Goal: Answer question/provide support

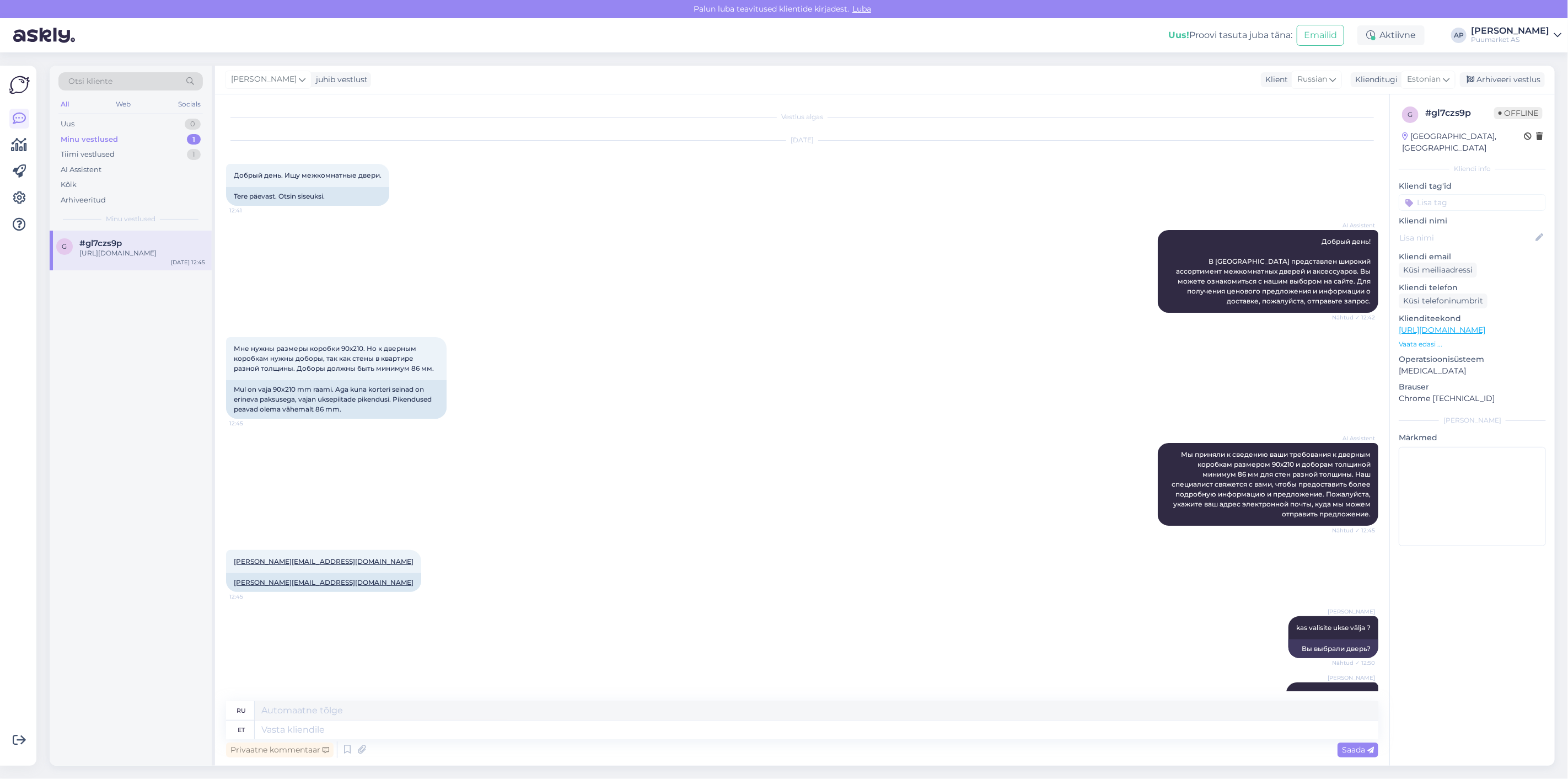
scroll to position [64, 0]
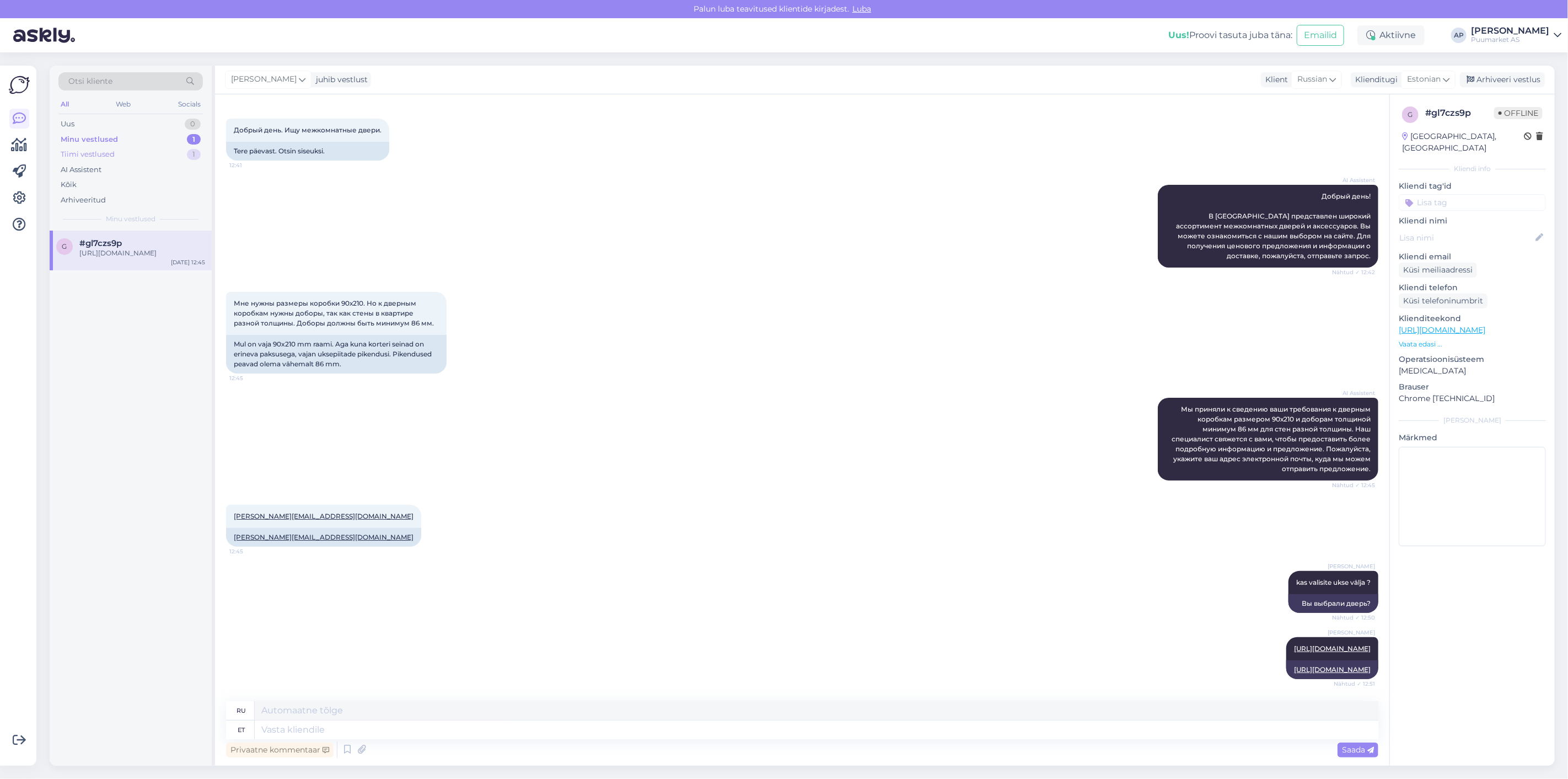
click at [140, 155] on div "Tiimi vestlused 1" at bounding box center [130, 154] width 144 height 15
click at [105, 125] on div "Uus 0" at bounding box center [130, 124] width 144 height 15
click at [82, 178] on div "Kõik" at bounding box center [130, 185] width 144 height 15
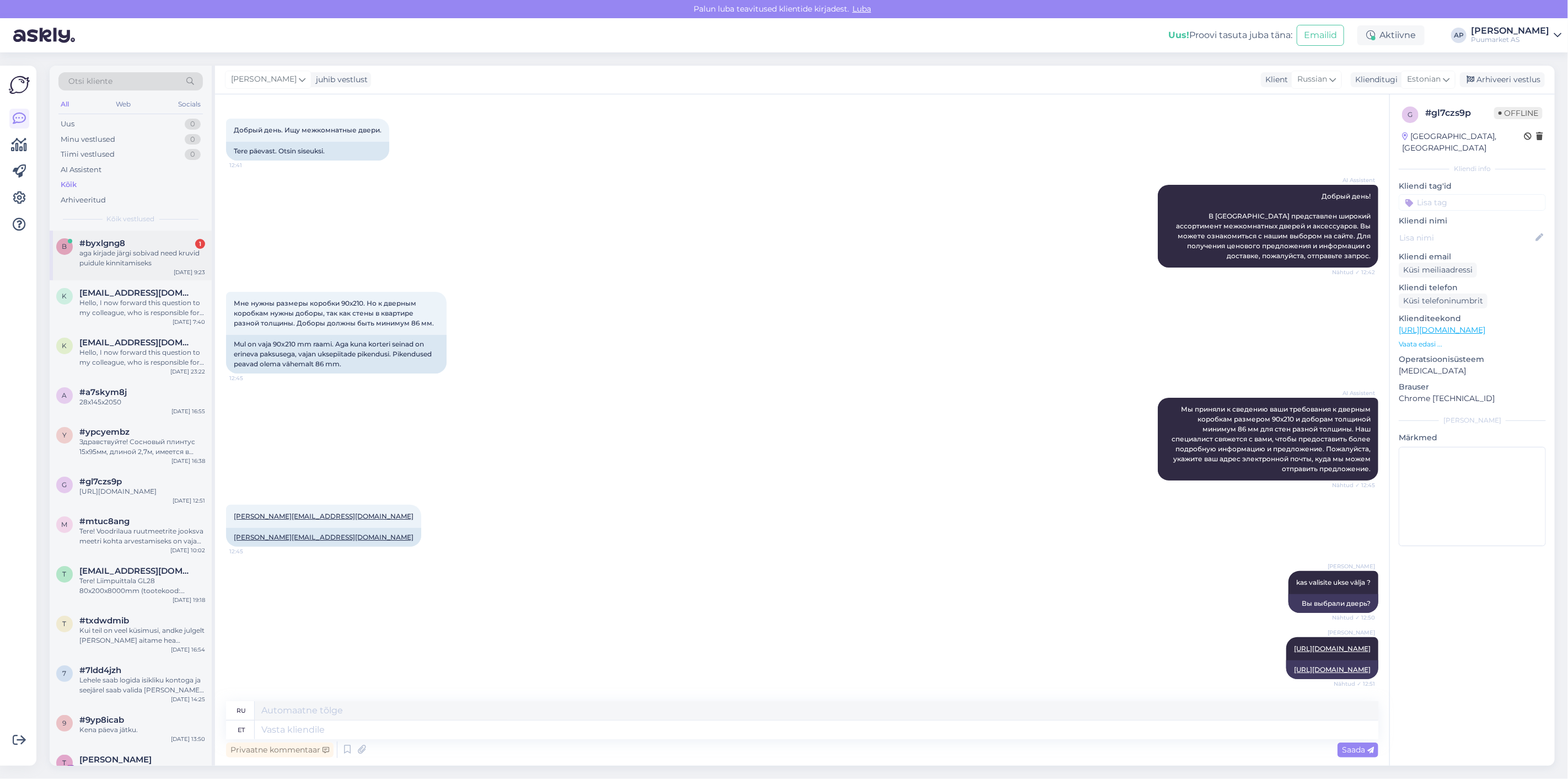
click at [117, 267] on div "aga kirjade järgi sobivad need kruvid puidule kinnitamiseks" at bounding box center [142, 258] width 126 height 20
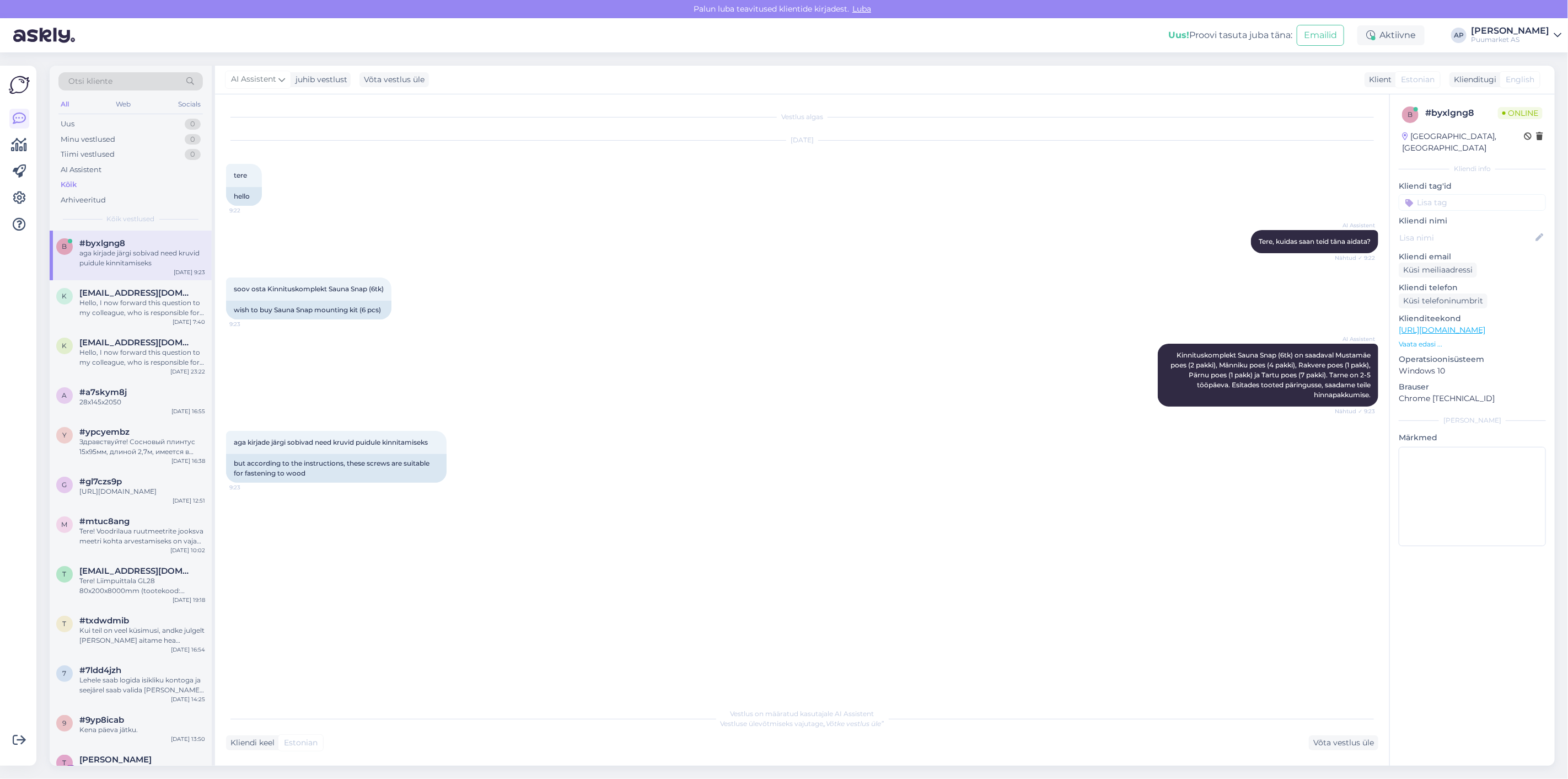
scroll to position [0, 0]
drag, startPoint x: 329, startPoint y: 288, endPoint x: 389, endPoint y: 293, distance: 60.2
click at [389, 293] on div "soov osta Kinnituskomplekt Sauna Snap (6tk) 9:23" at bounding box center [309, 289] width 166 height 23
copy span "Sauna Snap (6tk)"
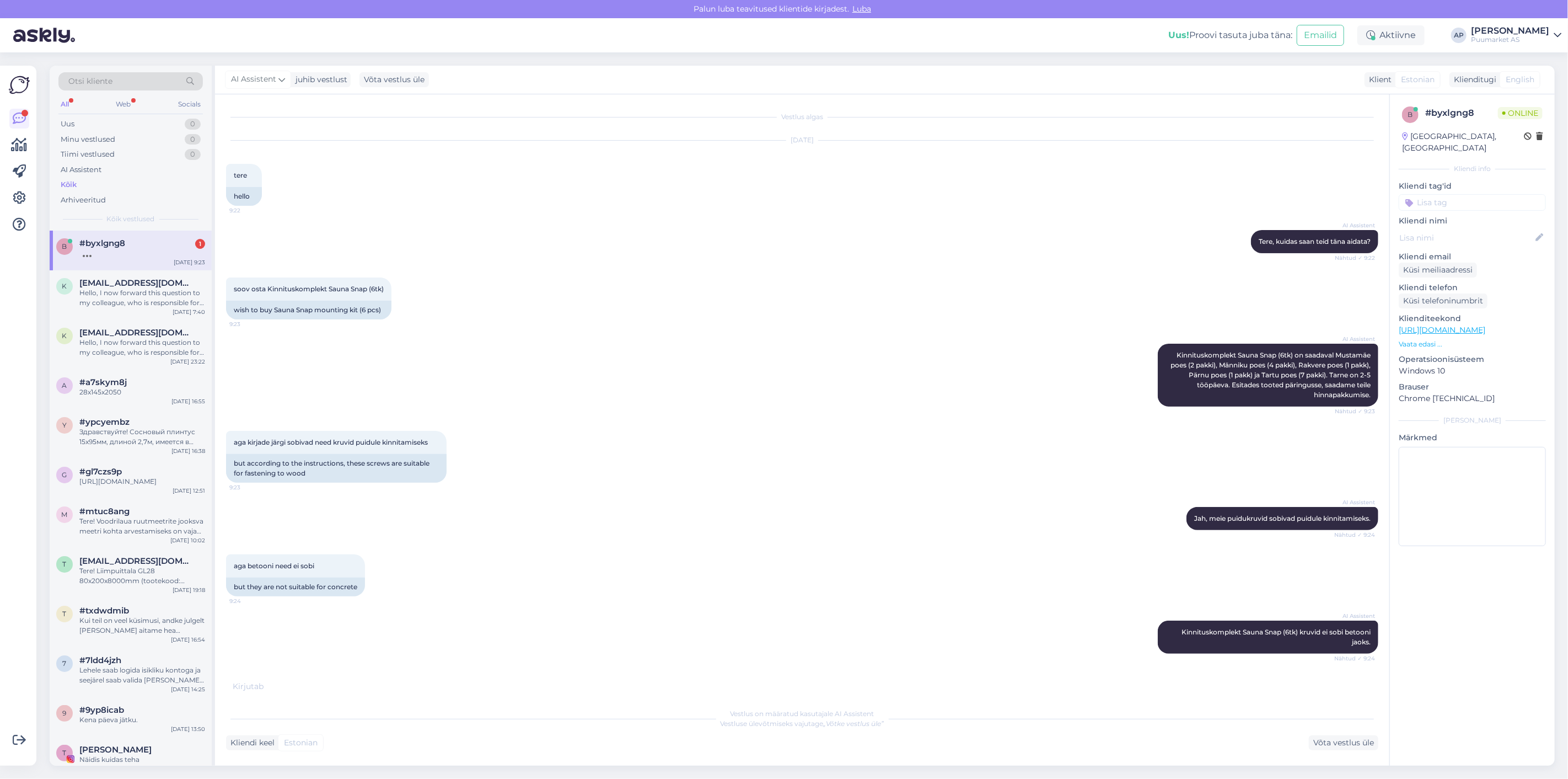
click at [653, 663] on div "AI Assistent Kinnituskomplekt Sauna Snap (6tk) kruvid ei sobi betooni jaoks. Nä…" at bounding box center [802, 637] width 1152 height 57
click at [1337, 740] on div "Võta vestlus üle" at bounding box center [1343, 742] width 69 height 15
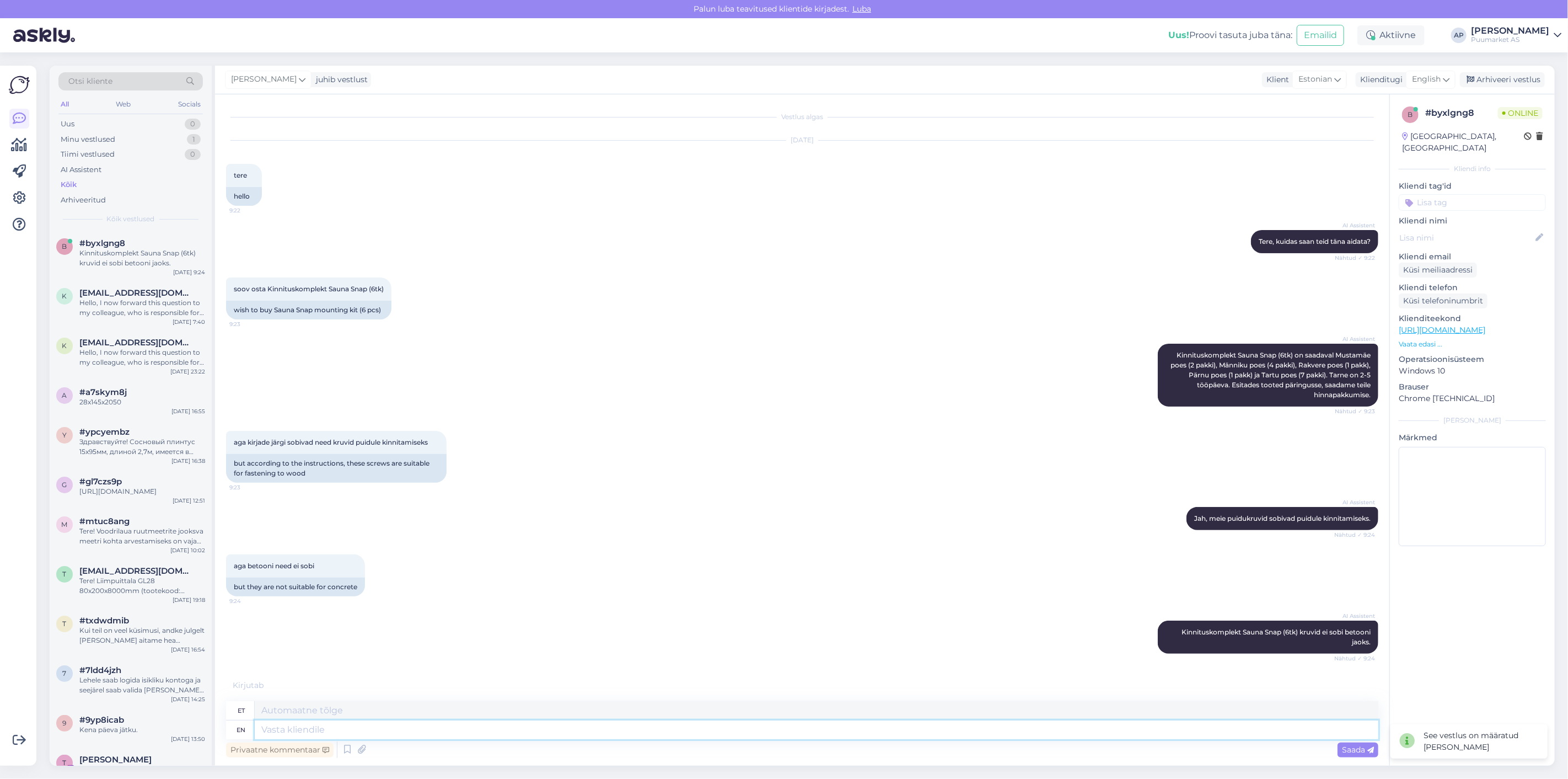
click at [1029, 729] on textarea at bounding box center [816, 730] width 1124 height 19
type textarea "Tervist!"
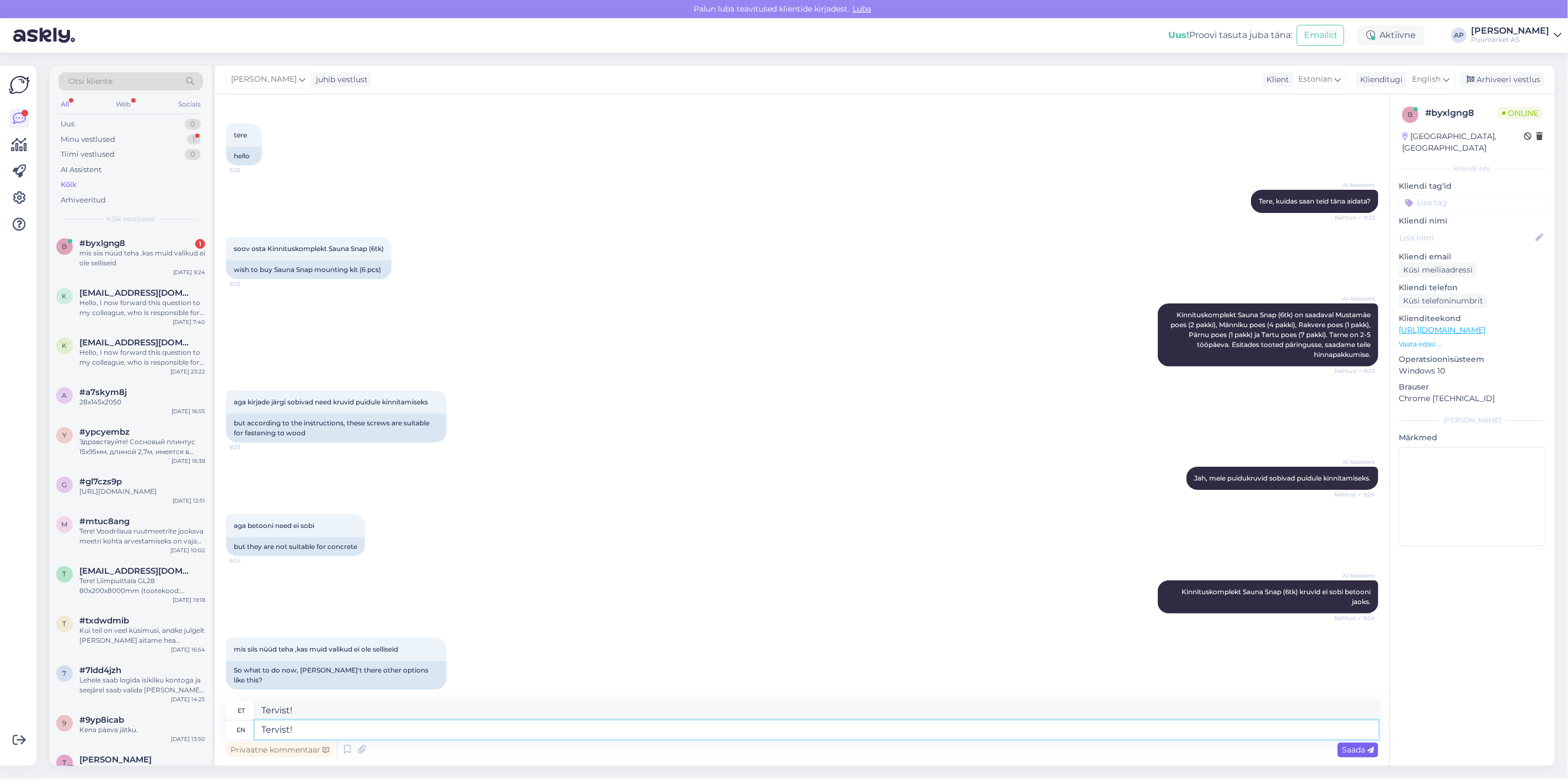
type textarea "Tervist!"
click at [1342, 745] on span "Saada" at bounding box center [1358, 750] width 32 height 10
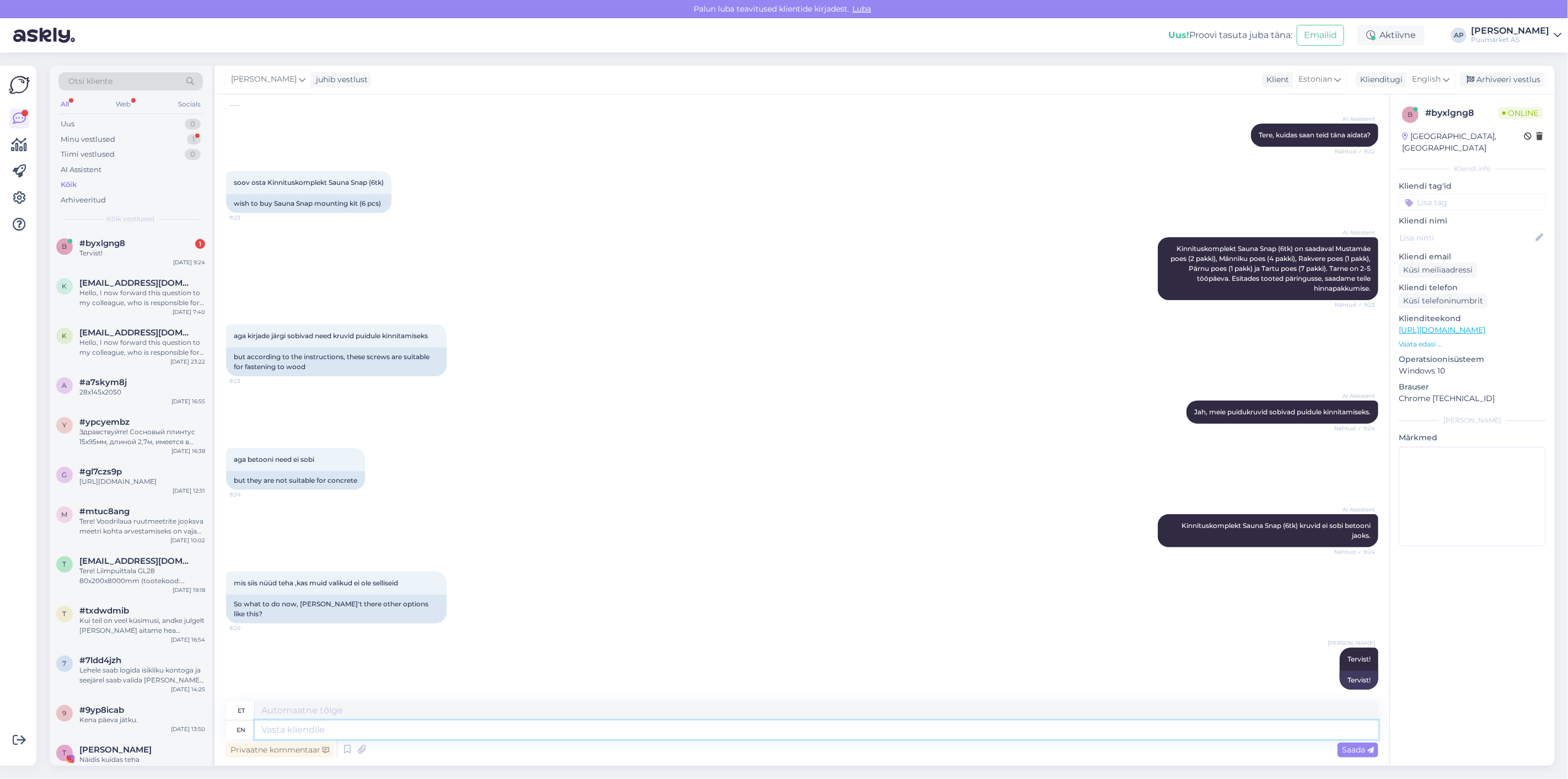
click at [1111, 735] on textarea at bounding box center [816, 730] width 1124 height 19
paste textarea "nt. sauna puitpaneelist"
type textarea "nt. sauna puitpaneelist"
type textarea "nt. sauna puitpaneelidest"
type textarea "nt. sauna puitpaneelist."
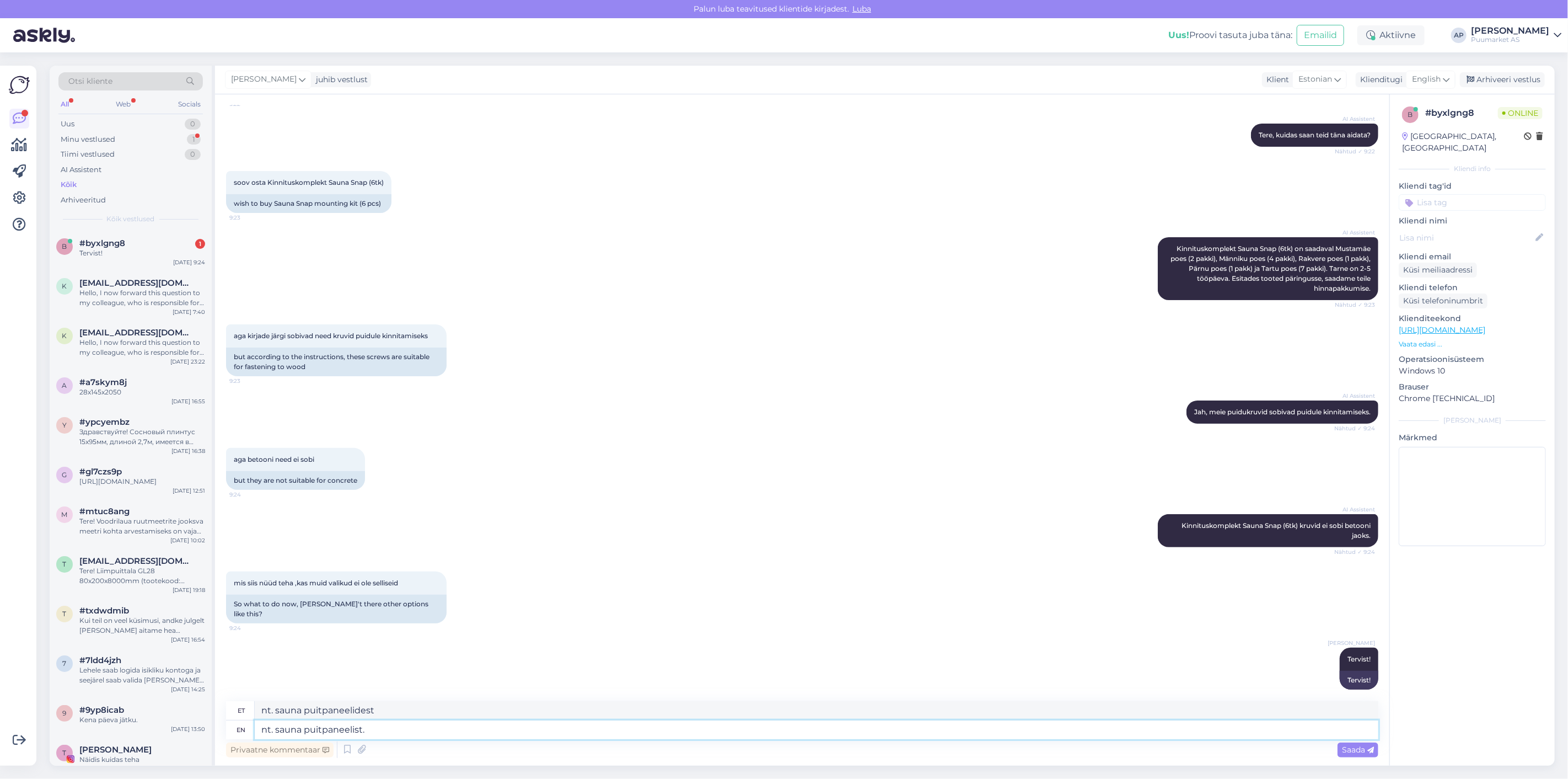
type textarea "nt. sauna puitpaneelidest."
type textarea "nt. s"
type textarea "nt. saun"
type textarea "n"
type textarea "nt."
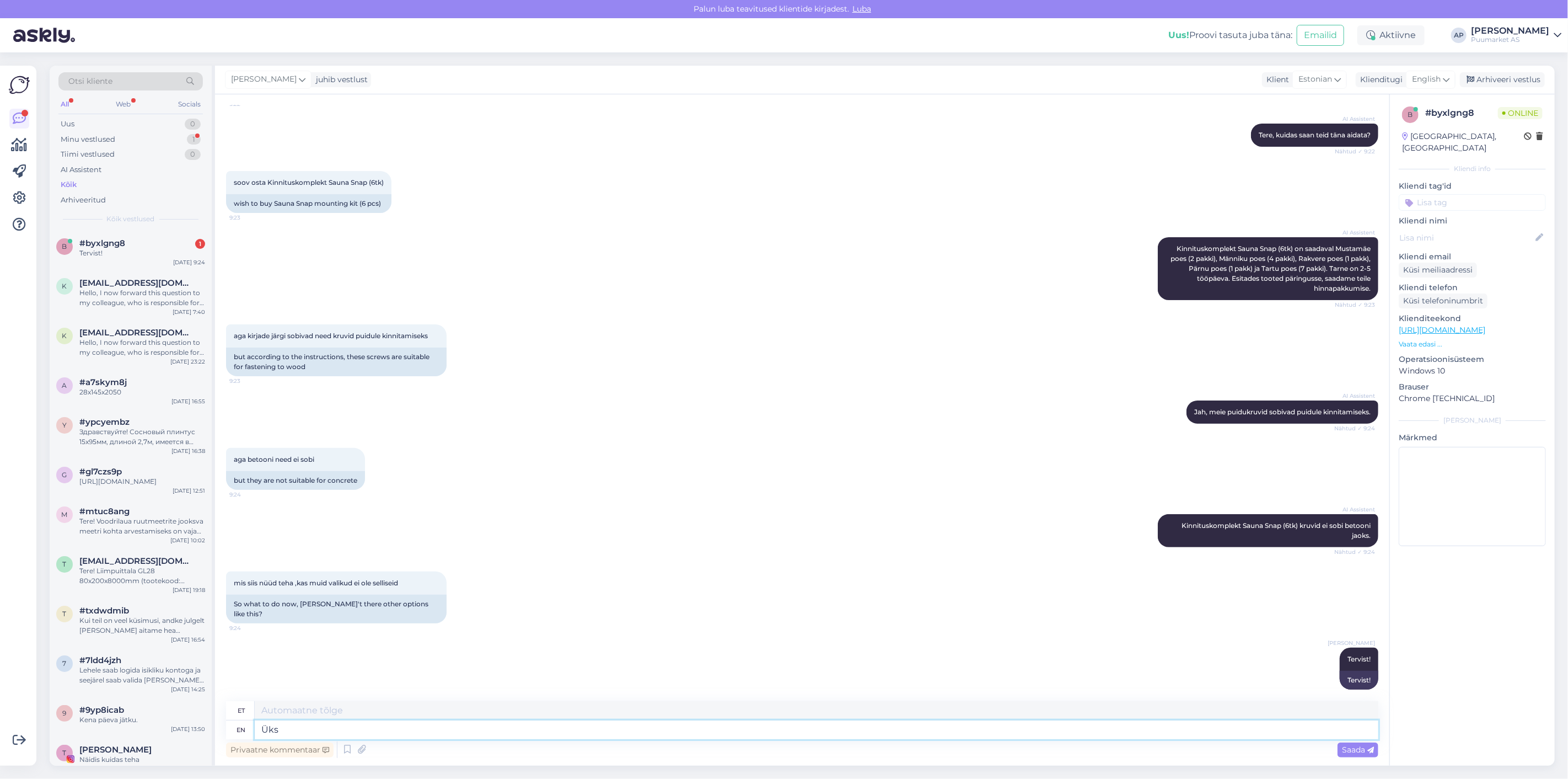
type textarea "Üks h"
type textarea "Üks"
type textarea "Üks hetk"
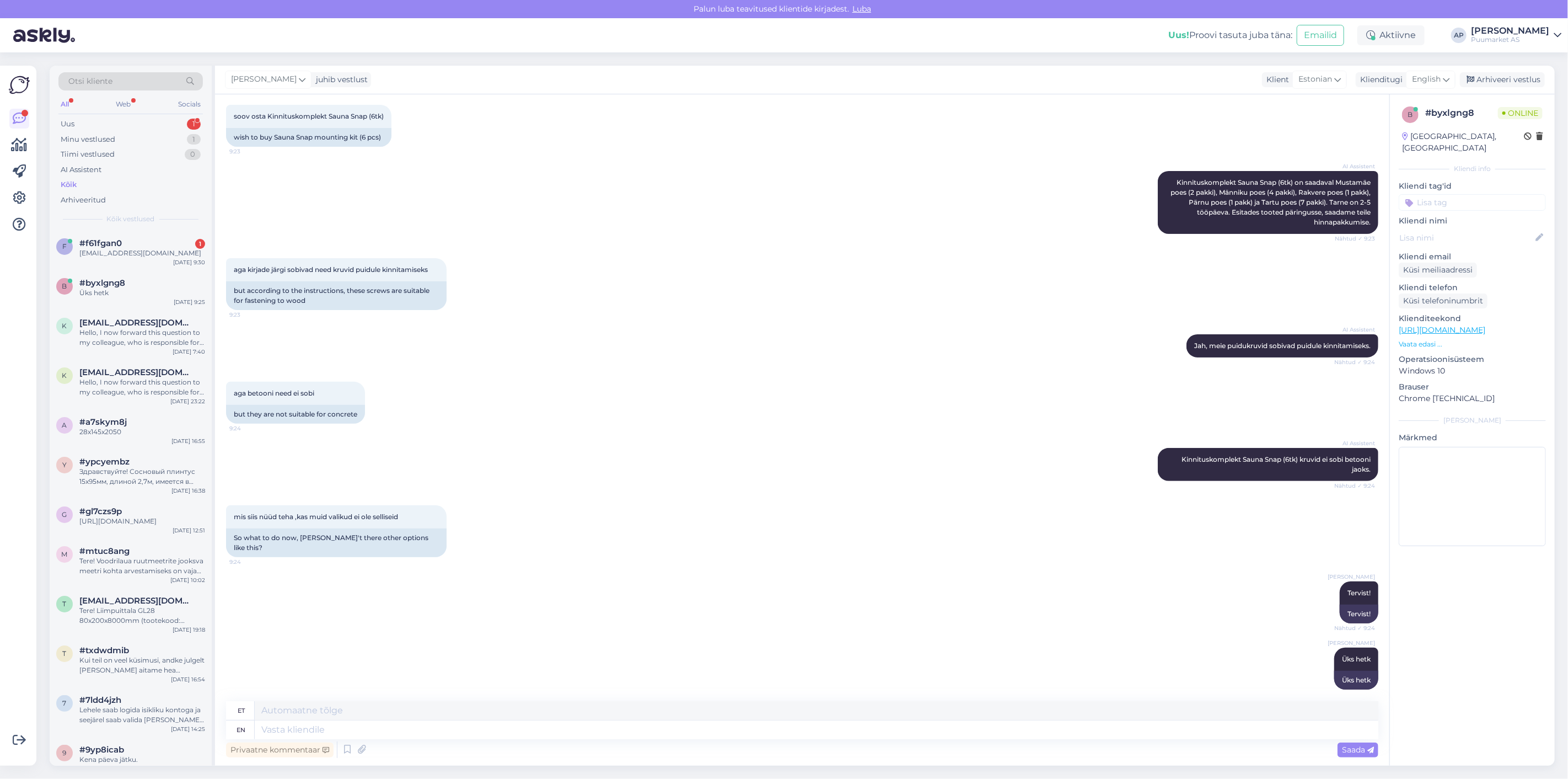
click at [506, 532] on div "mis siis nüüd teha ,kas muid valikud ei ole selliseid 9:24 So what to do now, a…" at bounding box center [802, 531] width 1152 height 76
click at [371, 737] on textarea at bounding box center [816, 730] width 1124 height 19
type textarea "Ei l"
type textarea "Ei"
type textarea "Ei leia k"
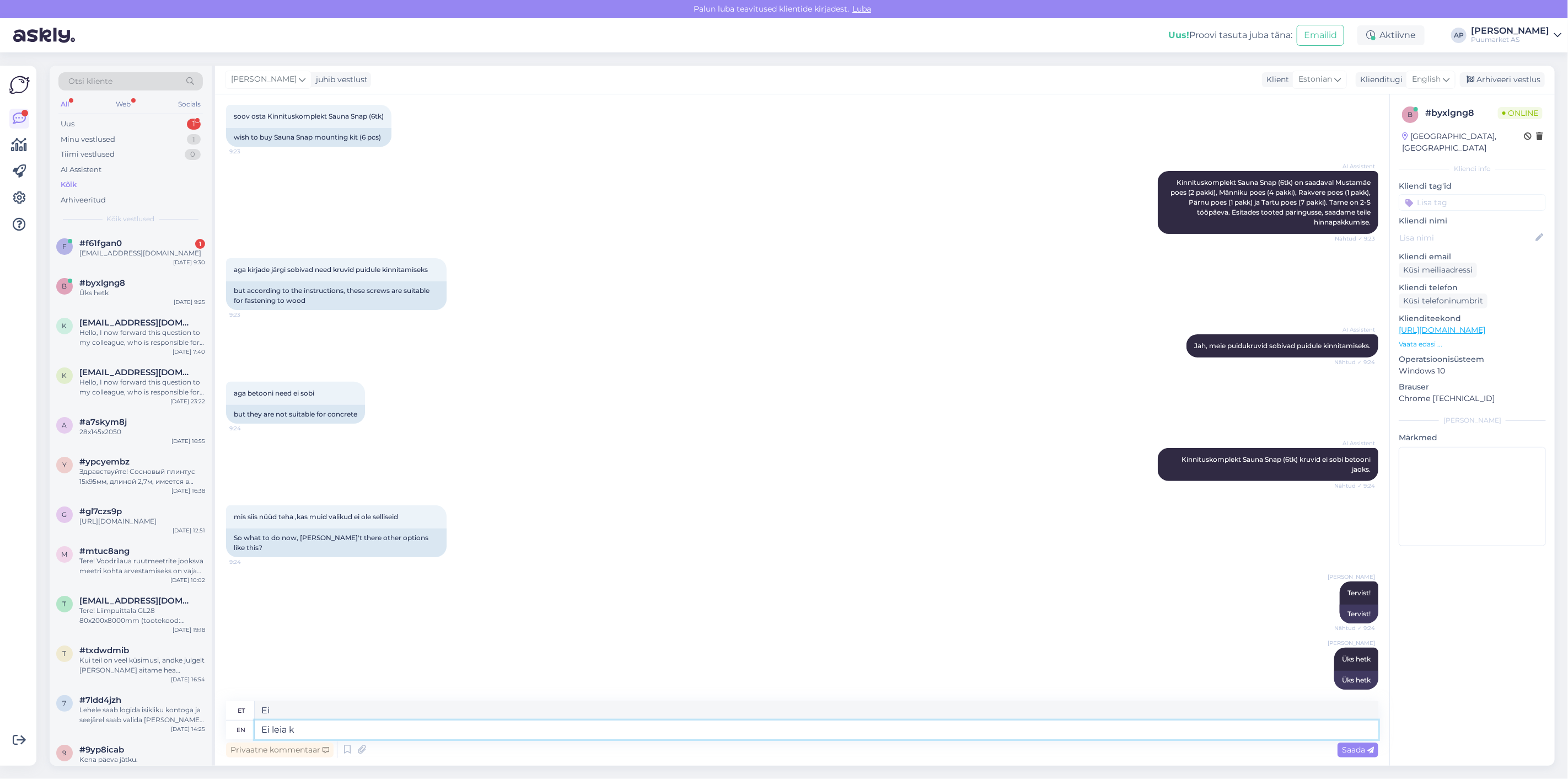
type textarea "Ei leia"
type textarea "Ei leia kusagilt"
type textarea "Ei leia kusagilt täpsustavat i"
type textarea "Ei leia kusagilt täpsustatavaid"
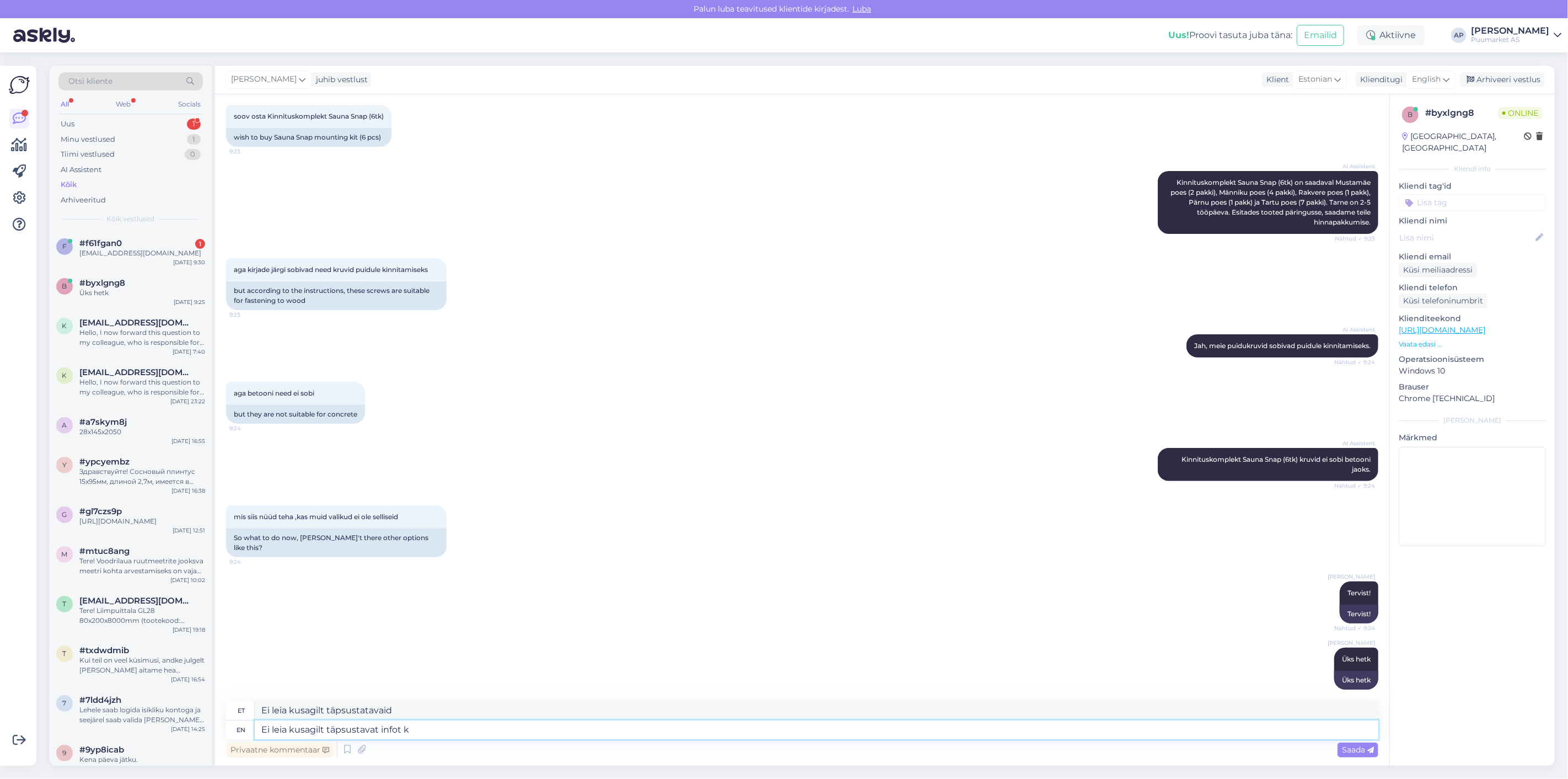
type textarea "Ei leia kusagilt täpsustavat infot ku"
type textarea "Ei leia kusagilt täpsustavat infot"
type textarea "Ei leia kusagilt täpsustavat infot kuid"
type textarea "Ei leia kusagilt täpsustavat infot kuid kui a"
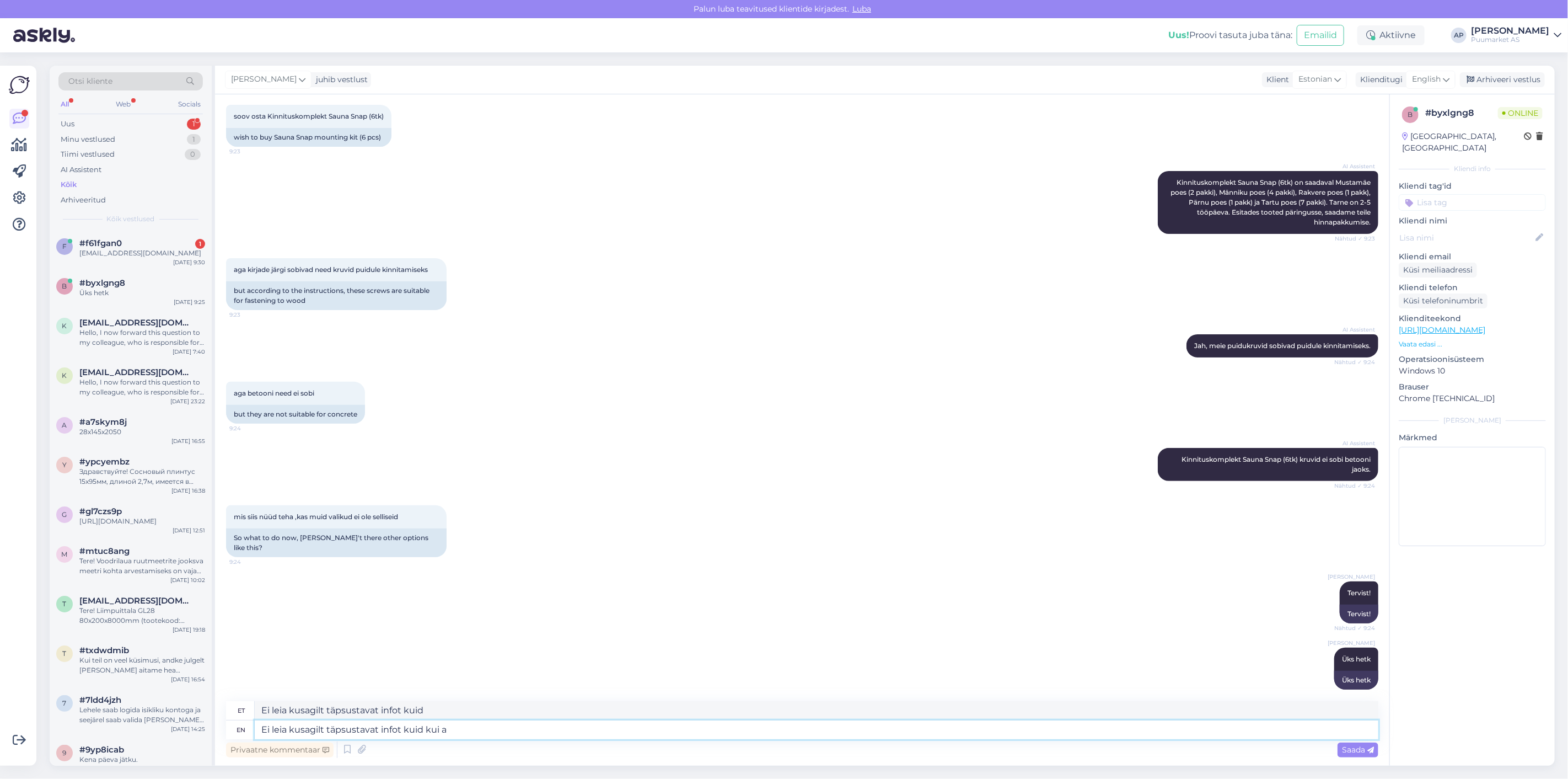
type textarea "Ei leia kusagil täpsustavat infot kuid kui"
type textarea "Ei leia kusagilt täpsustavat infot kuid kui auk e"
type textarea "Ei leia kusagil täpsustavat infot kuid kui auk"
type textarea "Ei leia kusagilt täpsustavat infot kuid kui auk ette"
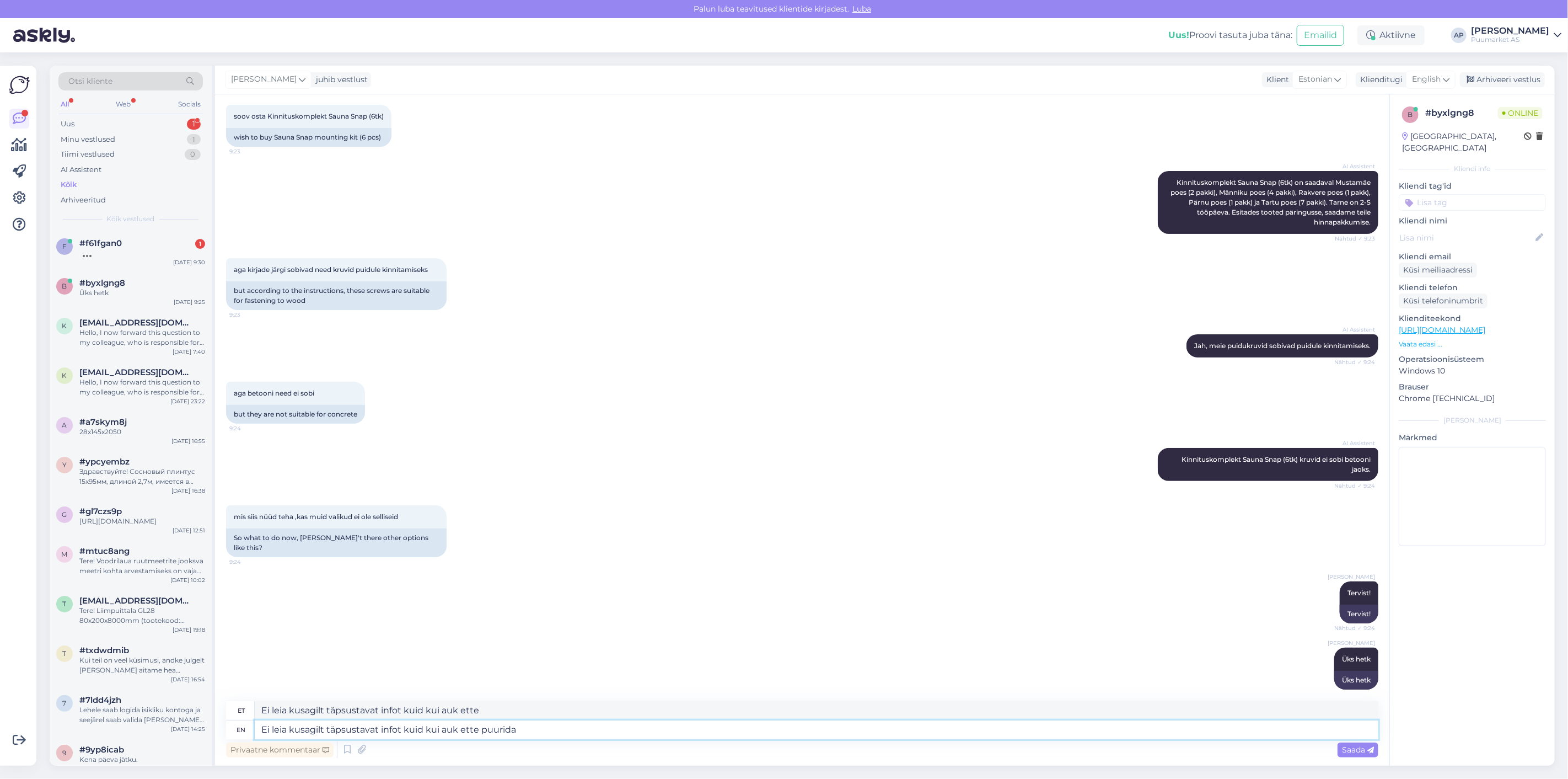
type textarea "Ei leia kusagilt täpsustavat infot kuid kui auk ette puurida j"
type textarea "Ei leia kusagilt täpsustavat infot kuid kui auk ette puurida"
type textarea "Ei leia kusagilt täpsustavat infot kuid kui auk ette puurida ja"
type textarea "Ei leia kusagilt täpsustavat infot kuid kui auk ette puurida ja tüübliga pa"
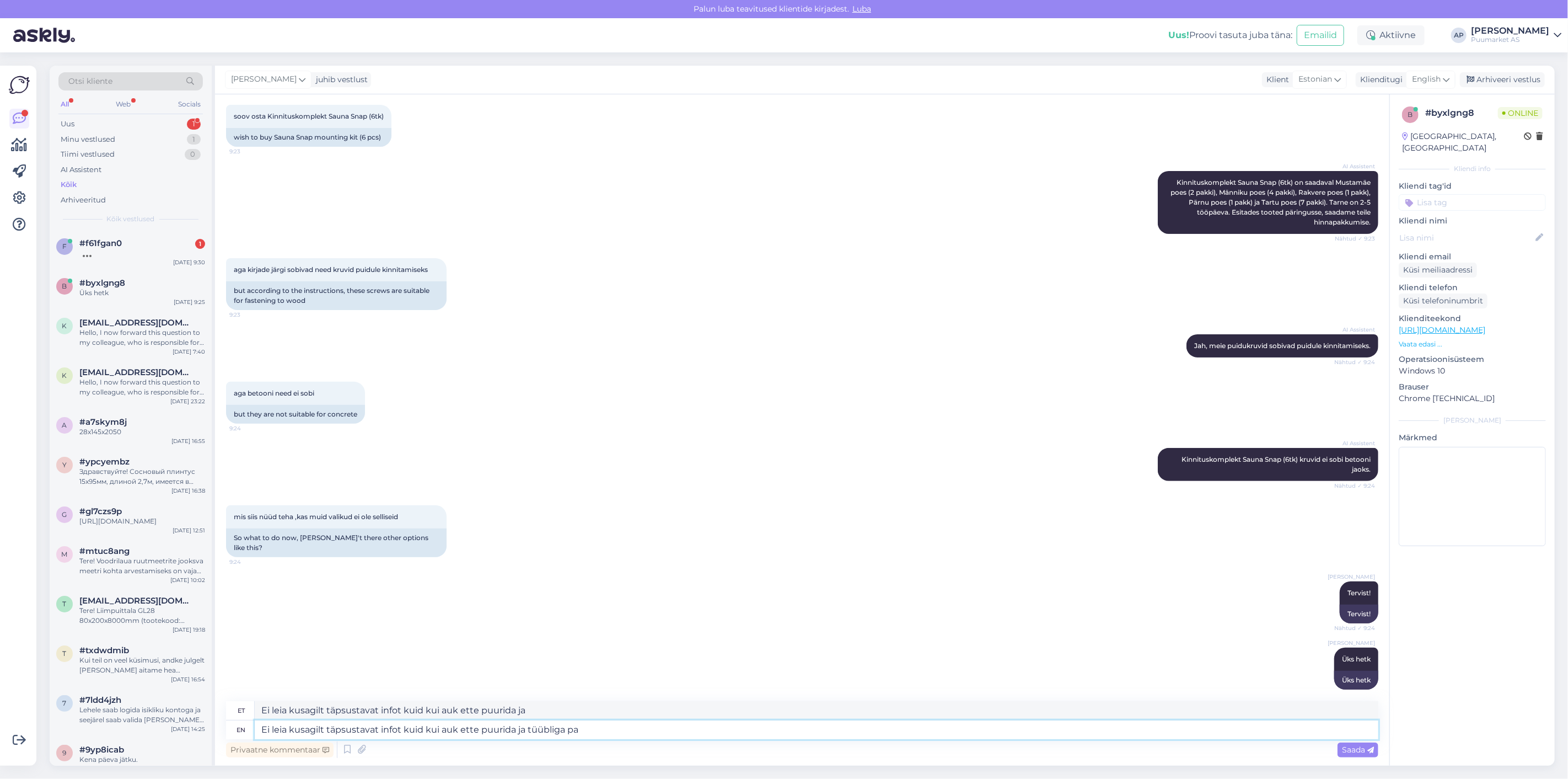
type textarea "Ei leia kusagilt täpsustavat infot kuid kui auk ette puurida ja tüübliga"
type textarea "Ei leia kusagilt täpsustavat infot kuid kui auk ette puurida ja tüübliga paigal…"
type textarea "Ei leia kusagilt täpsustavat infot kuid kui auk ette puurida ja tüübliga [PERSO…"
type textarea "Ei leia kusagilt täpsustavat infot kuid kui auk ette puurida ja tüübliga paigal…"
type textarea "Ei leia kusagilt täpsustavat infot kuid kui auk ette puurida ja tüübliga siis"
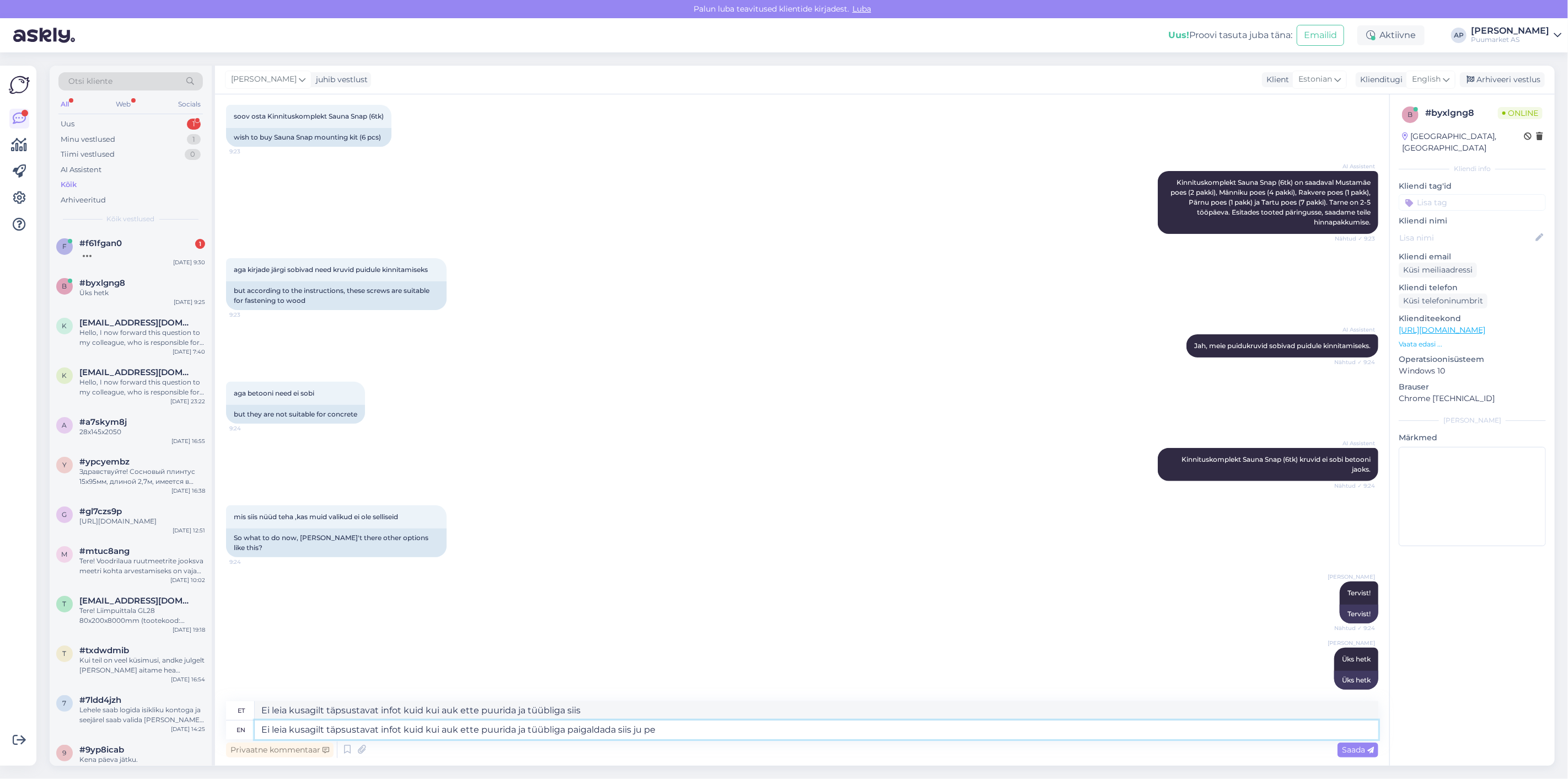
type textarea "Ei leia kusagilt täpsustavat infot kuid kui auk ette puurida ja tüübliga paigal…"
type textarea "Ei leia kusagilt täpsustavat infot kuid kui auk ette puurida ja tüübliga siis ju"
type textarea "Ei leia kusagilt täpsustavat infot kuid kui auk ette puurida ja tüübliga paigal…"
type textarea "Ei leia kusagilt täpsustavat infot kui auk ette puurida ja tüübliga siis ju pea…"
type textarea "Ei leia kusagilt täpsustavat infot kuid kui auk ette puurida ja tüübliga paigal…"
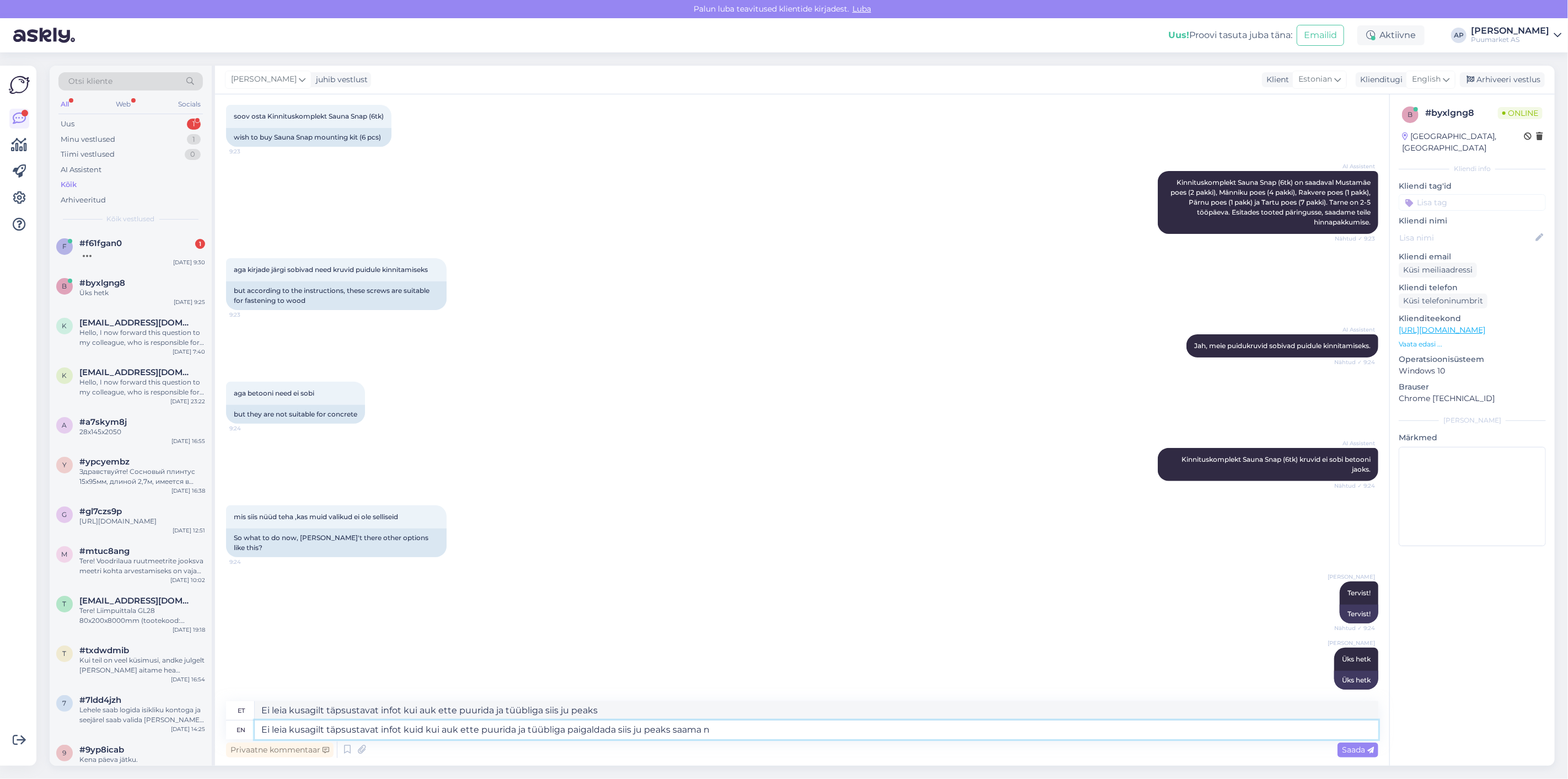
type textarea "Ei leia kusagilt täpsustavat infot kui auk ette puurida ja tüübliga siis ju pea…"
type textarea "Ei leia kusagilt täpsustavat infot kuid kui auk ette puurida ja tüübliga paigal…"
type textarea "Ei leia kusagilt täpsustavat infot kuid kui auk ette puurida ja tüübliga siis j…"
type textarea "Ei leia kusagilt täpsustavat infot kuid kui auk ette puurida ja tüübliga paigal…"
type textarea "Ei leia kusagilt täpsustavat infot kuid kui auk ette puurida ja tüübliga siis j…"
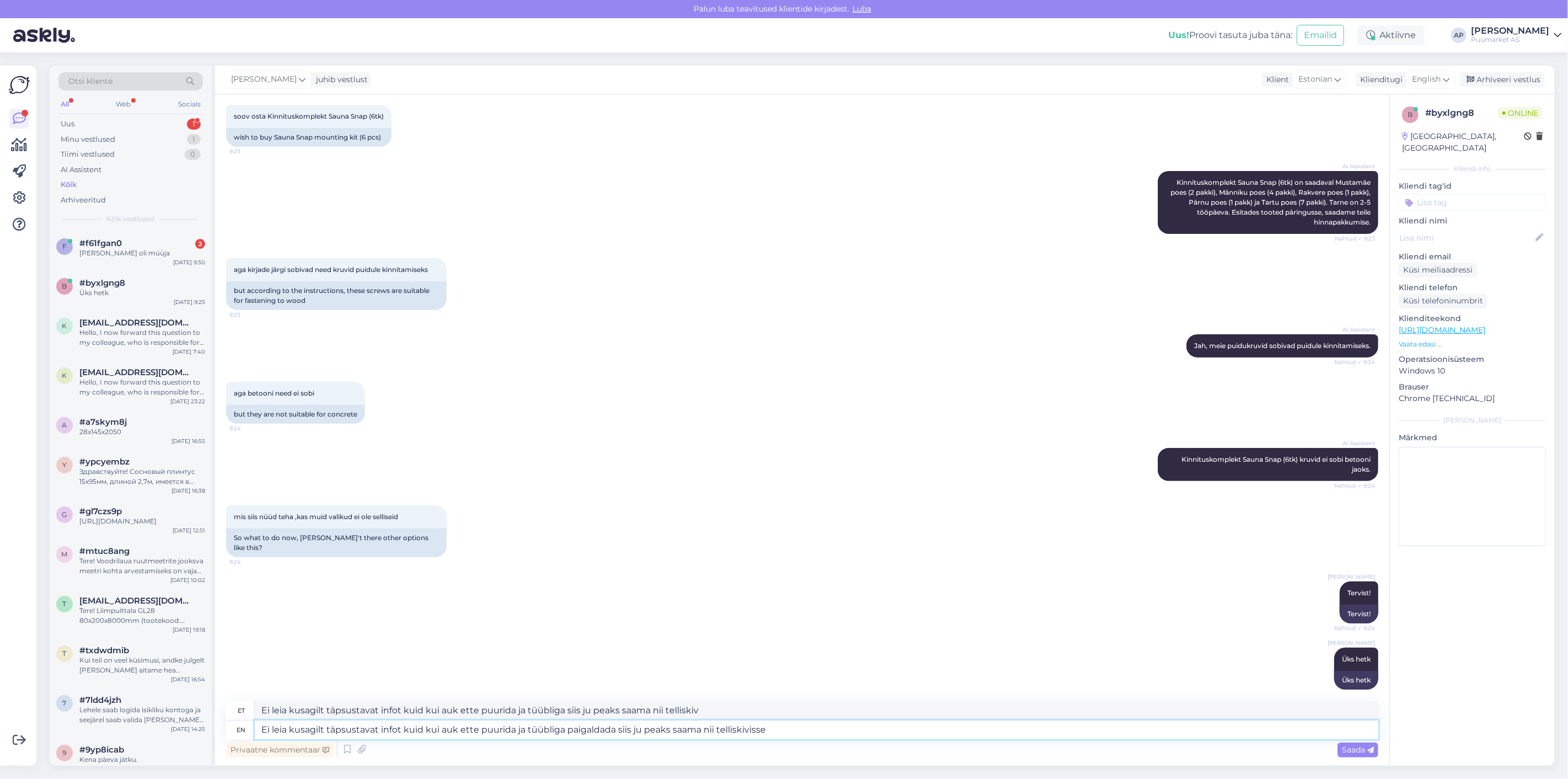
type textarea "Ei leia kusagilt täpsustavat infot kuid kui auk ette puurida ja tüübliga paigal…"
type textarea "Ei leia kusagilt täpsustavat infot kuid kui auk ette puurida ja tüübliga siis j…"
type textarea "Ei leia kusagilt täpsustavat infot kuid kui auk ette puurida ja tüübliga paigal…"
type textarea "Ei leia kusagilt täpsustavat infot kuid kui auk ette puurida ja tüübliga siis j…"
type textarea "Ei leia kusagilt täpsustavat infot kuid kui auk ette puurida ja tüübliga paigal…"
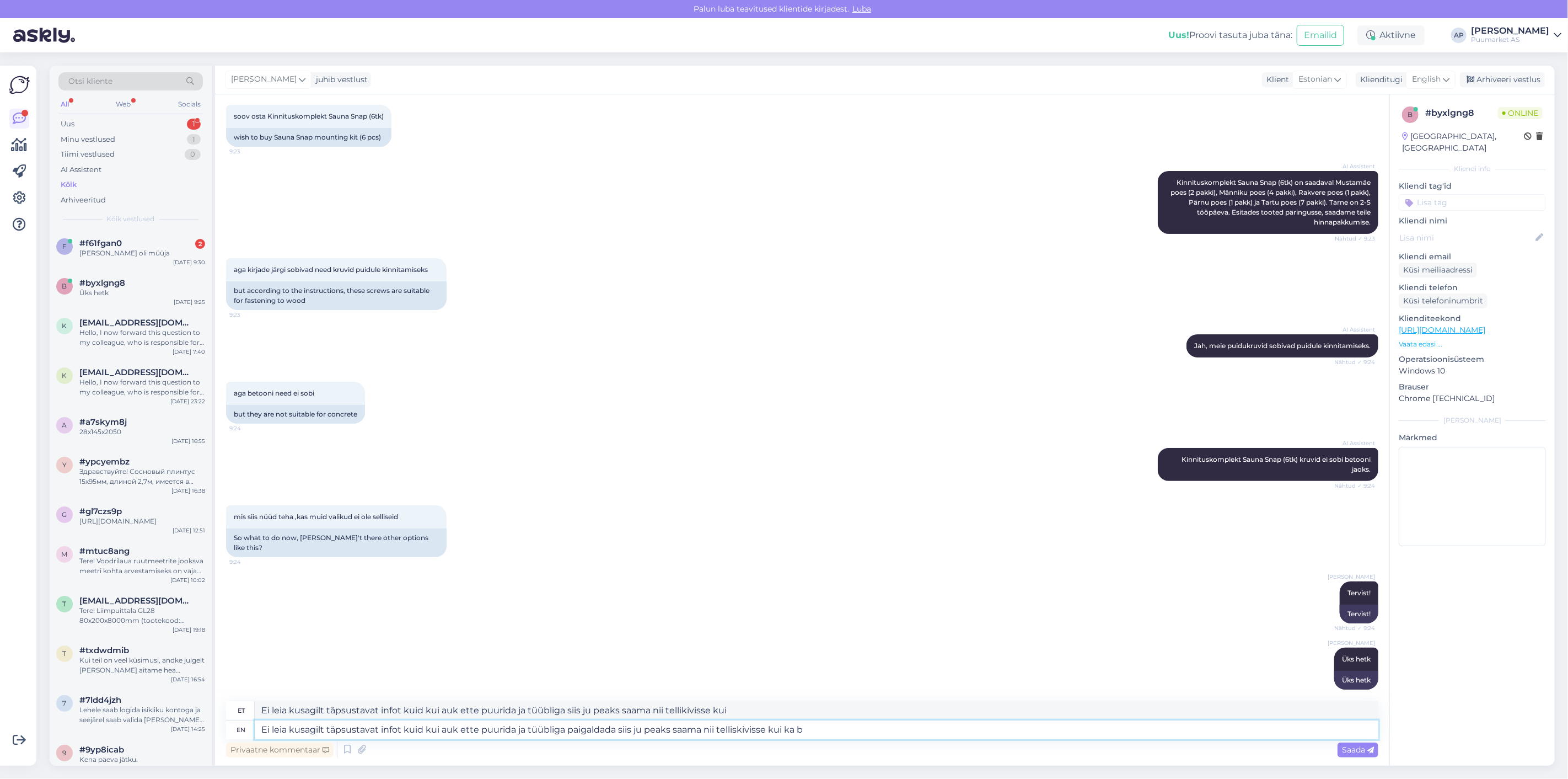
type textarea "Ei leia kusagilt täpsustavat infot kuid kui auk ette puurida ja tüübliga siis j…"
type textarea "Ei leia kusagilt täpsustavat infot kuid kui auk ette puurida ja tüübliga paigal…"
type textarea "Ei leia kusagilt täpsustavat infot kuid kui auk ette puurida ja tüübliga siis j…"
type textarea "Ei leia kusagilt täpsustavat infot kuid kui auk ette puurida ja tüübliga paigal…"
type textarea "Ei leia kusagilt täpsustavat infot kuid kui auk ette puurida ja tüübliga siis j…"
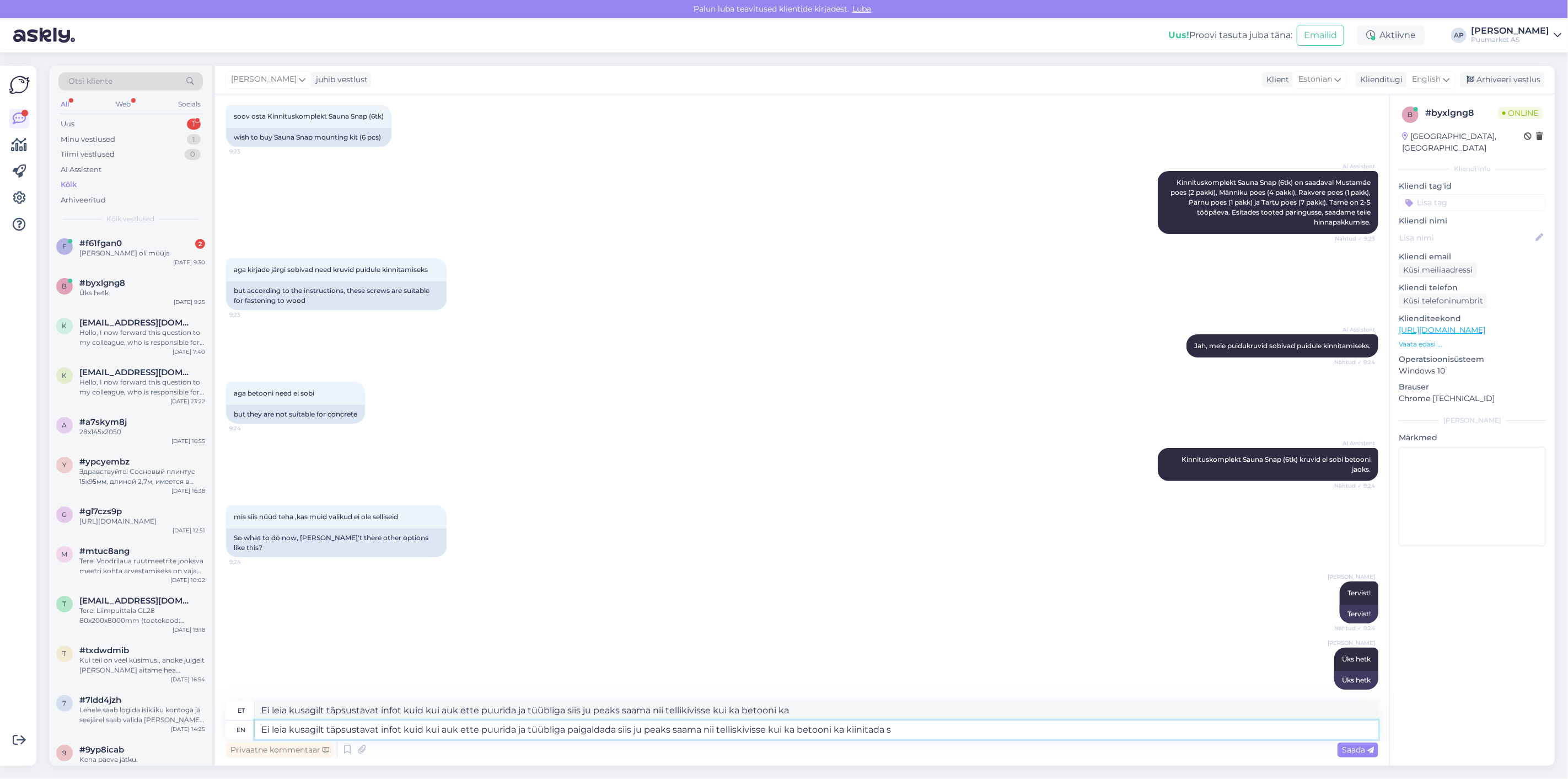
type textarea "Ei leia kusagilt täpsustavat infot kuid kui auk ette puurida ja tüübliga paigal…"
type textarea "Ei leia kusagilt täpsustavat infot kuid kui auk ette puurida ja tüübliga siis j…"
type textarea "Ei leia kusagilt täpsustavat infot kuid kui auk ette puurida ja tüübliga paigal…"
type textarea "Ei leia kusagilt täpsustavat infot kuid kui auk ette puurida ja tüübliga siis j…"
type textarea "Ei leia kusagilt täpsustavat infot kuid kui auk ette puurida ja tüübliga paigal…"
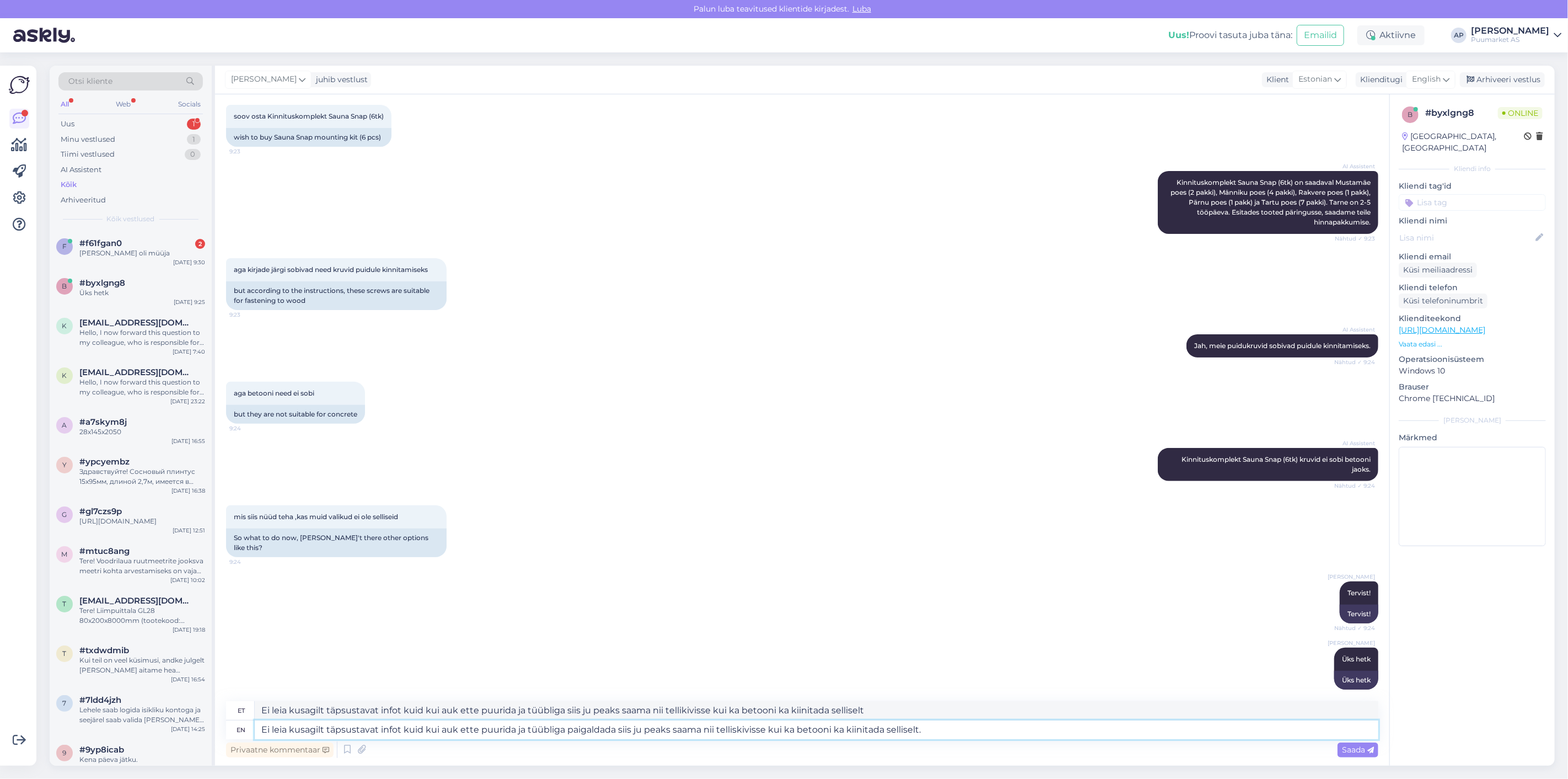
type textarea "Ei leia kusagilt täpsustavat infot kui auk ette puurida ja tüübliga siis ju pea…"
drag, startPoint x: 999, startPoint y: 731, endPoint x: 0, endPoint y: 699, distance: 999.5
click at [39, 705] on div "Võimalused Veendu, et Askly loob sulle väärtust. Sulge Ühenda FB ja IG sõnumid …" at bounding box center [784, 415] width 1568 height 727
paste textarea ", kuid kui auk ette puurida ja tüübliga paigaldada, siis peaks saama nii tellis…"
type textarea "Ei leia kusagilt täpsustavat infot, kuid kui auk ette puurida ja tüübliga paiga…"
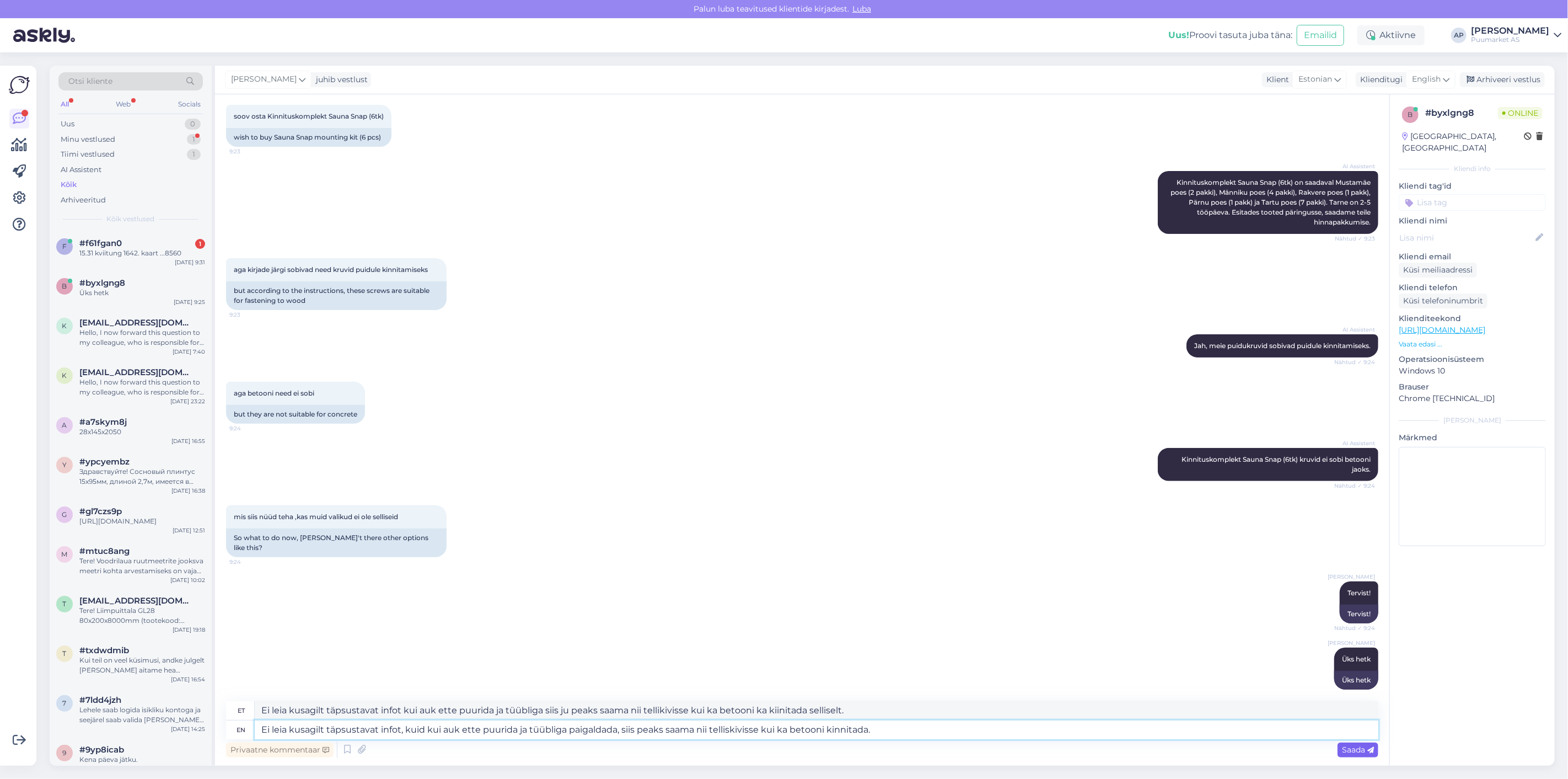
type textarea "Ei leia kusagilt täpsustavat infot, kuid kui auk ette puurida ja tüübliga [PERS…"
drag, startPoint x: 425, startPoint y: 730, endPoint x: 93, endPoint y: 704, distance: 333.0
click at [93, 704] on div "Otsi kliente All Web Socials Uus 0 Minu vestlused 1 Tiimi vestlused 1 AI Assist…" at bounding box center [802, 415] width 1505 height 700
type textarea "kui auk ette puurida ja tüübliga paigaldada, siis peaks saama nii telliskivisse…"
type textarea "kui auk ette puurida ja tüübliga [PERSON_NAME], siis peaks saama nii telliskivi…"
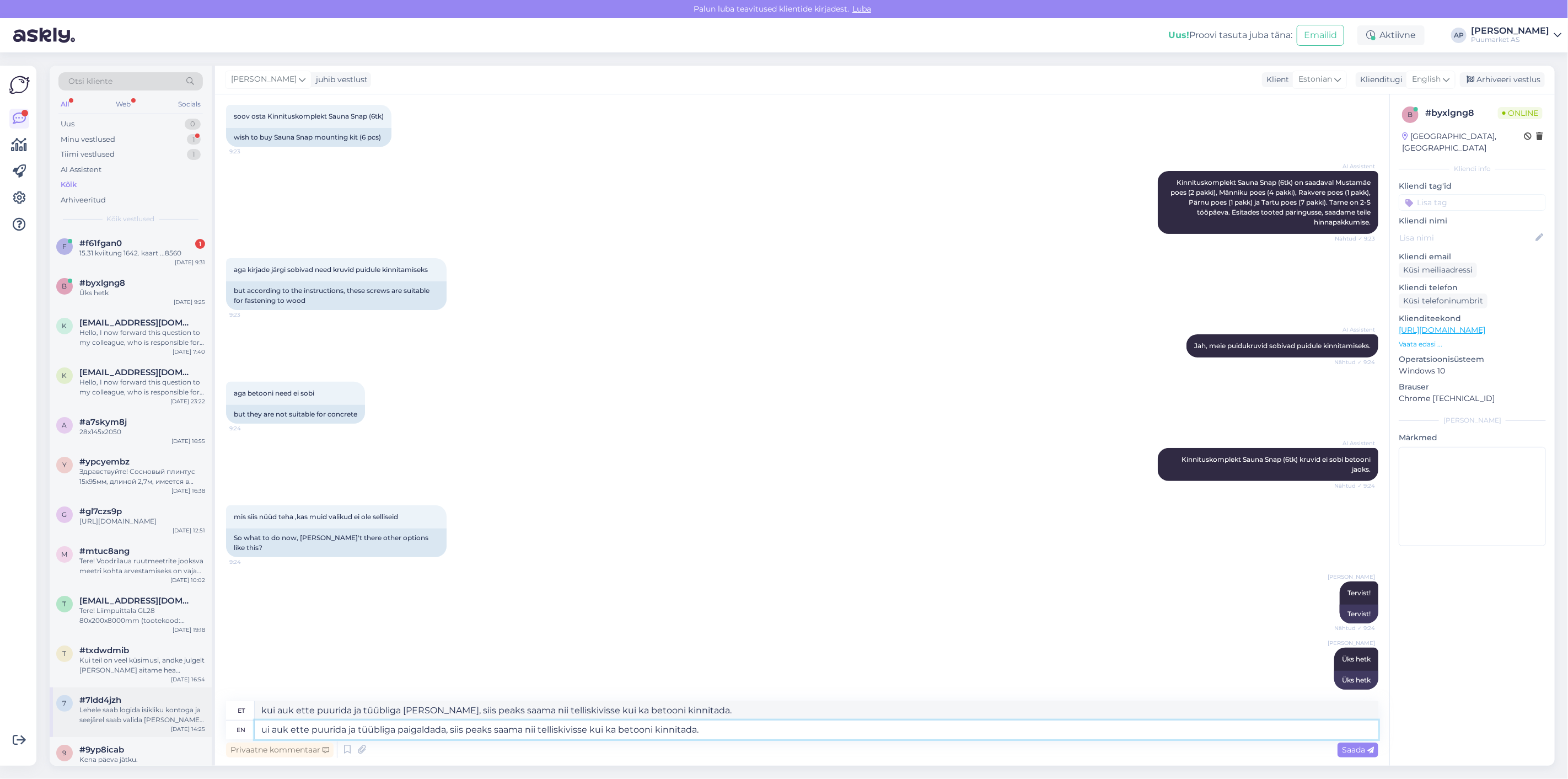
type textarea "Kui auk ette puurida ja tüübliga paigaldada, siis peaks saama nii telliskivisse…"
type textarea "Kui auk ette puurida ja tüübliga [PERSON_NAME], siis peaks saama nii telliskivi…"
click at [765, 725] on textarea "Kui auk ette puurida ja tüübliga paigaldada, siis peaks saama nii telliskivisse…" at bounding box center [816, 730] width 1124 height 19
type textarea "Kui auk ette puurida ja tüübliga paigaldada, siis peaks saama nii telliskivisse…"
click at [1359, 743] on div "Saada" at bounding box center [1357, 750] width 41 height 15
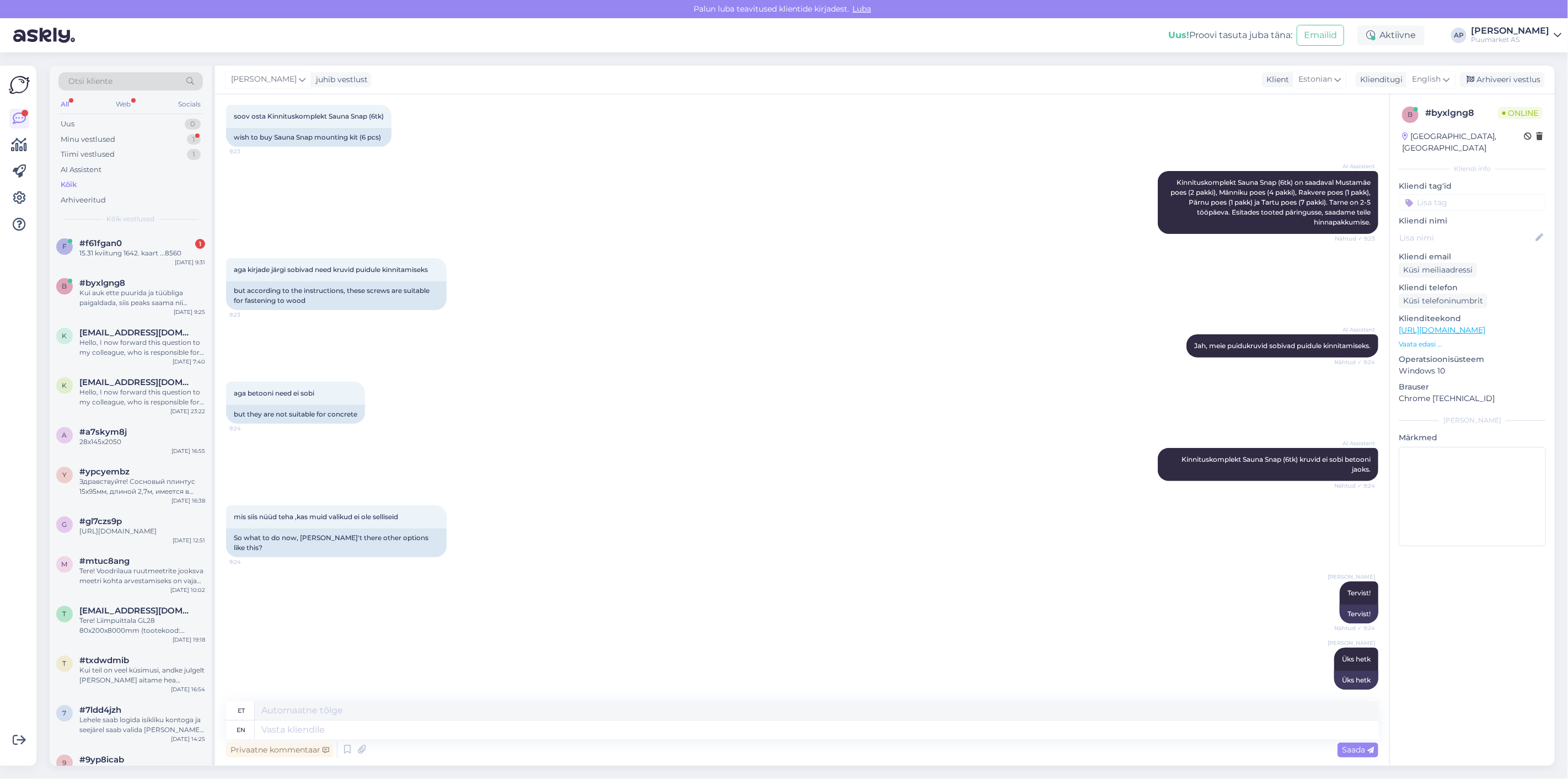
scroll to position [258, 0]
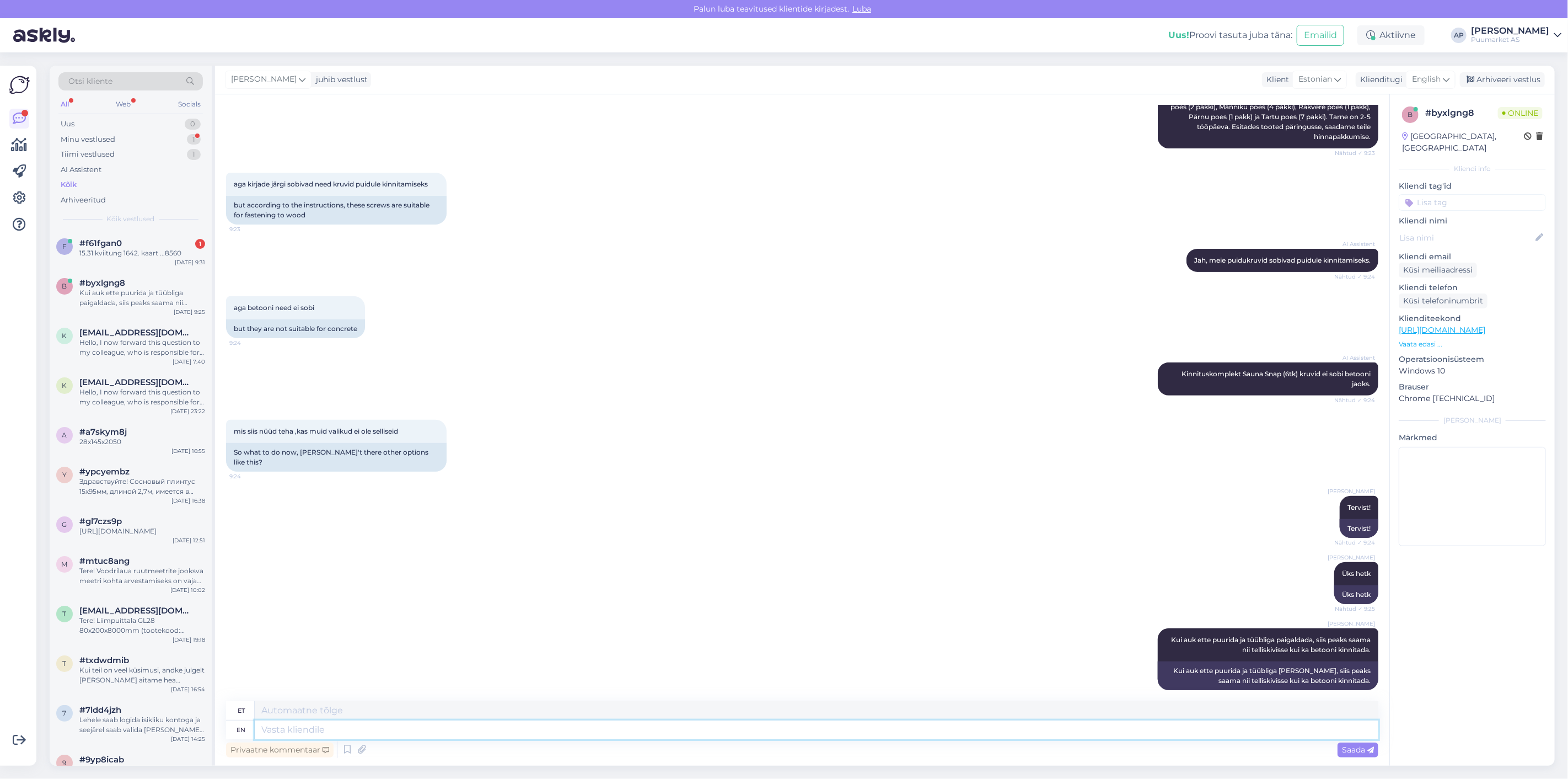
click at [1255, 734] on textarea at bounding box center [816, 730] width 1124 height 19
type textarea "Peaks"
type textarea "P"
type textarea "Nagu p"
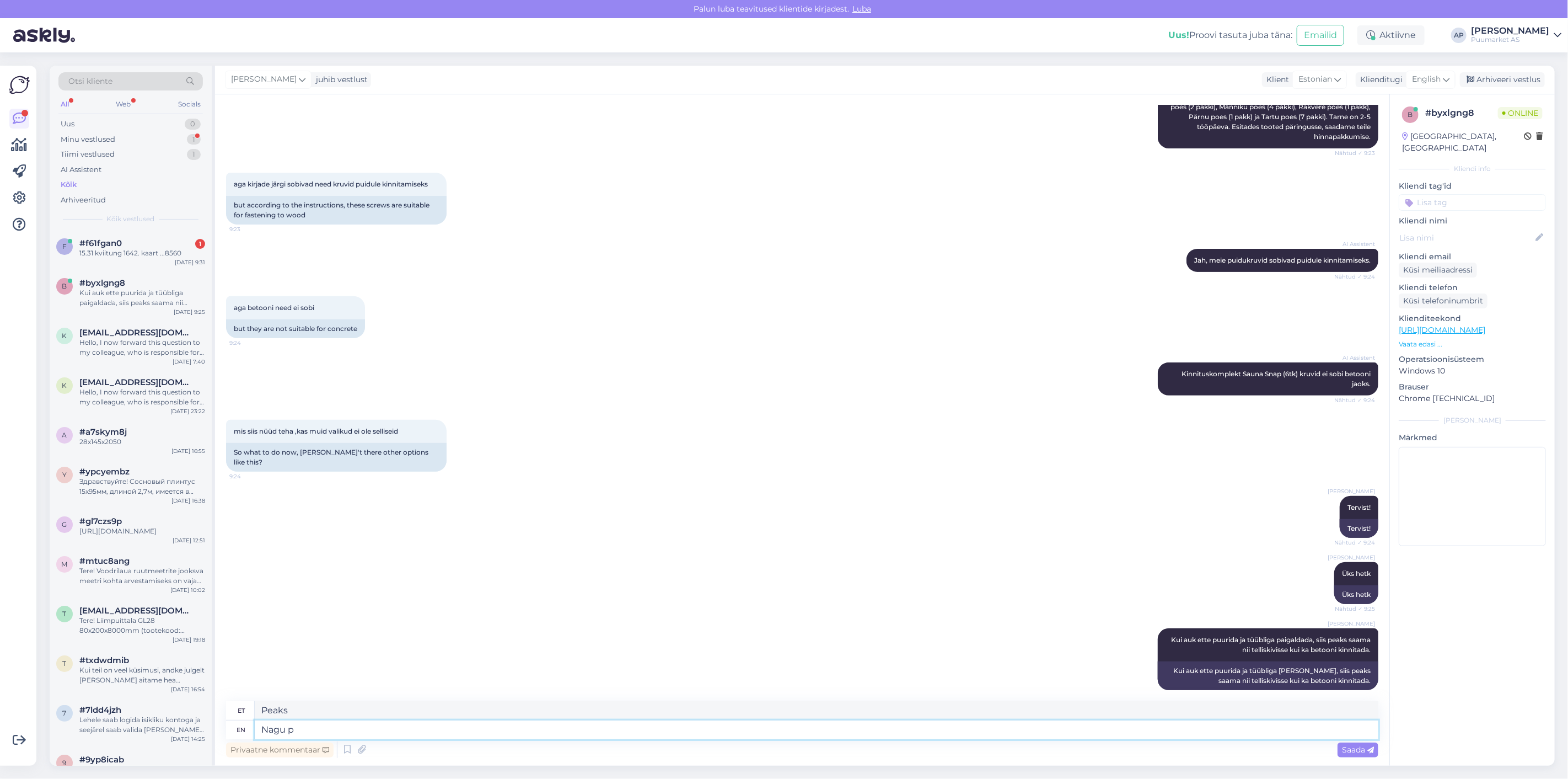
type textarea "Nagu"
type textarea "Nagu pilti s"
type textarea "Nagu pilt"
type textarea "Nagu pilti [PERSON_NAME]"
type textarea "Nagu pilt [PERSON_NAME]"
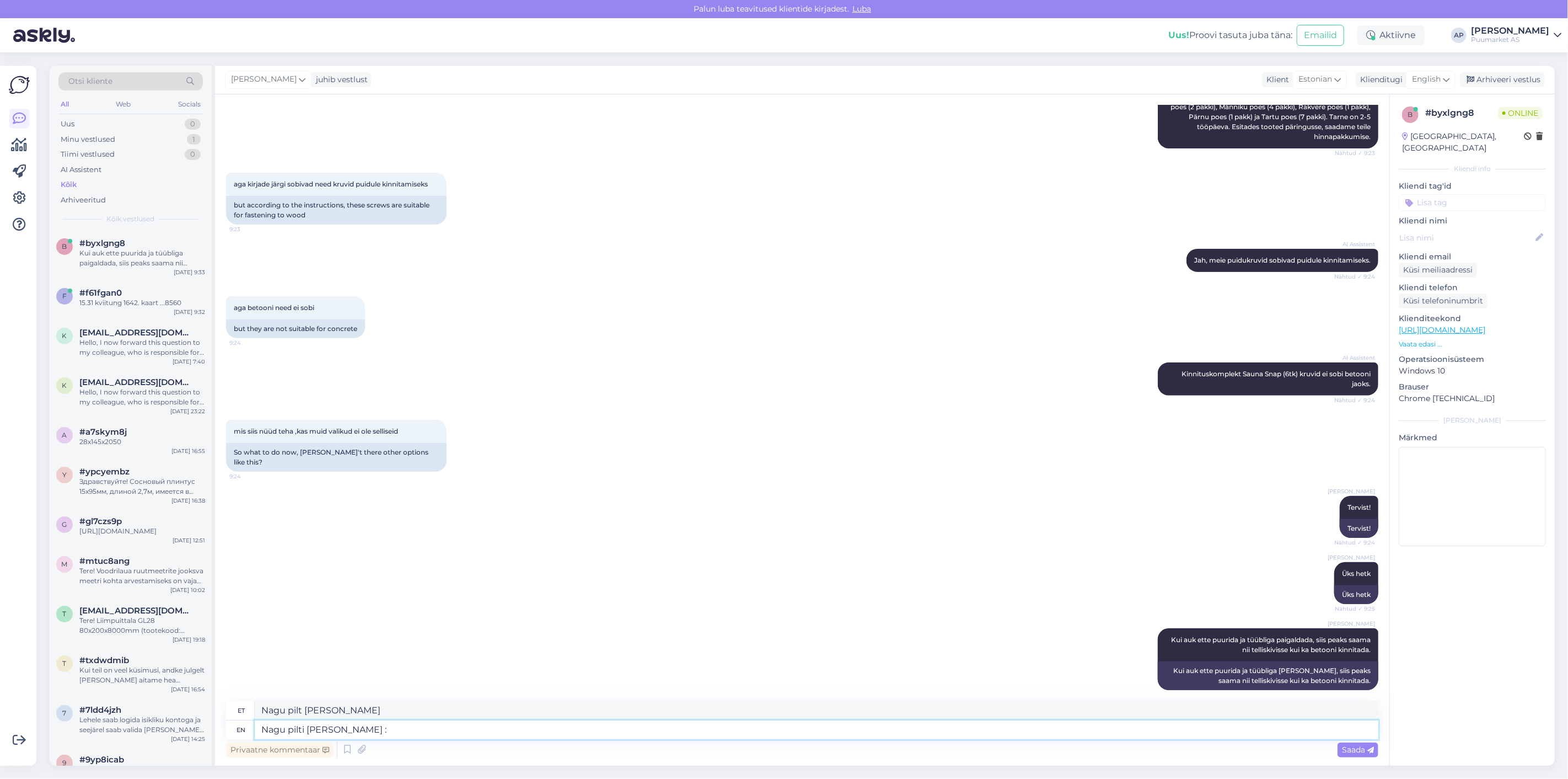
type textarea "Nagu pilti [PERSON_NAME] :D"
type textarea "Nagu pilt seinast [PERSON_NAME] :D"
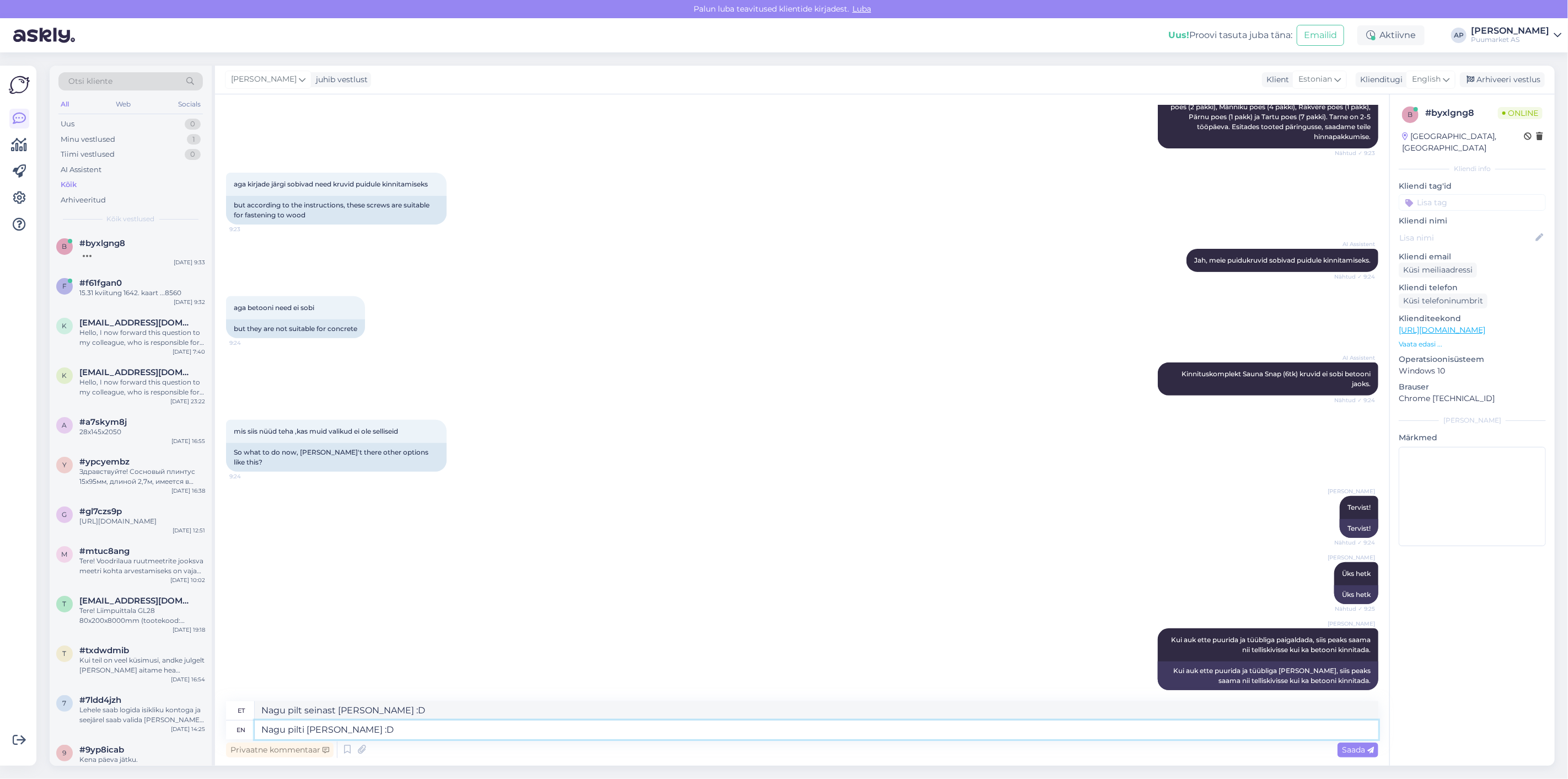
type textarea "Nagu pilti [PERSON_NAME] :D"
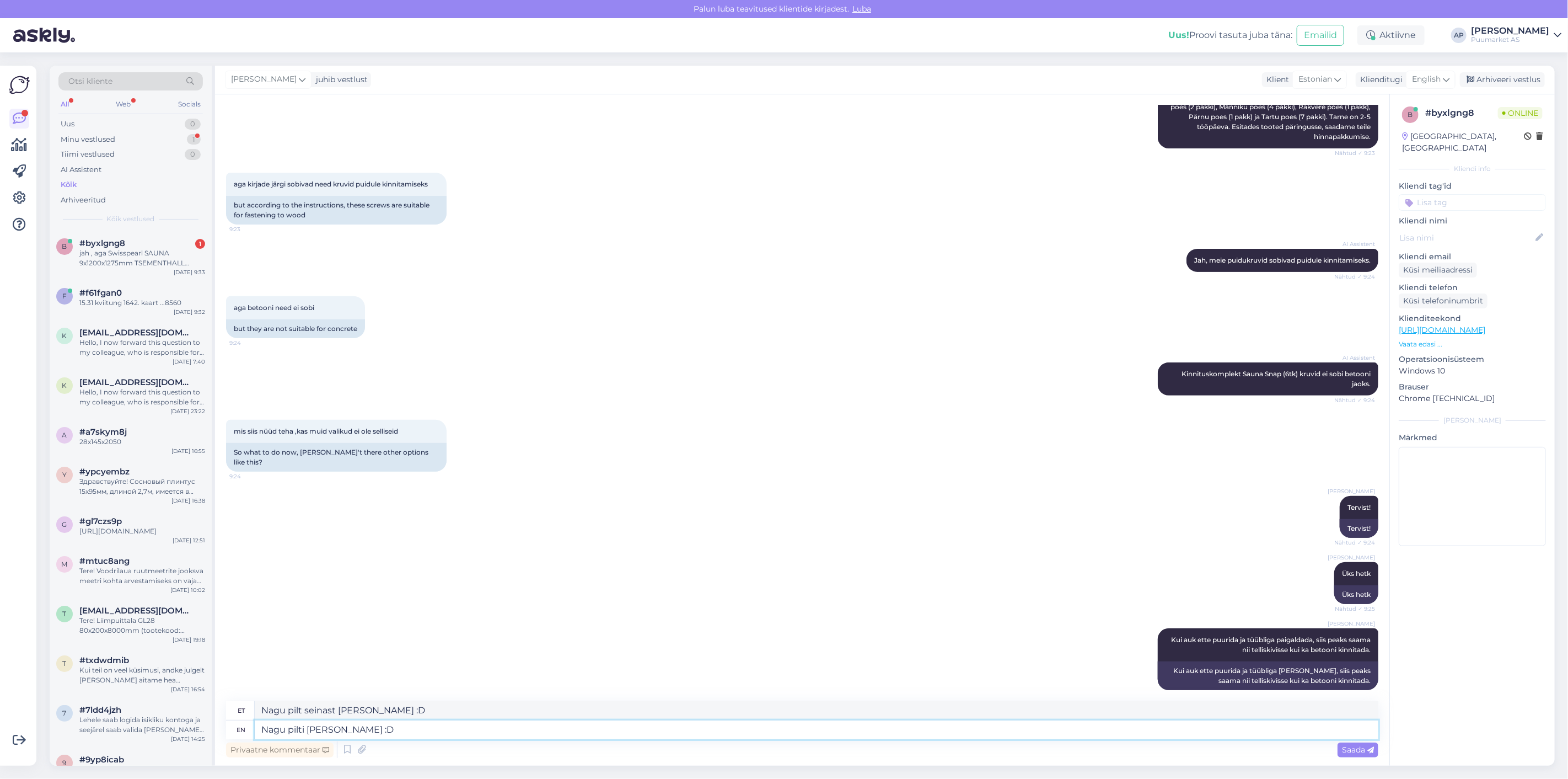
scroll to position [344, 0]
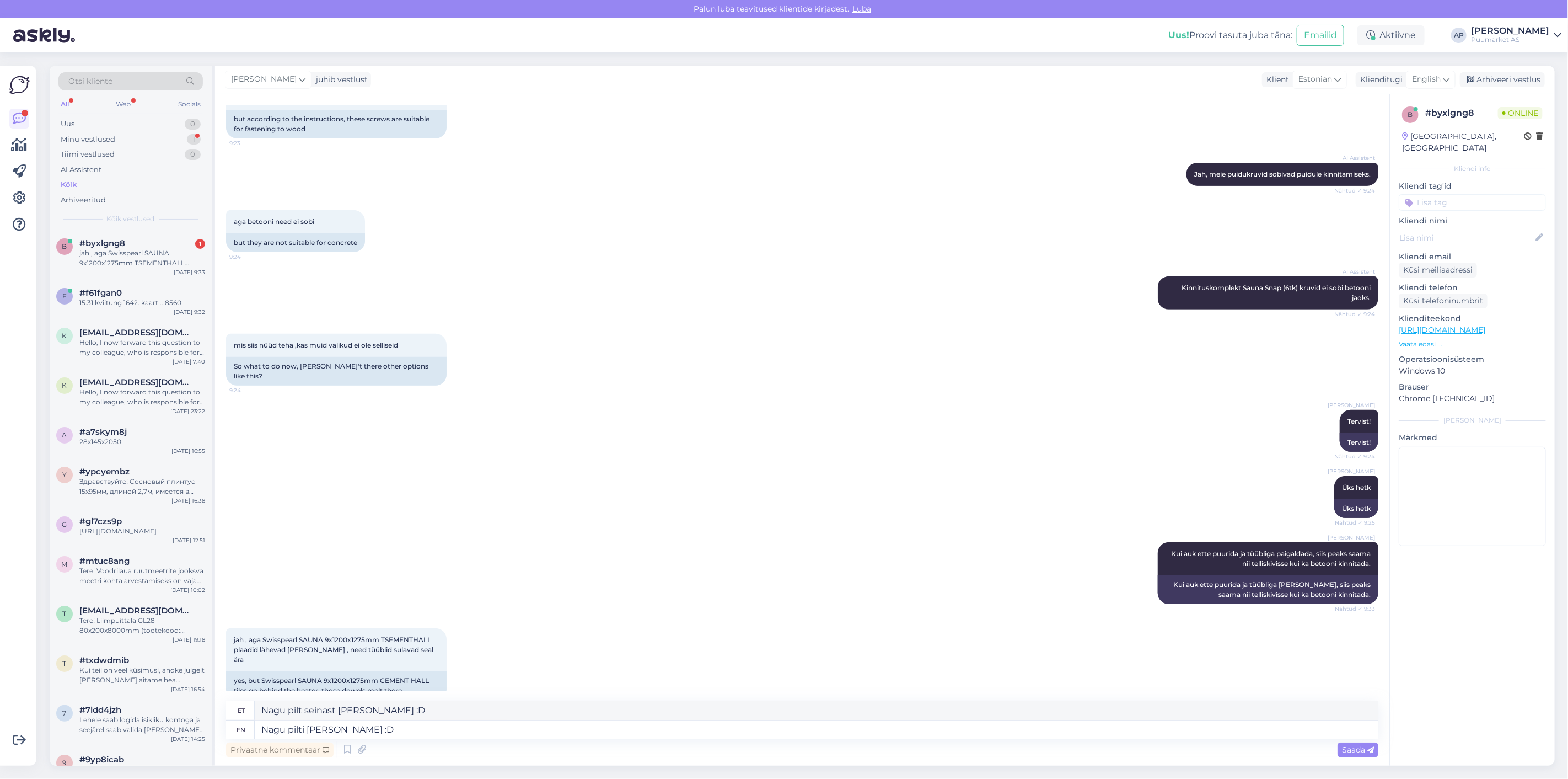
click at [346, 570] on div "[PERSON_NAME] Kui auk ette puurida ja tüübliga paigaldada, siis peaks saama nii…" at bounding box center [802, 573] width 1152 height 86
drag, startPoint x: 288, startPoint y: 642, endPoint x: 427, endPoint y: 641, distance: 139.0
click at [427, 641] on span "jah , aga Swisspearl SAUNA 9x1200x1275mm TSEMENTHALL plaadid lähevad [PERSON_NA…" at bounding box center [334, 649] width 201 height 28
drag, startPoint x: 427, startPoint y: 641, endPoint x: 350, endPoint y: 639, distance: 77.0
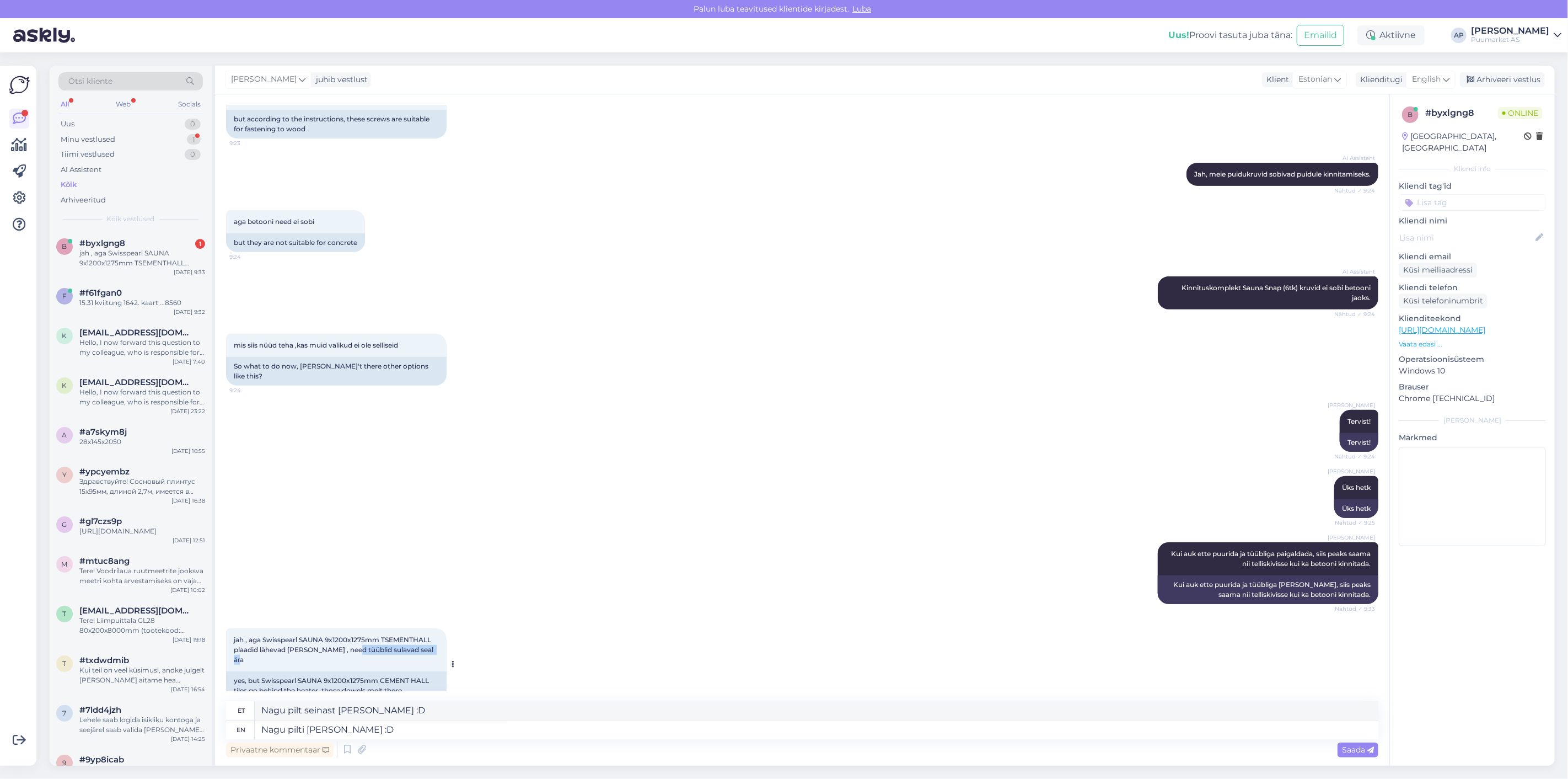
click at [350, 639] on span "jah , aga Swisspearl SAUNA 9x1200x1275mm TSEMENTHALL plaadid lähevad [PERSON_NA…" at bounding box center [334, 649] width 201 height 28
click at [348, 638] on span "jah , aga Swisspearl SAUNA 9x1200x1275mm TSEMENTHALL plaadid lähevad [PERSON_NA…" at bounding box center [334, 649] width 201 height 28
drag, startPoint x: 257, startPoint y: 629, endPoint x: 433, endPoint y: 641, distance: 176.4
click at [433, 641] on div "jah , aga Swisspearl SAUNA 9x1200x1275mm TSEMENTHALL plaadid lähevad [PERSON_NA…" at bounding box center [336, 650] width 220 height 43
click at [412, 723] on textarea "Nagu pilti [PERSON_NAME] :D" at bounding box center [816, 730] width 1124 height 19
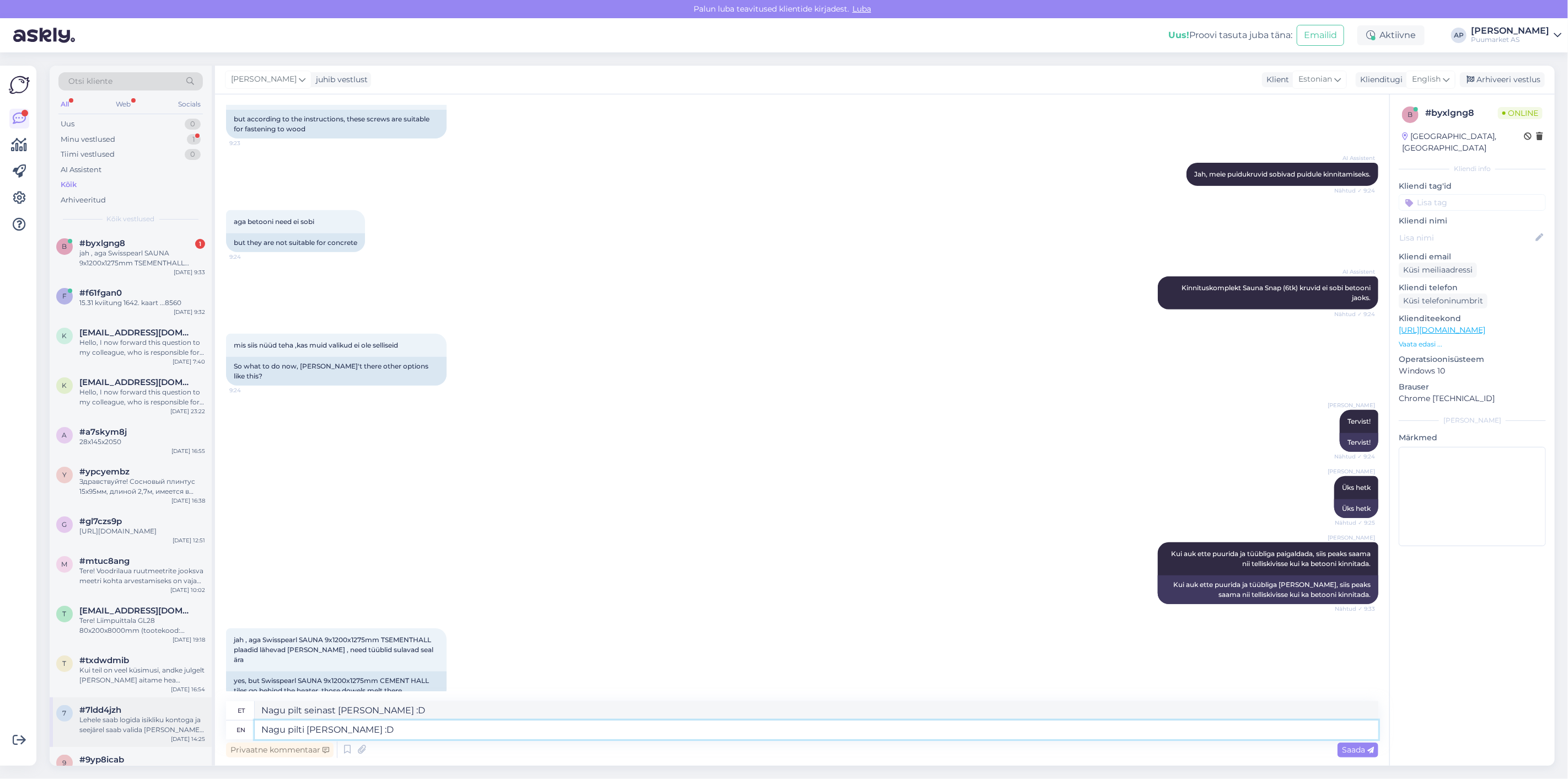
drag, startPoint x: 413, startPoint y: 729, endPoint x: 179, endPoint y: 707, distance: 235.0
click at [180, 707] on div "Otsi kliente All Web Socials Uus 0 Minu vestlused 1 Tiimi vestlused 0 AI Assist…" at bounding box center [802, 415] width 1505 height 700
type textarea "METALL"
type textarea "Metall"
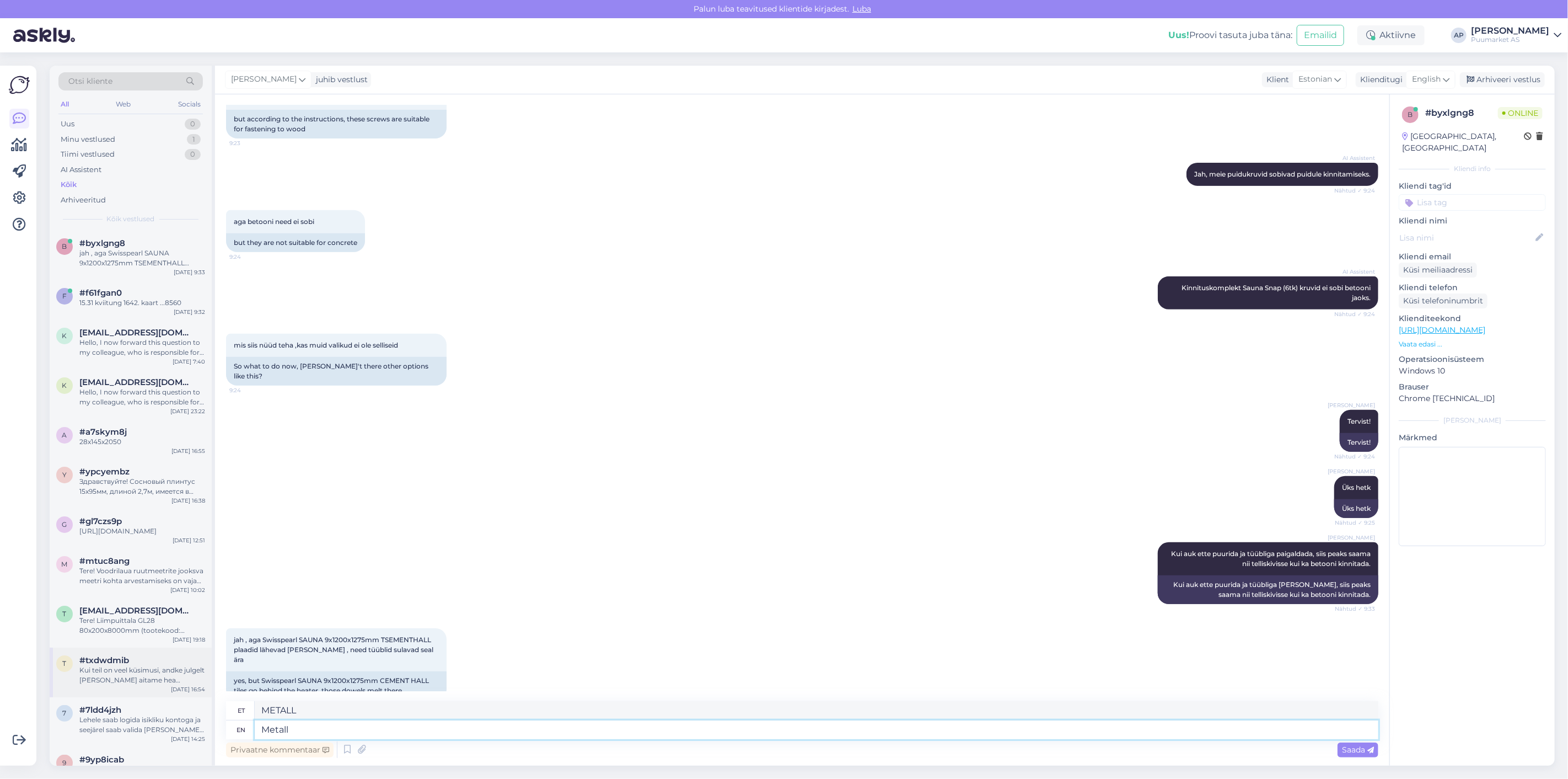
type textarea "Metall"
type textarea "Metall tüüblid on"
type textarea "Metallist tüüblid"
type textarea "Metall tüüblid on ka"
type textarea "Metallist tüüblid on"
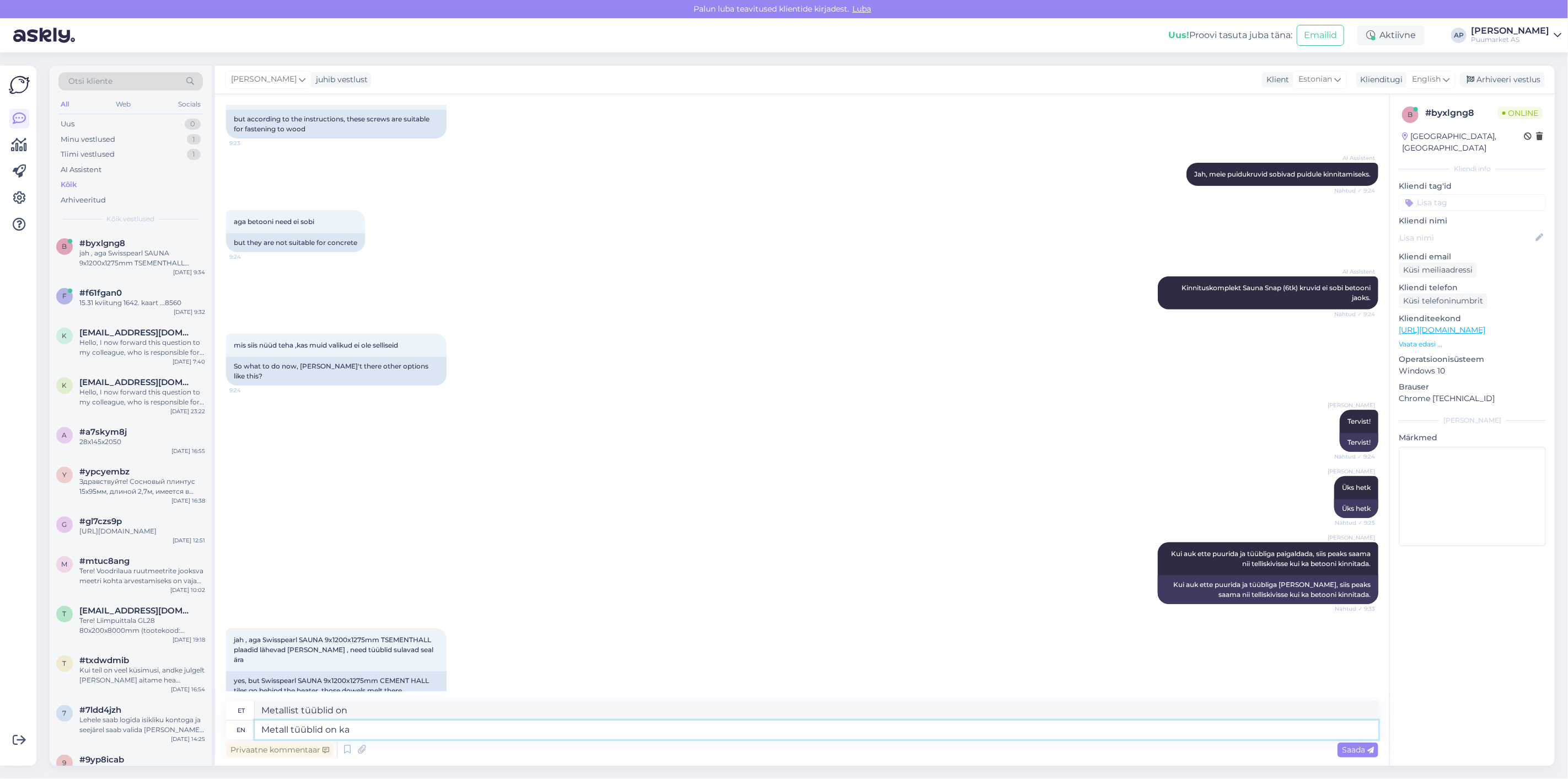
type textarea "Metall tüüblid on ka"
type textarea "Metallist tüüblid on ka"
type textarea "Metall tüüb"
type textarea "Metallist tüüblid"
type textarea "Metall tü"
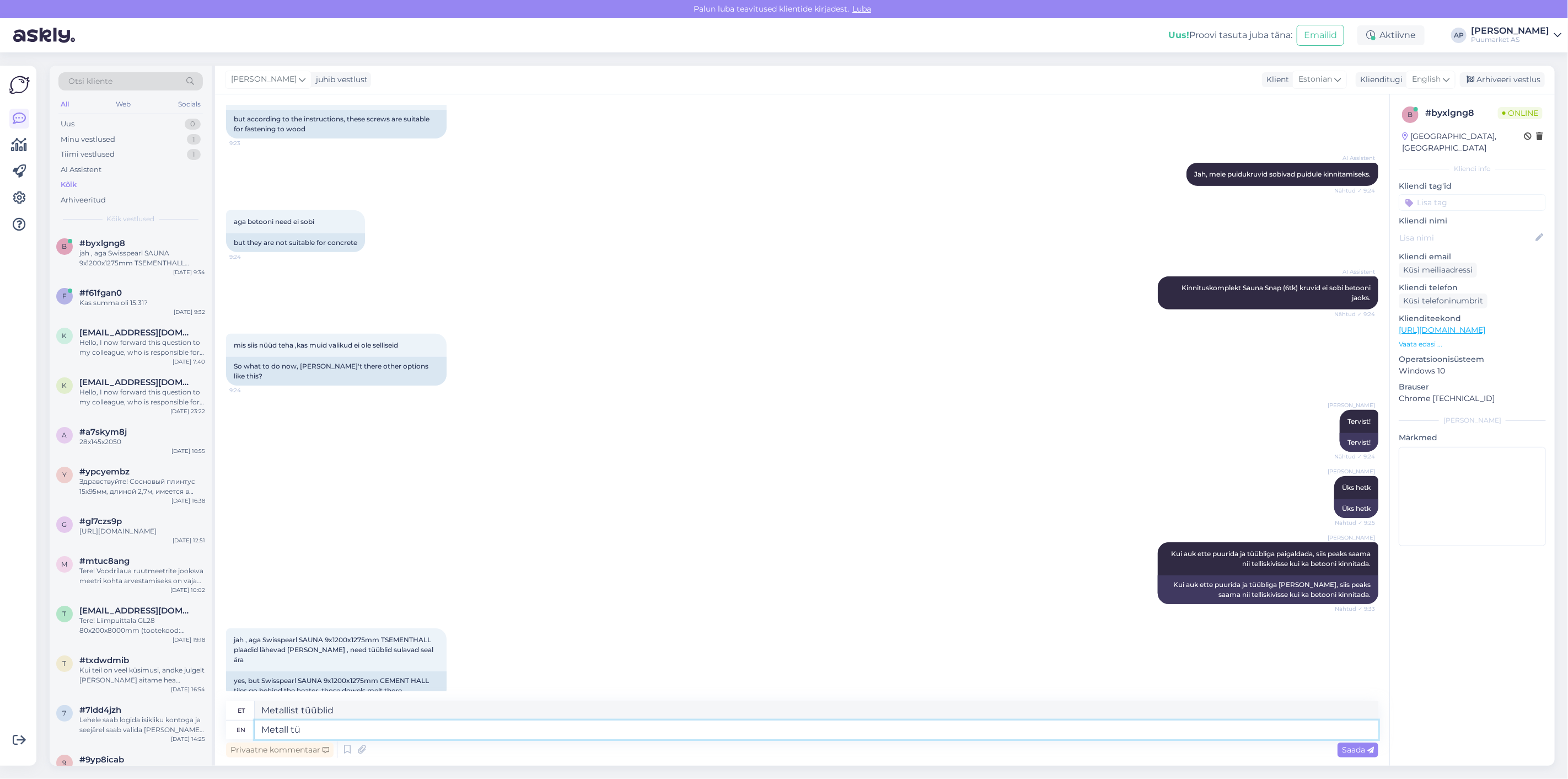
type textarea "Metallist tüüblid on"
type textarea "Meta"
type textarea "Metall"
type textarea "M"
click at [505, 530] on div "[PERSON_NAME] Kui auk ette puurida ja tüübliga paigaldada, siis peaks saama nii…" at bounding box center [802, 573] width 1152 height 86
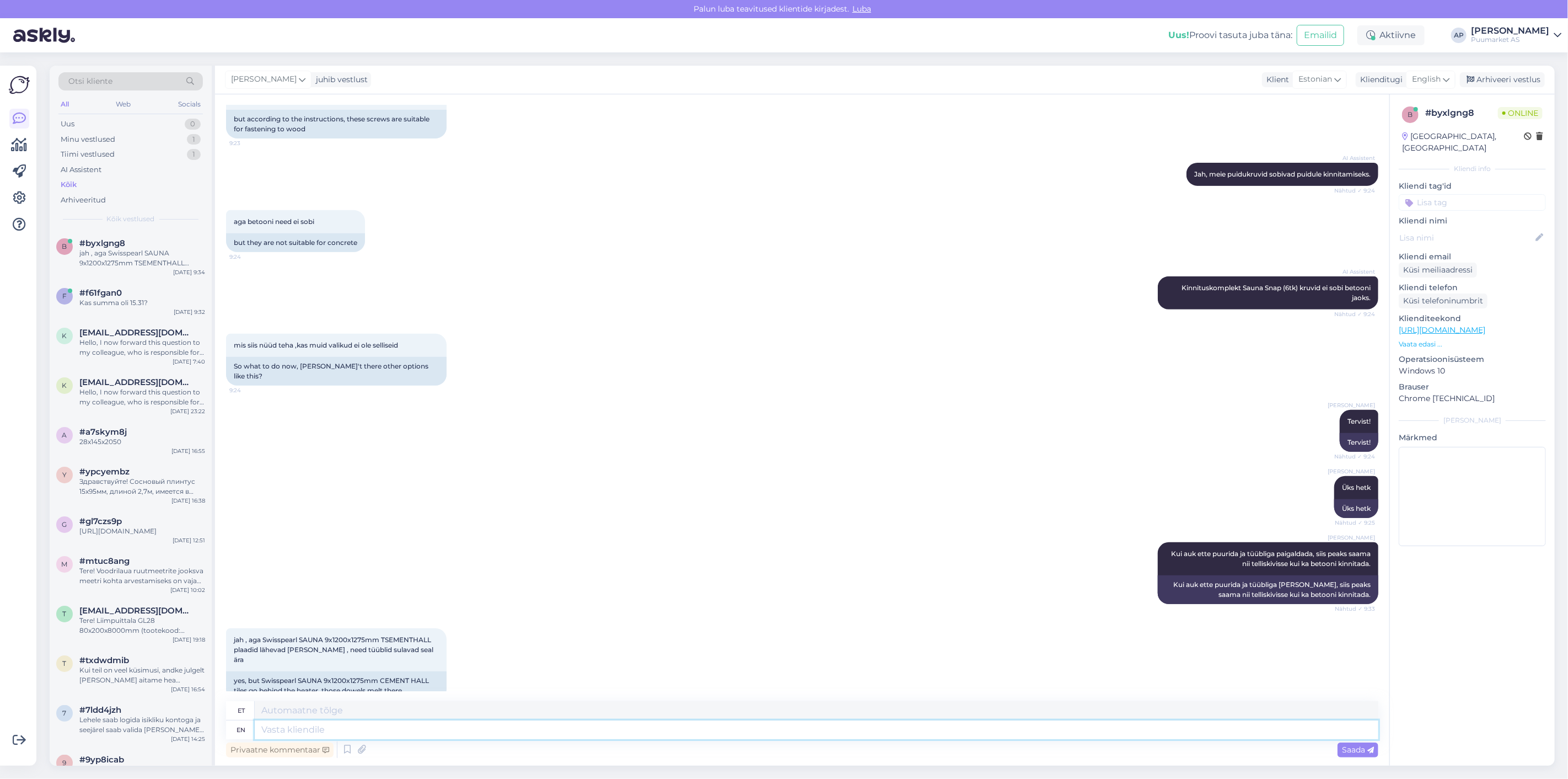
click at [284, 725] on textarea at bounding box center [816, 730] width 1124 height 19
type textarea "kiviplaat"
type textarea "kiviplaat ei l"
type textarea "kiviplaat ei"
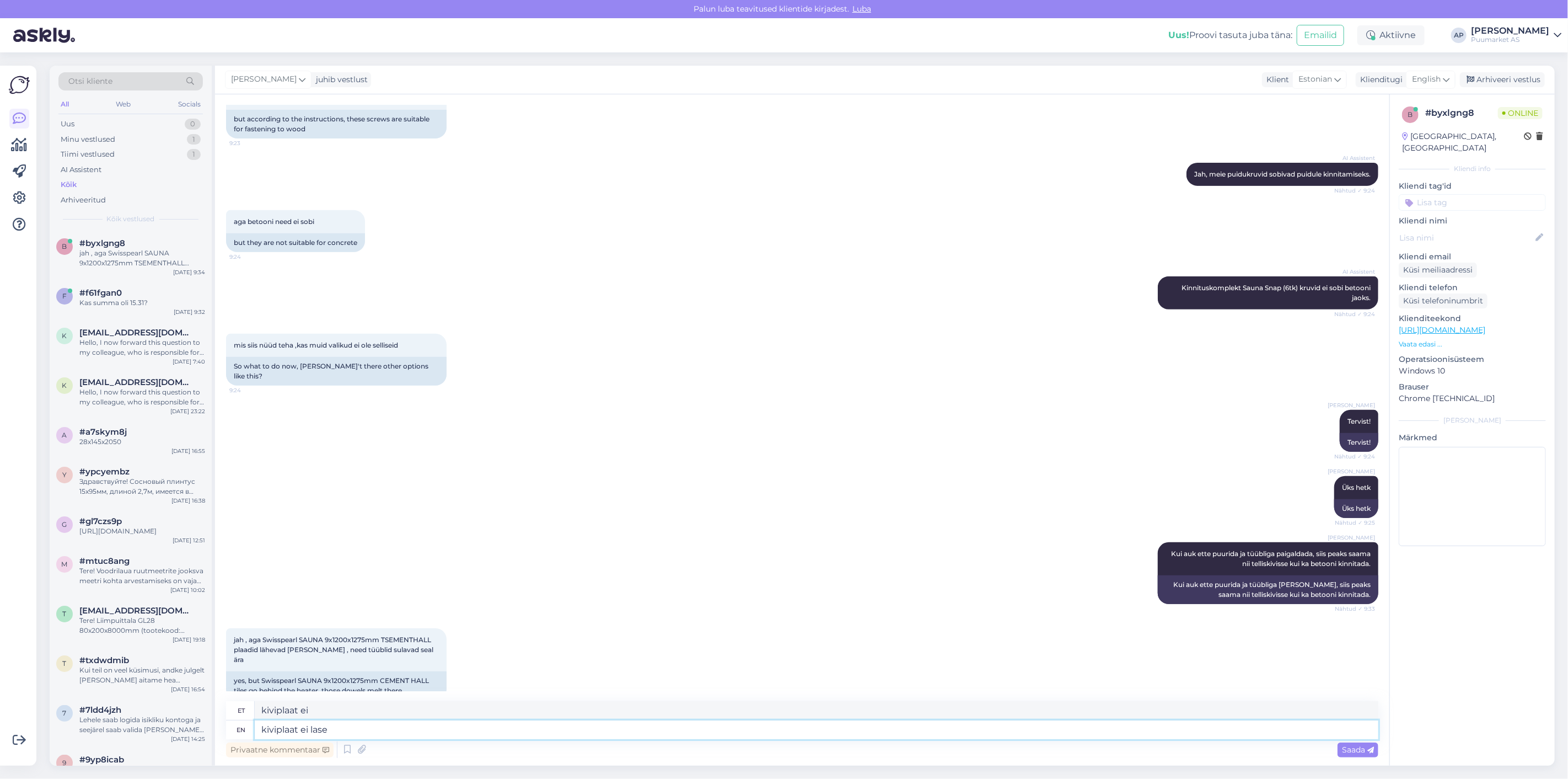
type textarea "kiviplaat ei lase"
type textarea "kiviplaat ei lase kuuma k"
type textarea "kiviplaat ei lase kuuma"
type textarea "kiviplaat ei lase kuuma kii"
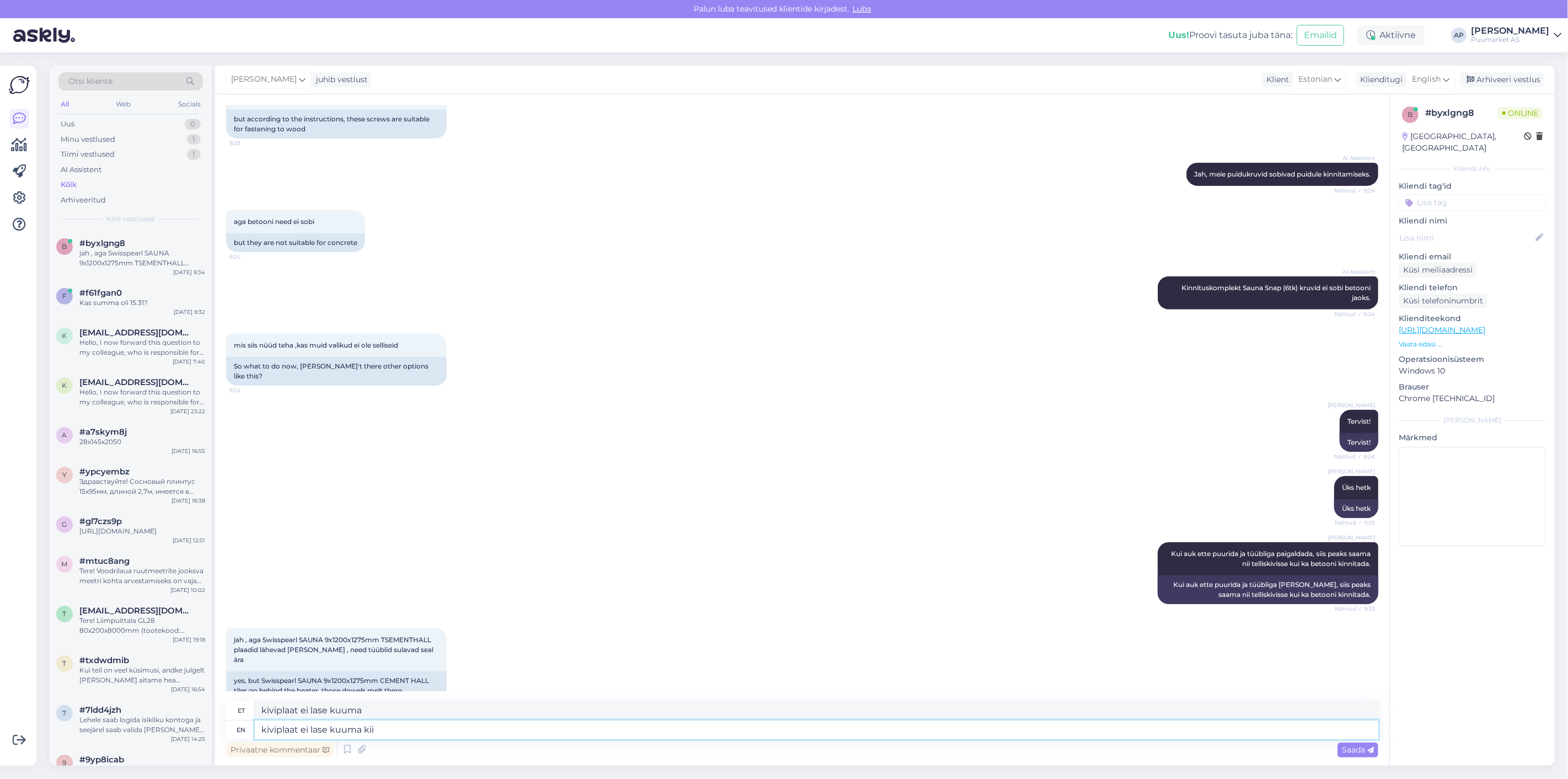
type textarea "kiviplaat ei lase kuuma kii"
type textarea "kiviplaat ei las"
type textarea "kiviplaat ei lase kuuma"
type textarea "kiviplaat ei l"
type textarea "kiviplaat ei lase"
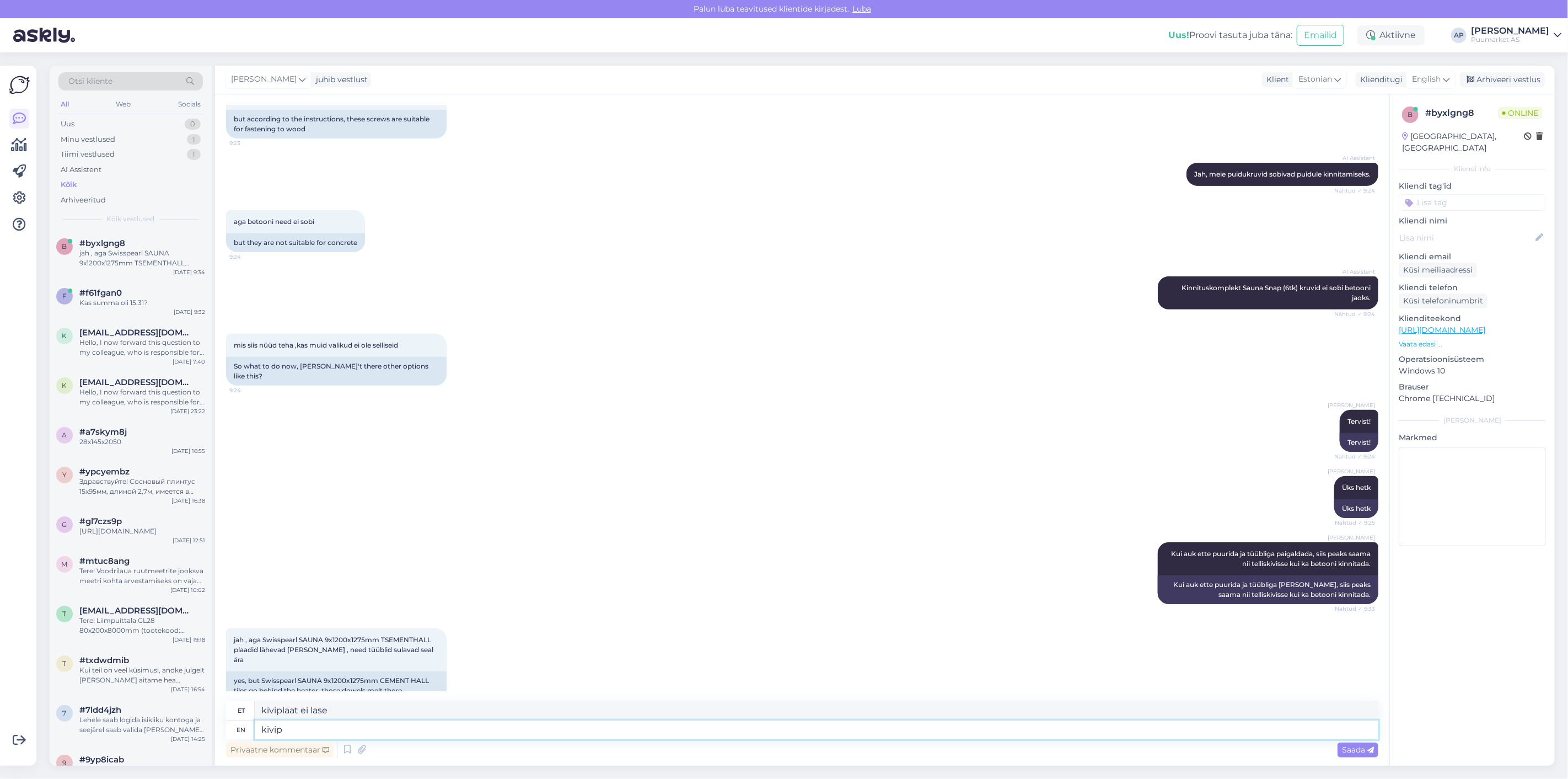
type textarea "[PERSON_NAME]"
type textarea "kiviplaat ei"
type textarea "k"
type textarea "Üks"
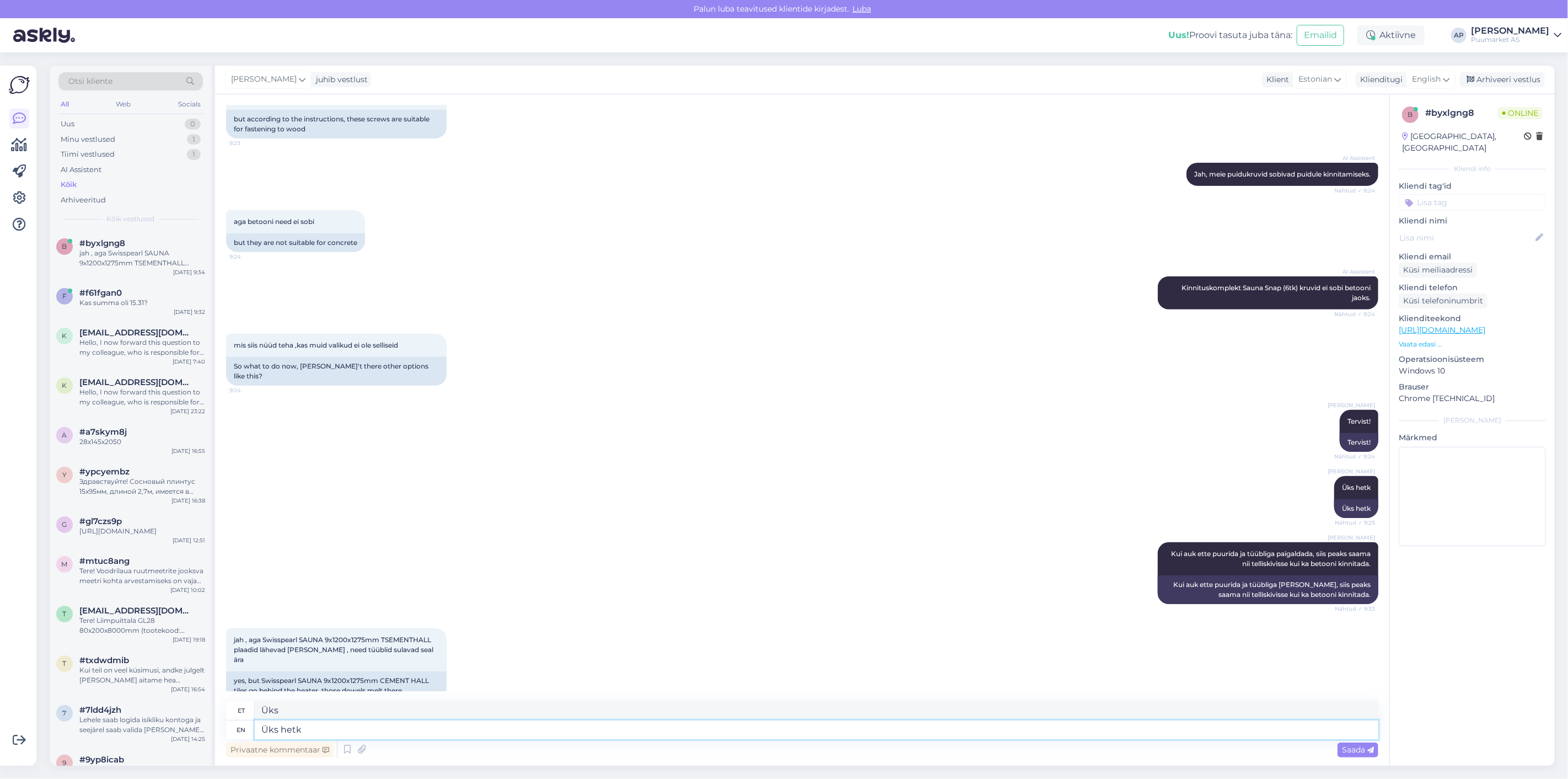
type textarea "Üks hetk"
type textarea "Üks hetk :D"
type textarea "Üks hetk"
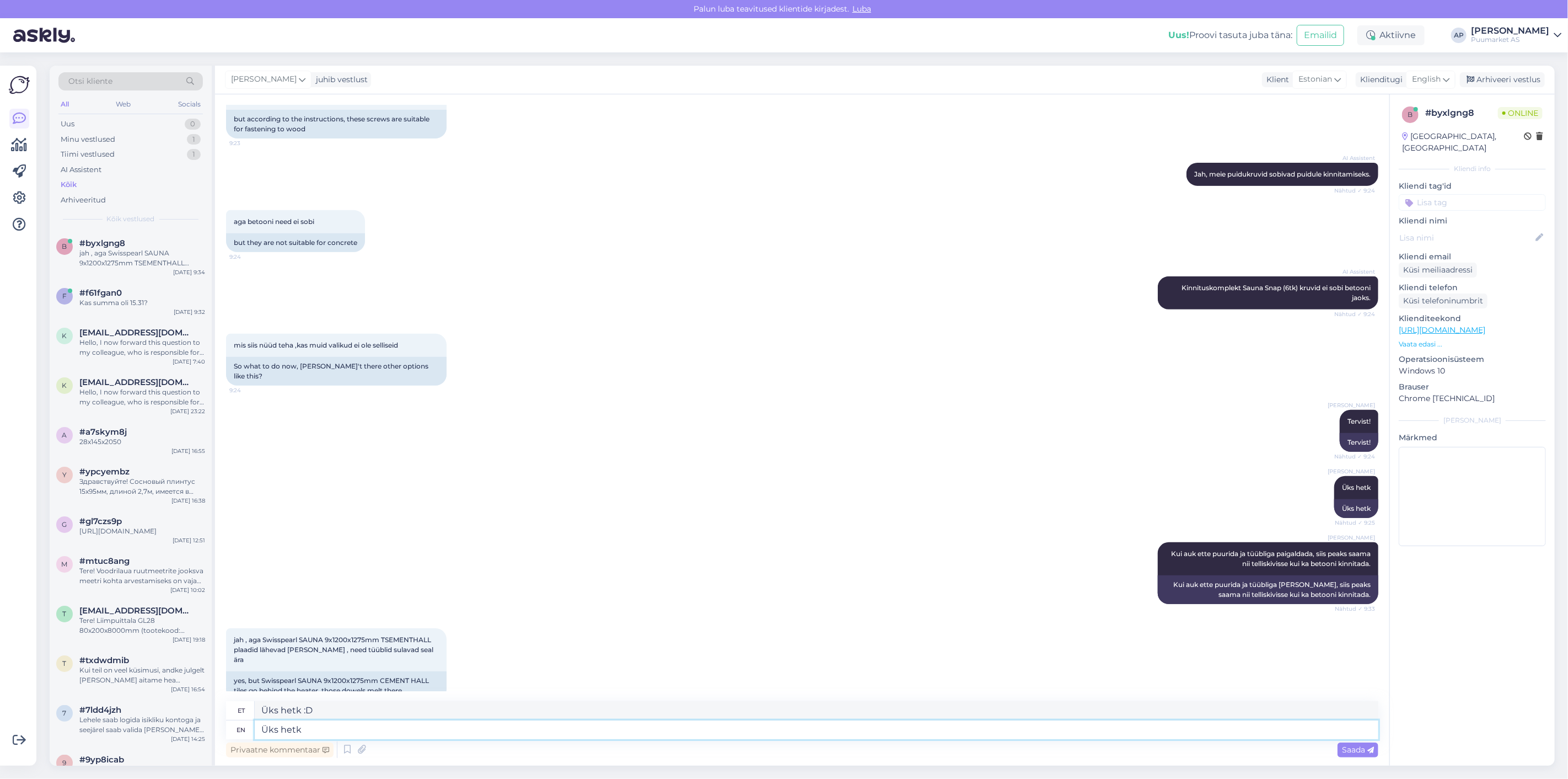
type textarea "Üks hetk"
type textarea "Ü"
type textarea "Üks"
paste textarea "[PERSON_NAME] 6 (PA6): umbes 220–225 °C [PERSON_NAME] 6,6 (PA66): umbes 255–265…"
type textarea "[PERSON_NAME] 6 (PA6): umbes 220–225 °C [PERSON_NAME] 6,6 (PA66): umbes 255–265…"
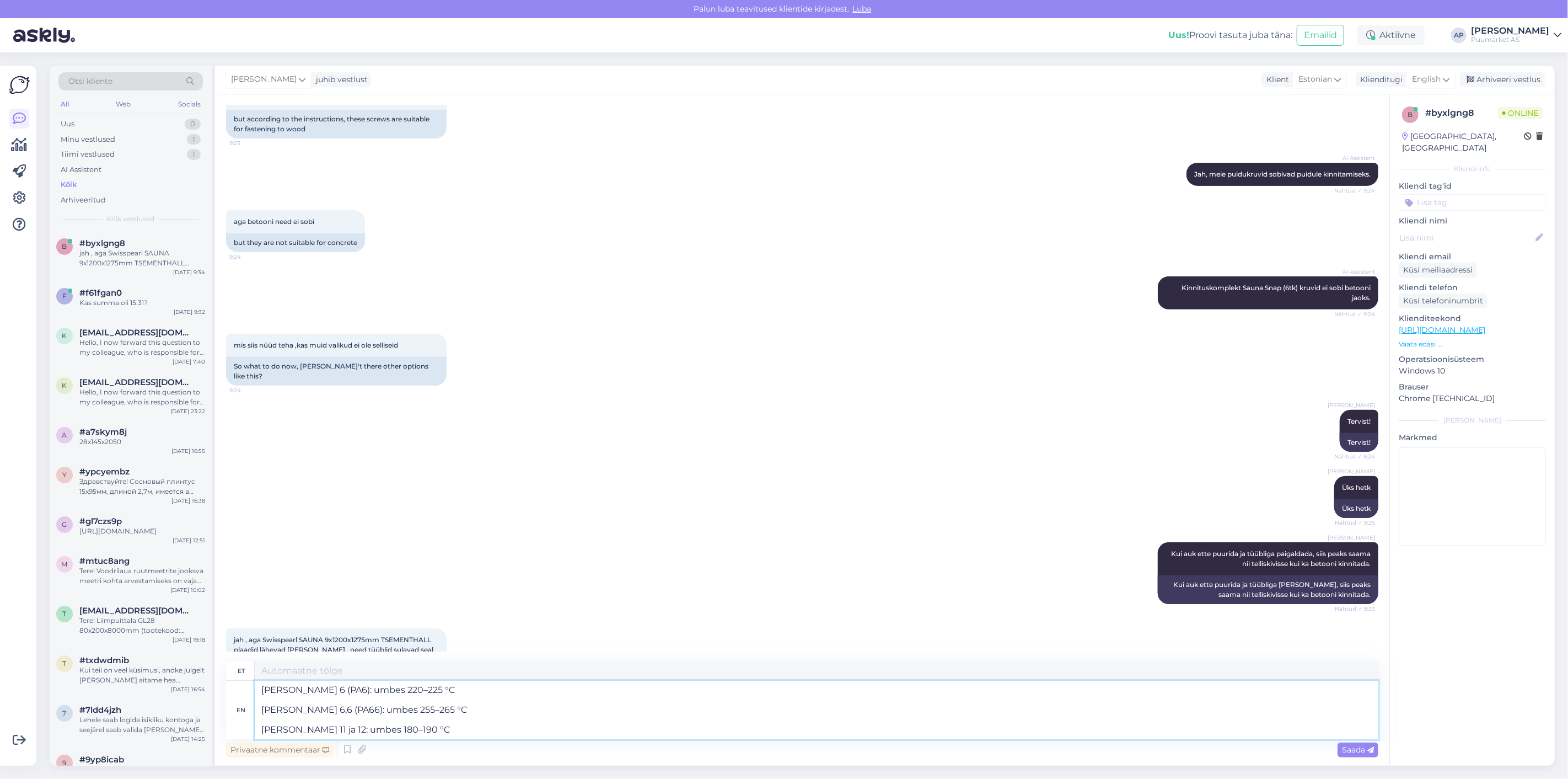
scroll to position [356, 0]
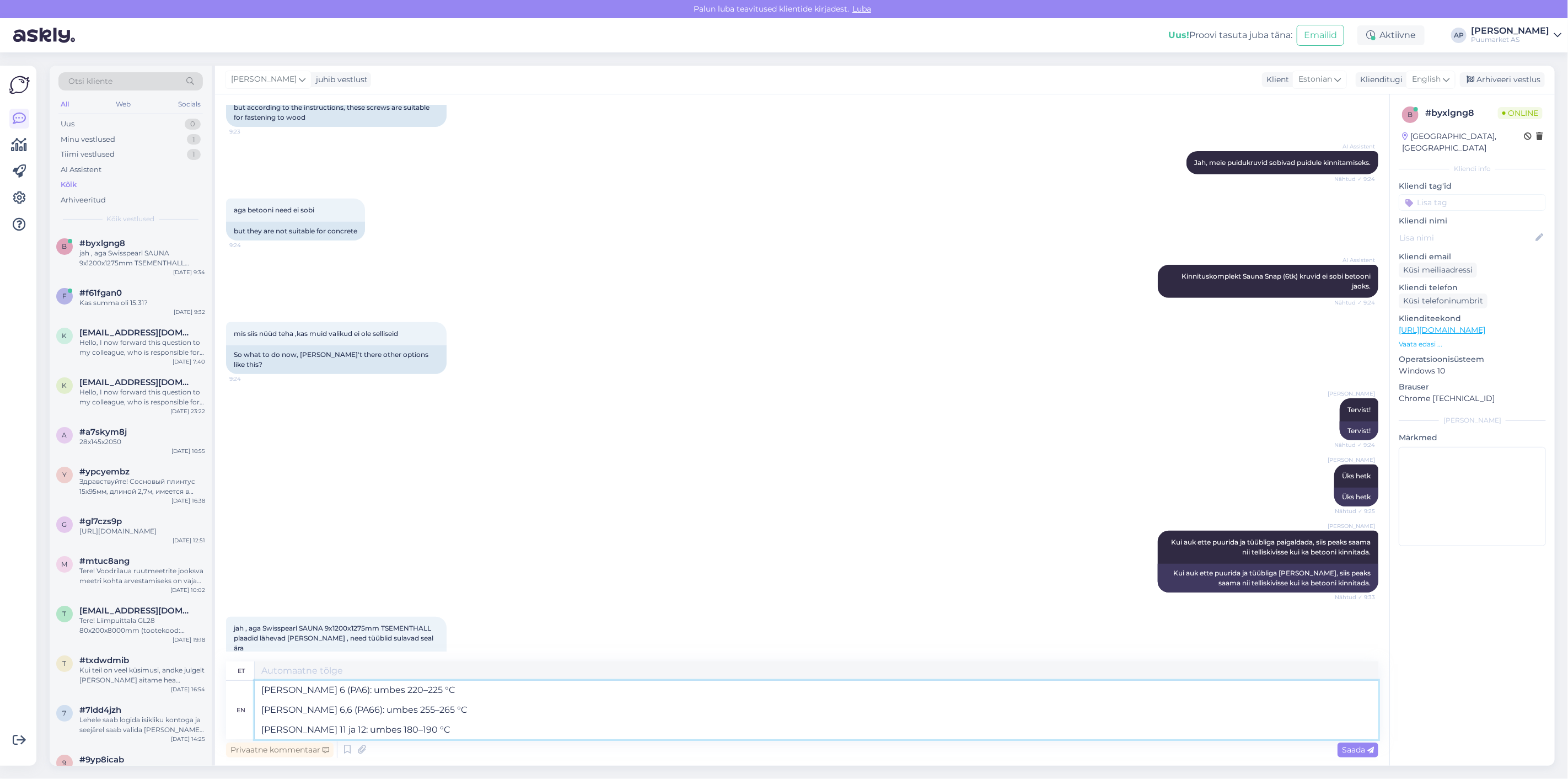
type textarea "[PERSON_NAME] 6 (PA6): umbes 220–225 °C [PERSON_NAME] 6,6 (PA66): umbes 255–265…"
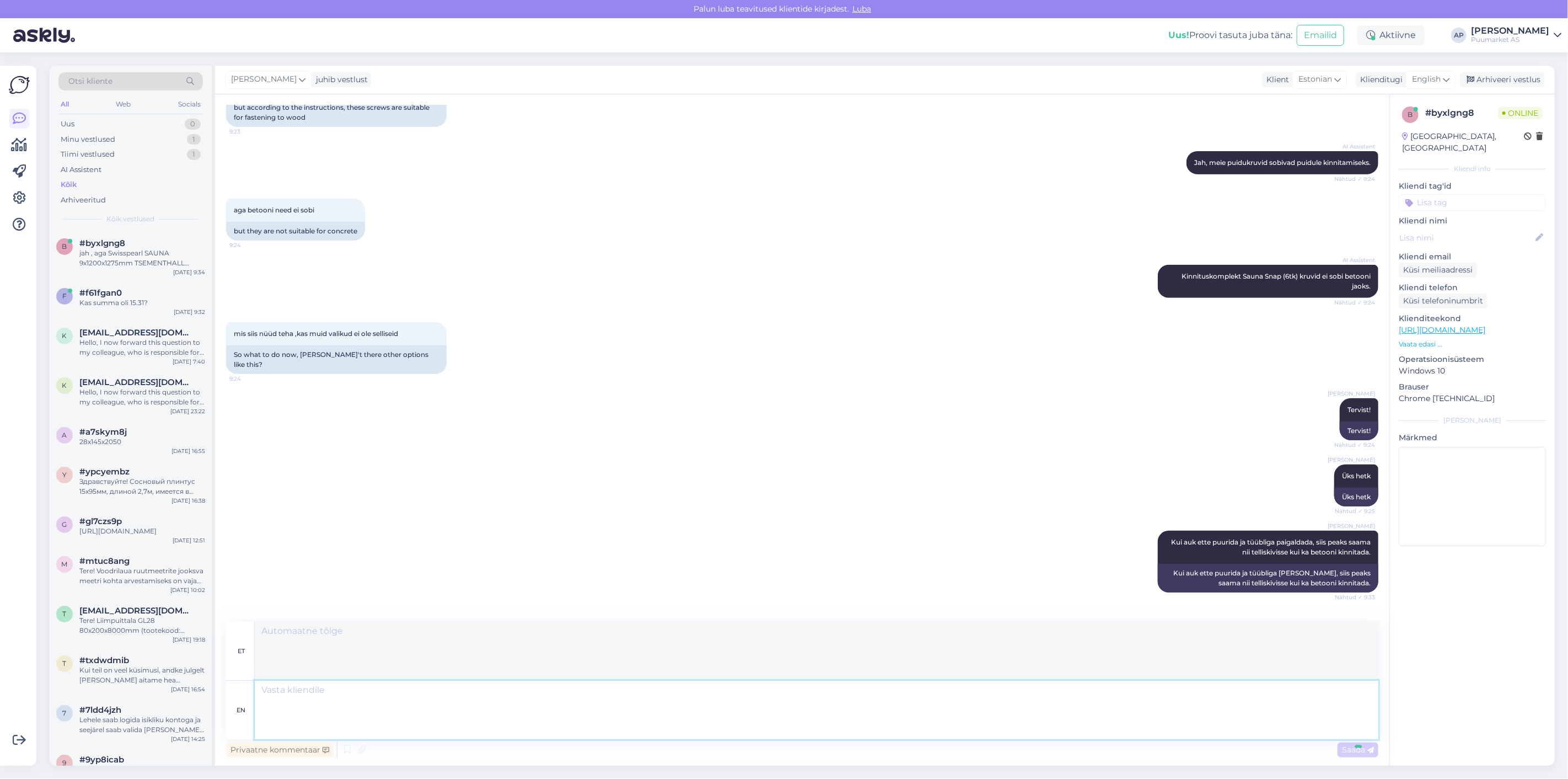
scroll to position [490, 0]
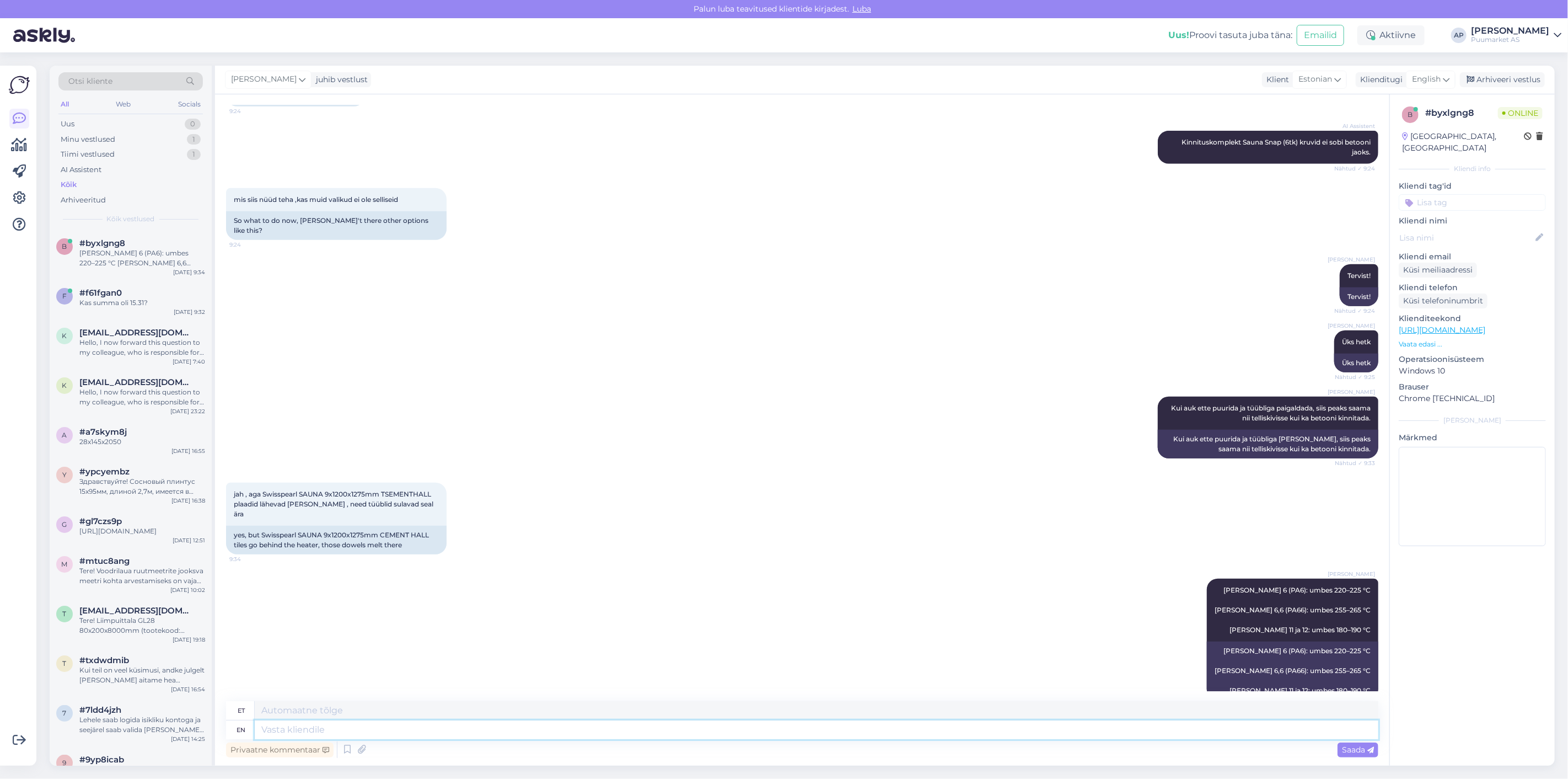
click at [799, 734] on textarea at bounding box center [816, 730] width 1124 height 19
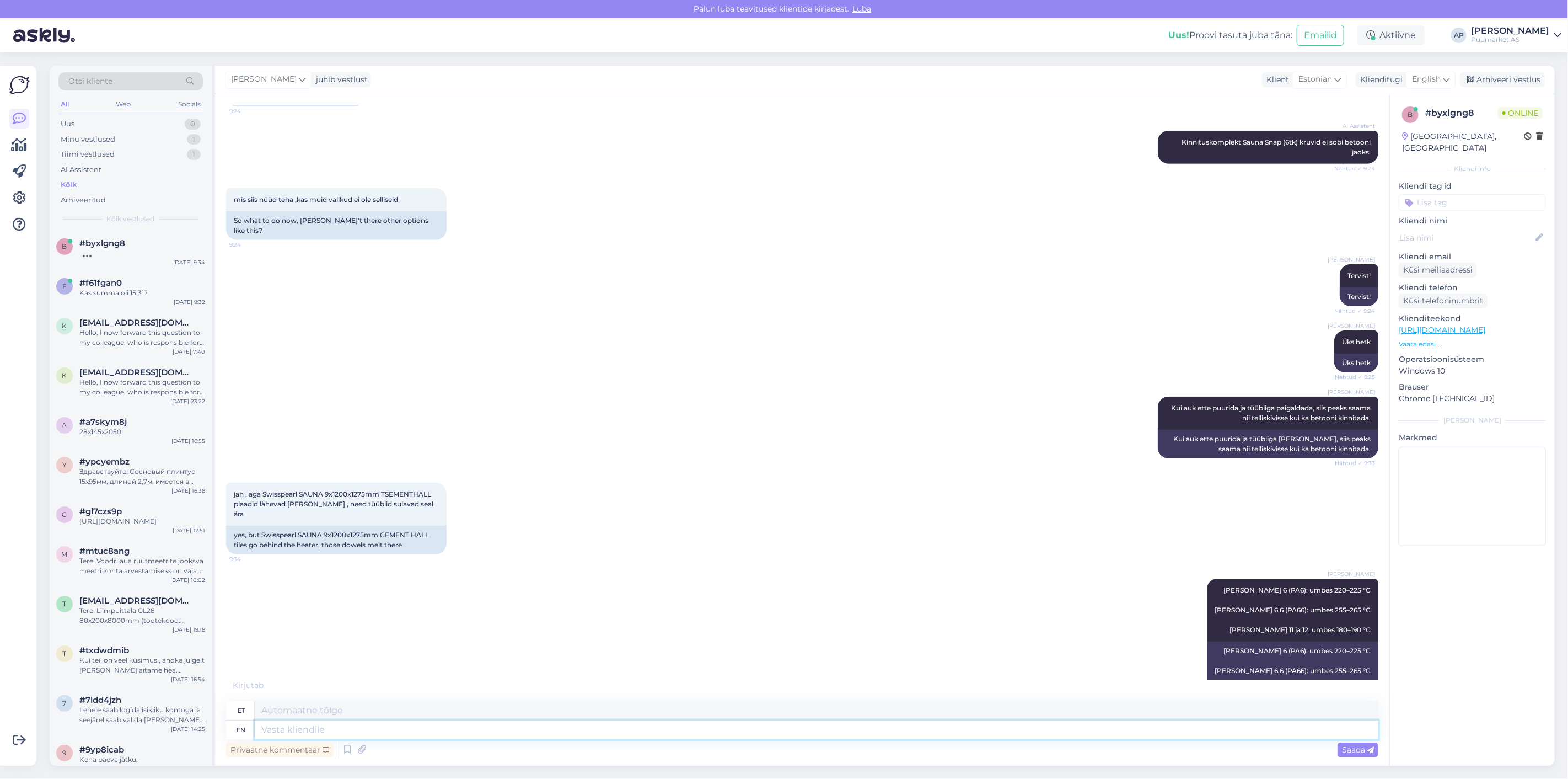
scroll to position [502, 0]
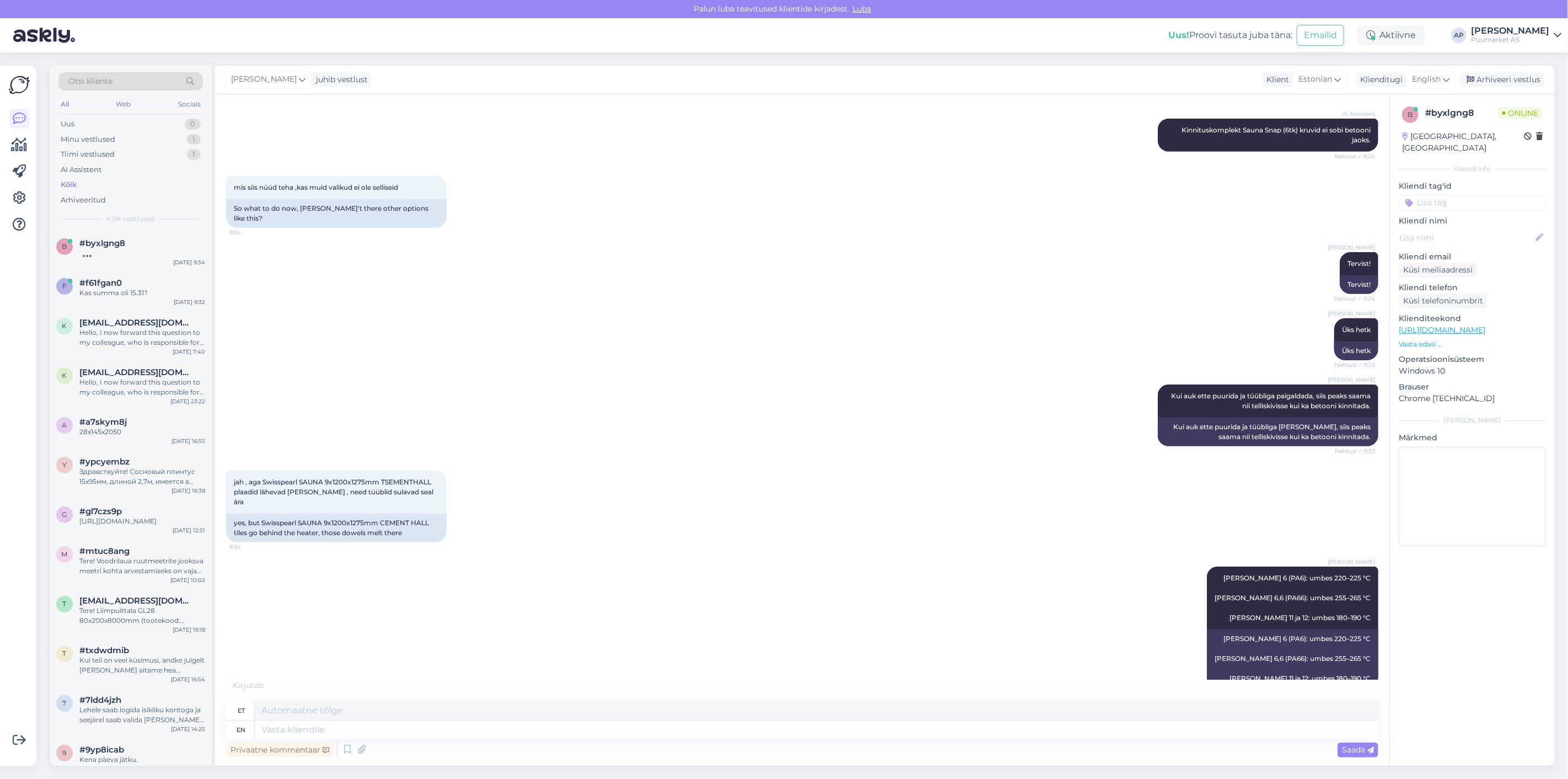
click at [863, 632] on div "[PERSON_NAME] 6 (PA6): umbes 220–225 °C [PERSON_NAME] 6,6 (PA66): umbes 255–265…" at bounding box center [802, 627] width 1152 height 146
click at [712, 731] on textarea at bounding box center [816, 730] width 1124 height 19
click at [735, 636] on div "[PERSON_NAME] 6 (PA6): umbes 220–225 °C [PERSON_NAME] 6,6 (PA66): umbes 255–265…" at bounding box center [802, 627] width 1152 height 146
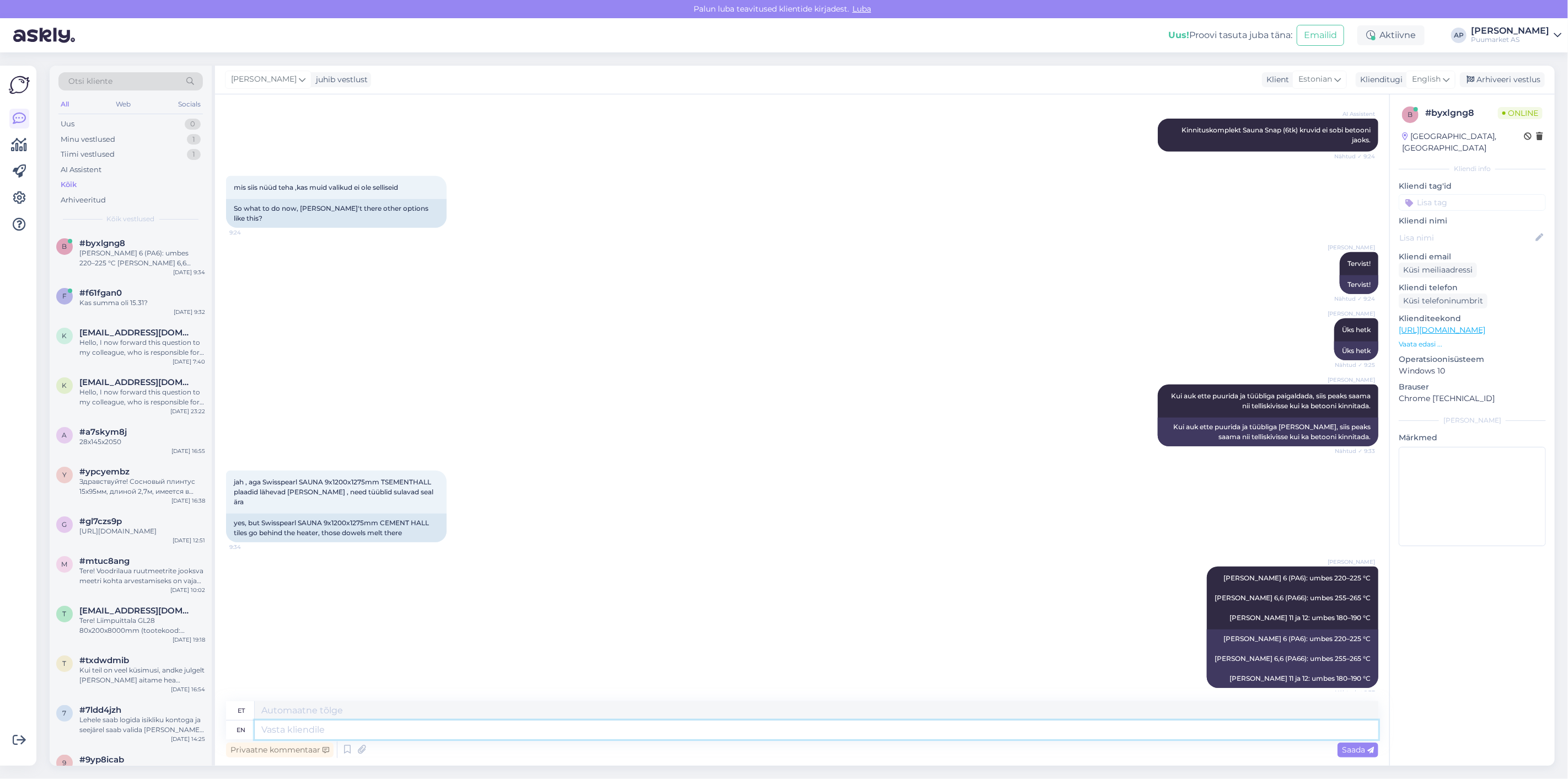
scroll to position [490, 0]
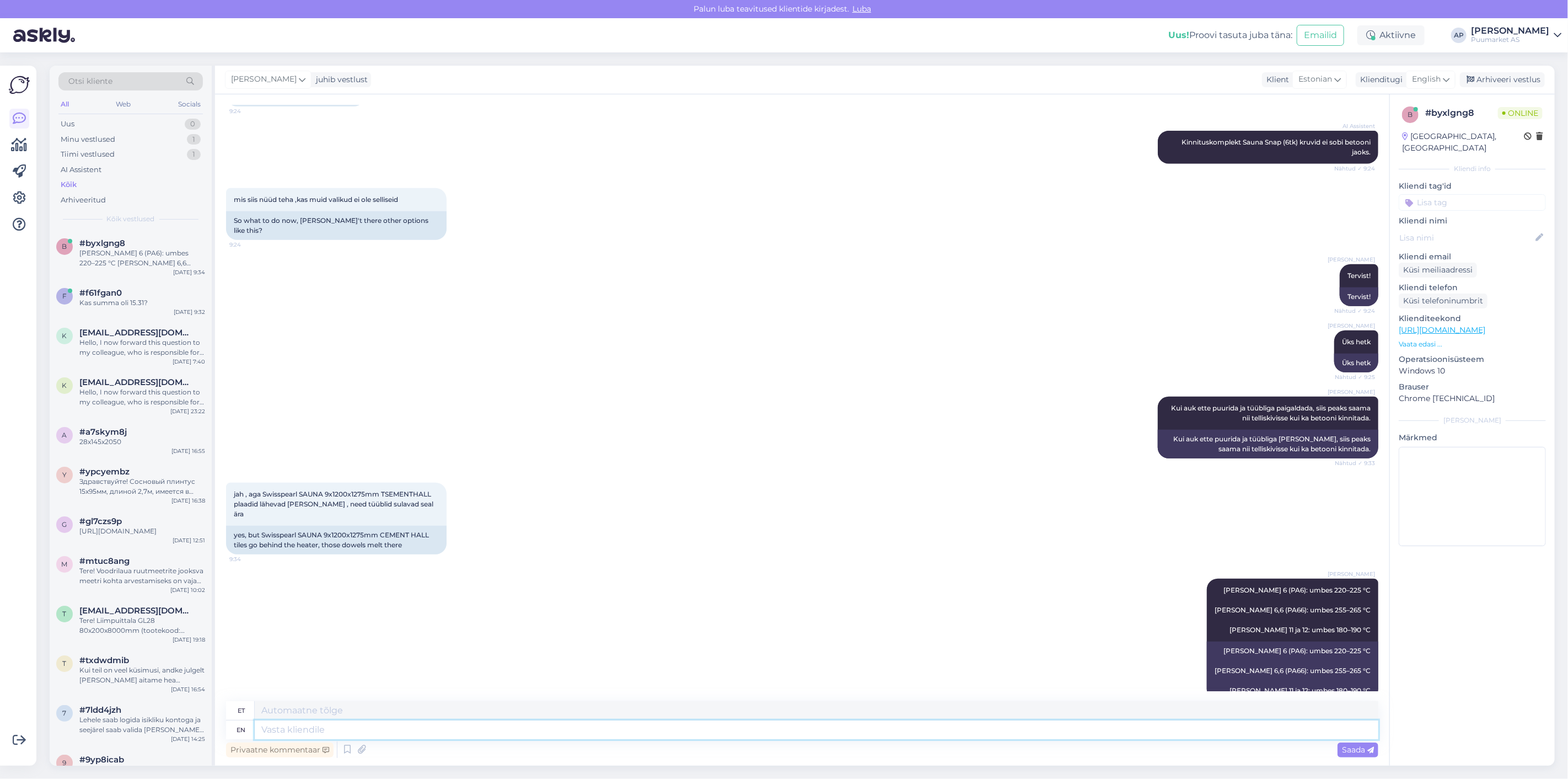
click at [612, 735] on textarea at bounding box center [816, 730] width 1124 height 19
click at [643, 679] on div "[PERSON_NAME] 6 (PA6): umbes 220–225 °C [PERSON_NAME] 6,6 (PA66): umbes 255–265…" at bounding box center [802, 639] width 1152 height 146
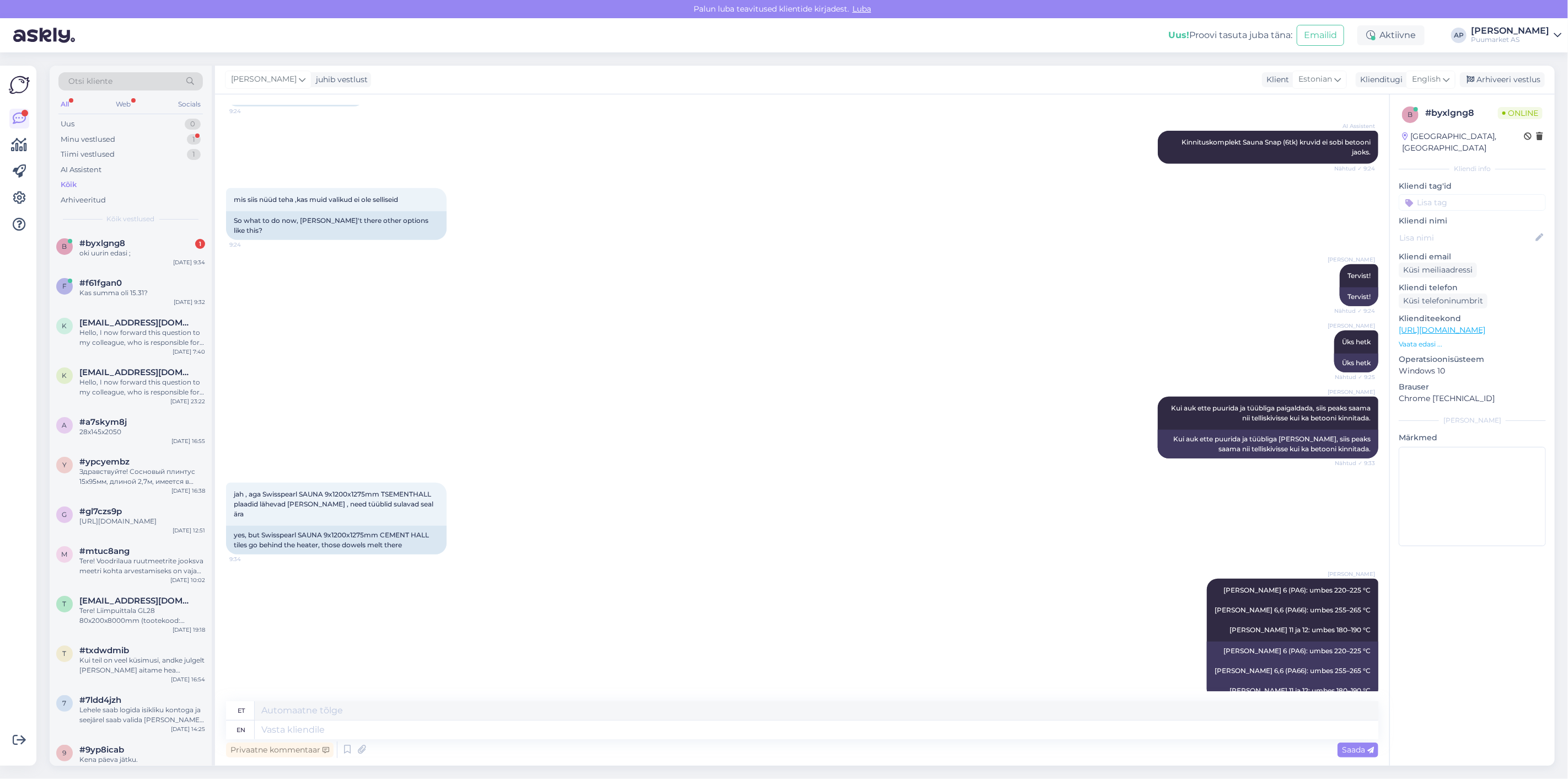
scroll to position [556, 0]
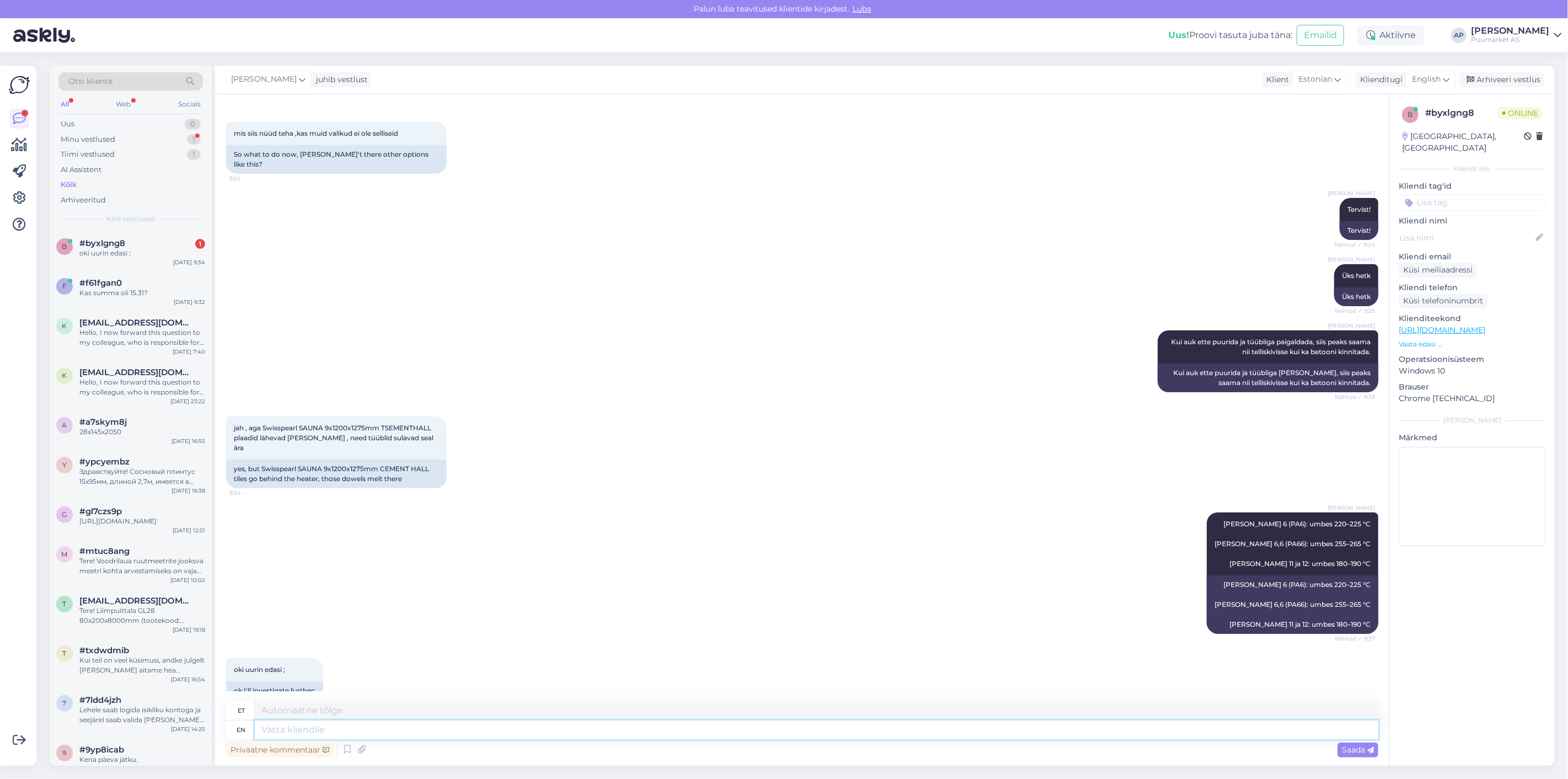
click at [547, 729] on textarea at bounding box center [816, 730] width 1124 height 19
type textarea "võib"
type textarea "võib ka"
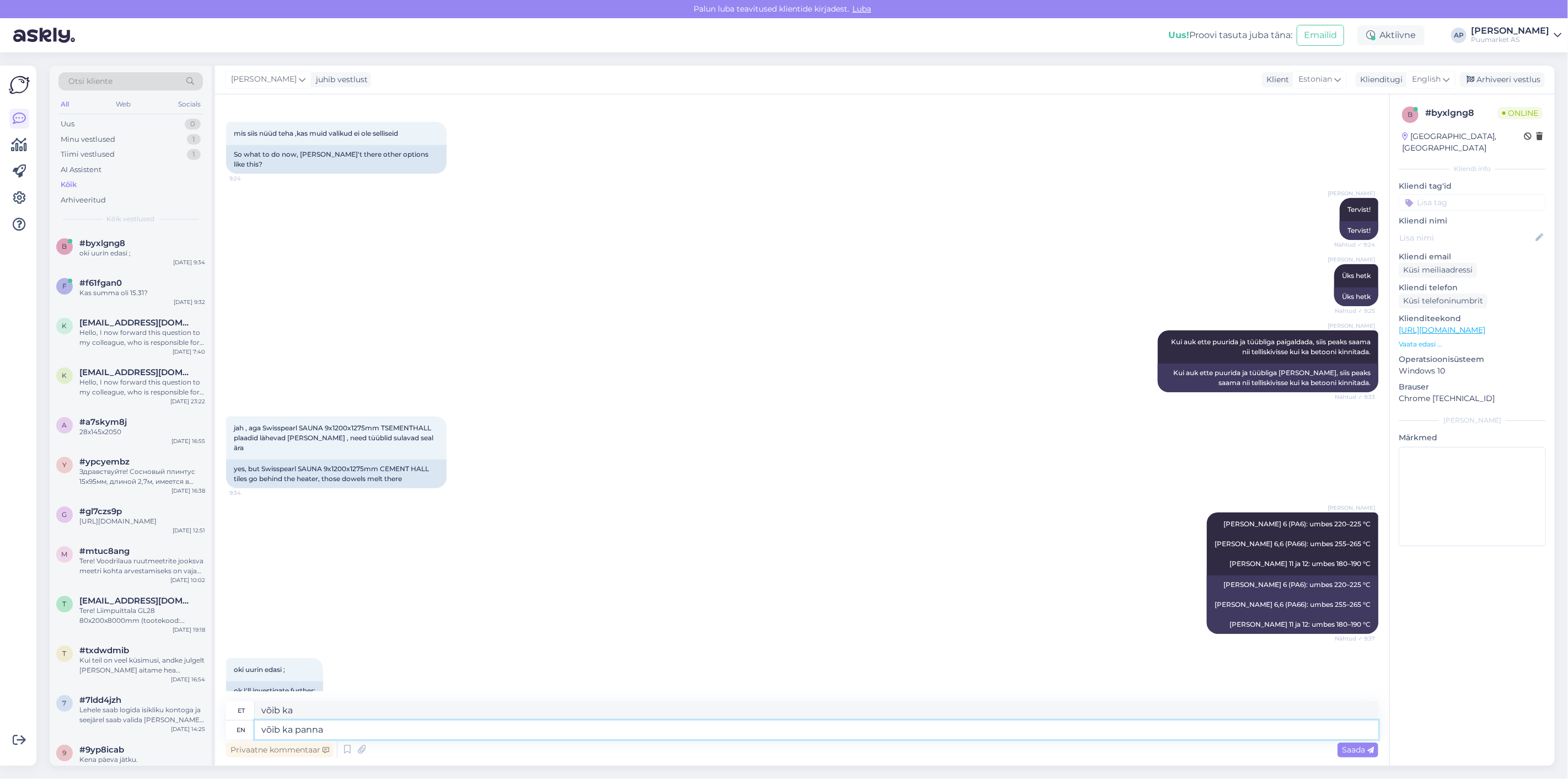
type textarea "võib ka panna l"
type textarea "võib-olla panna"
type textarea "võib ka panna lihtsalt k"
type textarea "võib-olla panna kergelt"
type textarea "võib ka panna lihtsalt kaks"
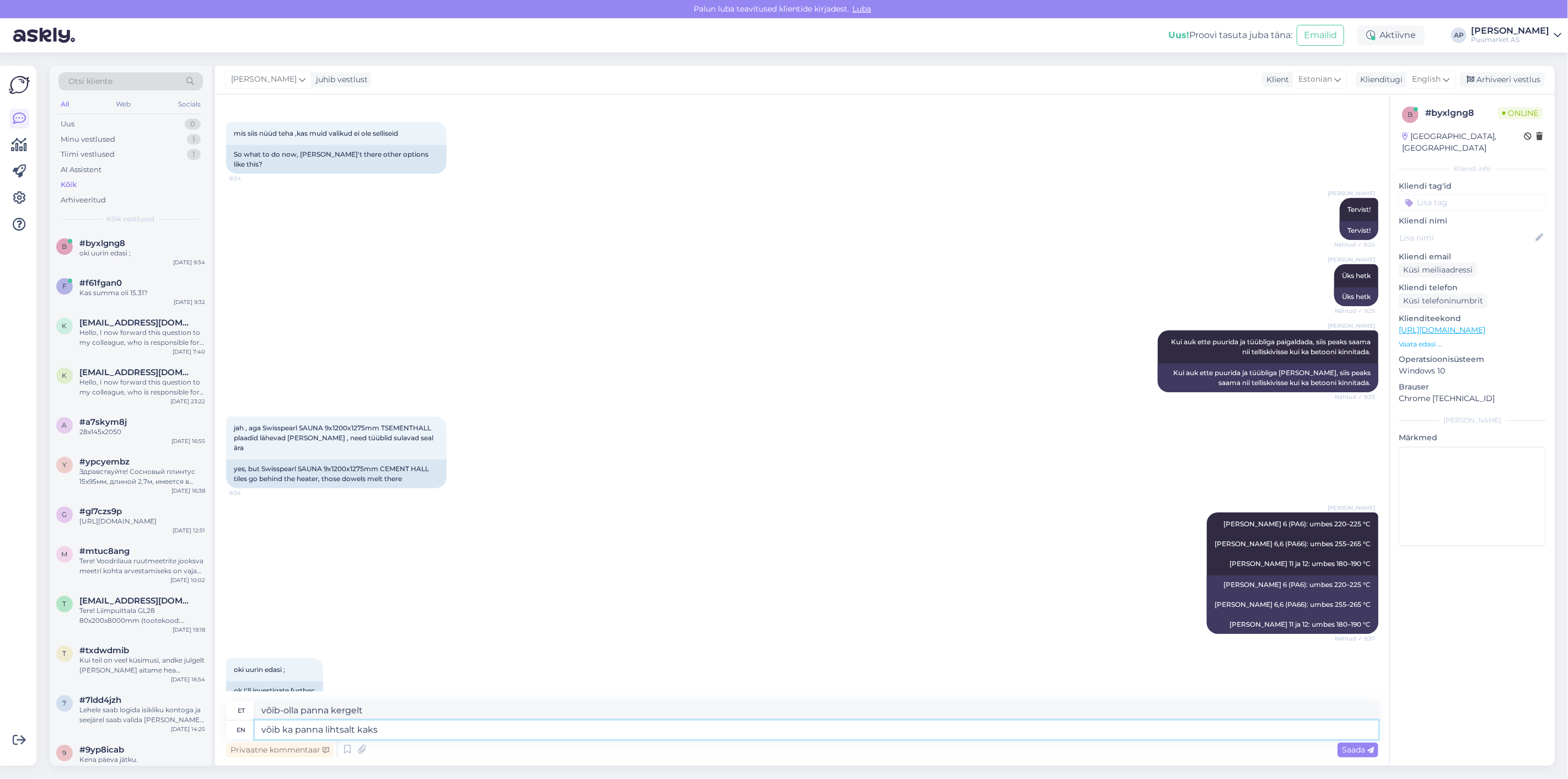
type textarea "võib-olla panna kergelt kaks korda"
type textarea "võib ka panna lihtsalt"
type textarea "võib-olla panna kergelt"
type textarea "võib ka panna lihtsalt puidust k"
type textarea "võib ka panna lihtsalt puidust"
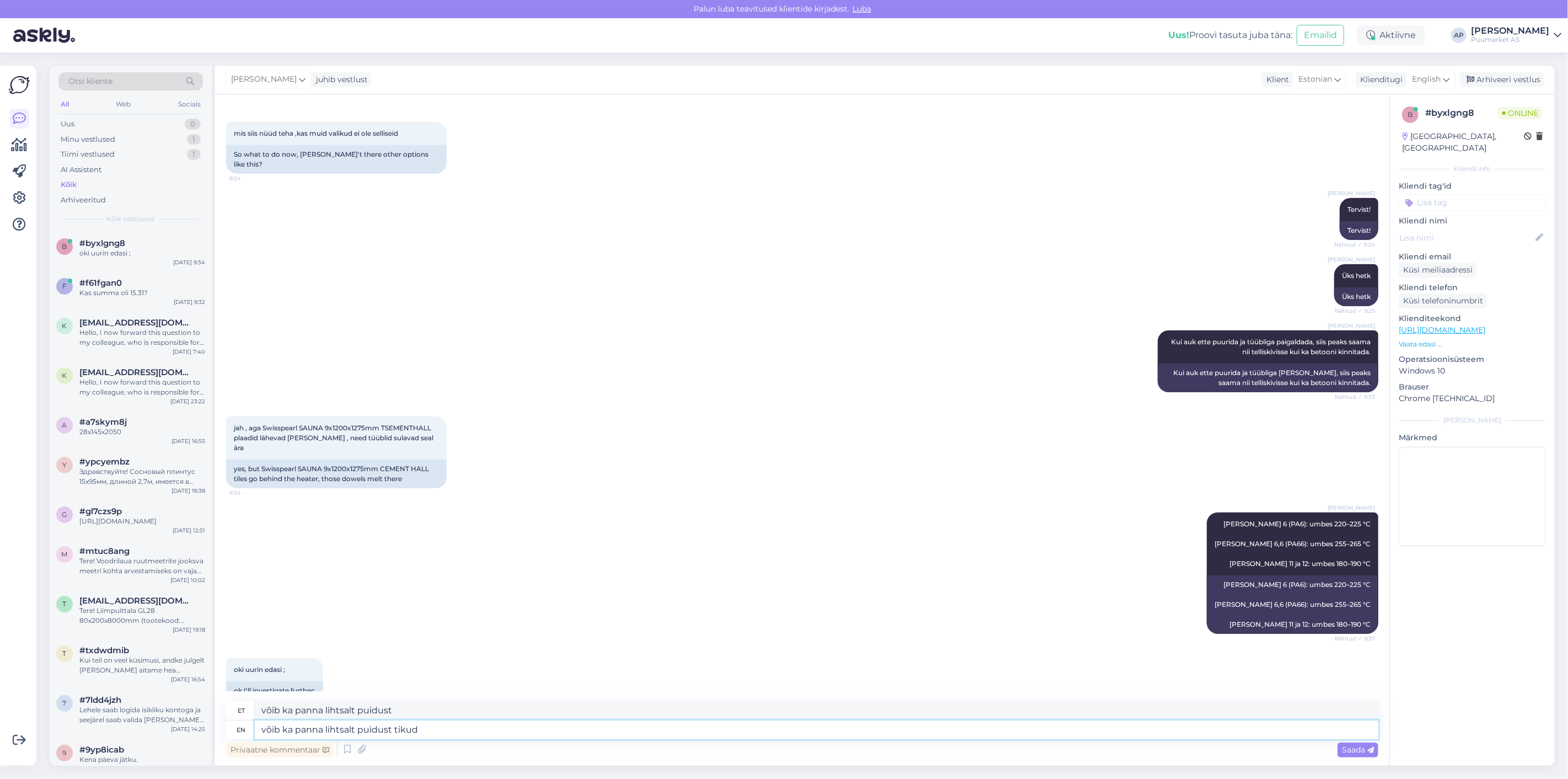
type textarea "võib ka panna lihtsalt puidust tikud"
type textarea "võib ka panna lihtsalt puidust tikud sinna a"
type textarea "võib ka panna lihtsalt puidust tikud sinna"
type textarea "võib ka panna lihtsalt puidust tikud sinna auku"
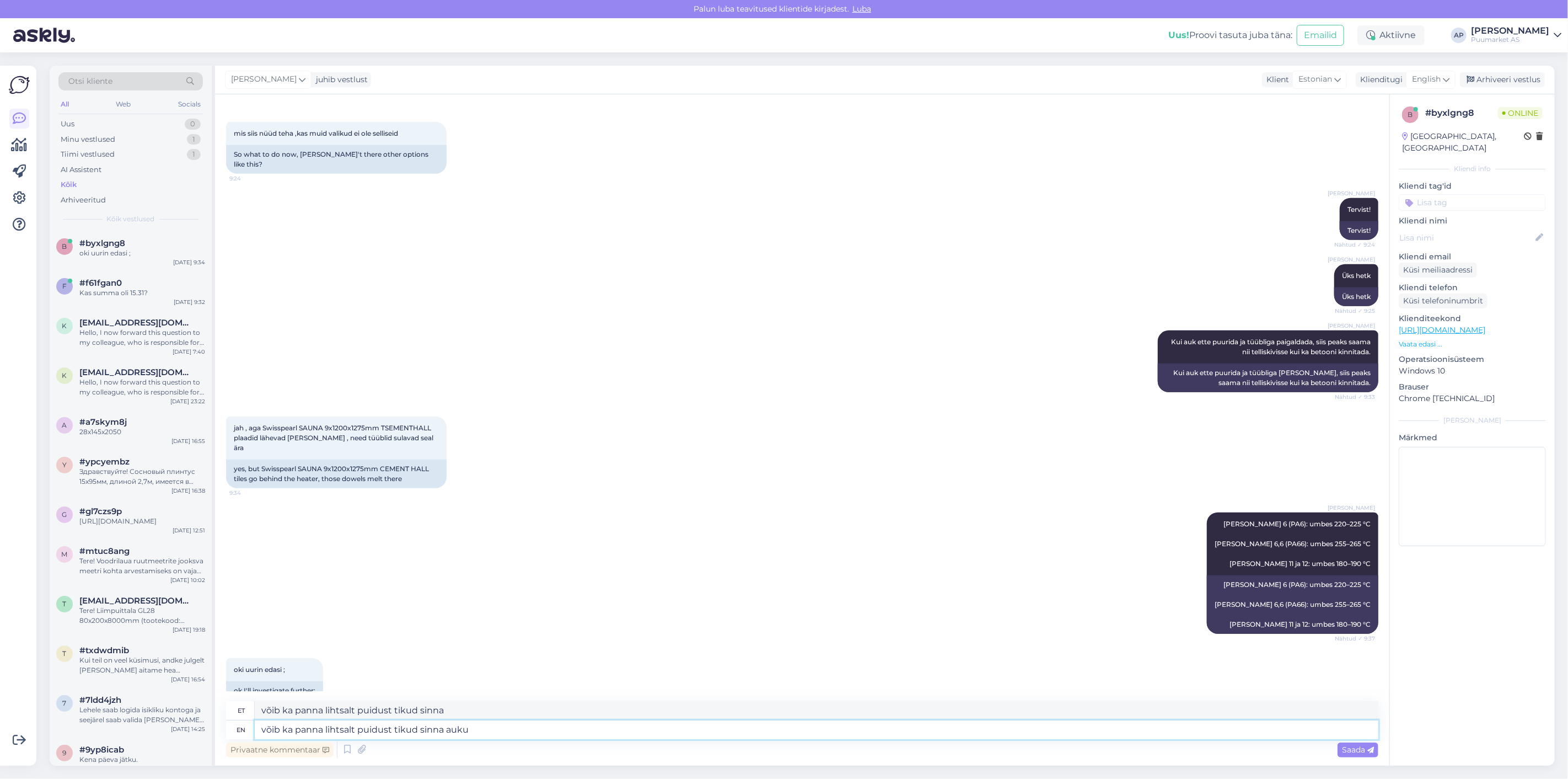
type textarea "võib ka panna lihtsalt puidust tikud sinna auku"
type textarea "võib ka panna lihtsalt puidust tikud sinna auku :)"
drag, startPoint x: 493, startPoint y: 727, endPoint x: 1, endPoint y: 699, distance: 492.8
click at [9, 700] on div "Võimalused Veendu, et Askly loob sulle väärtust. Sulge Ühenda FB ja IG sõnumid …" at bounding box center [784, 415] width 1568 height 727
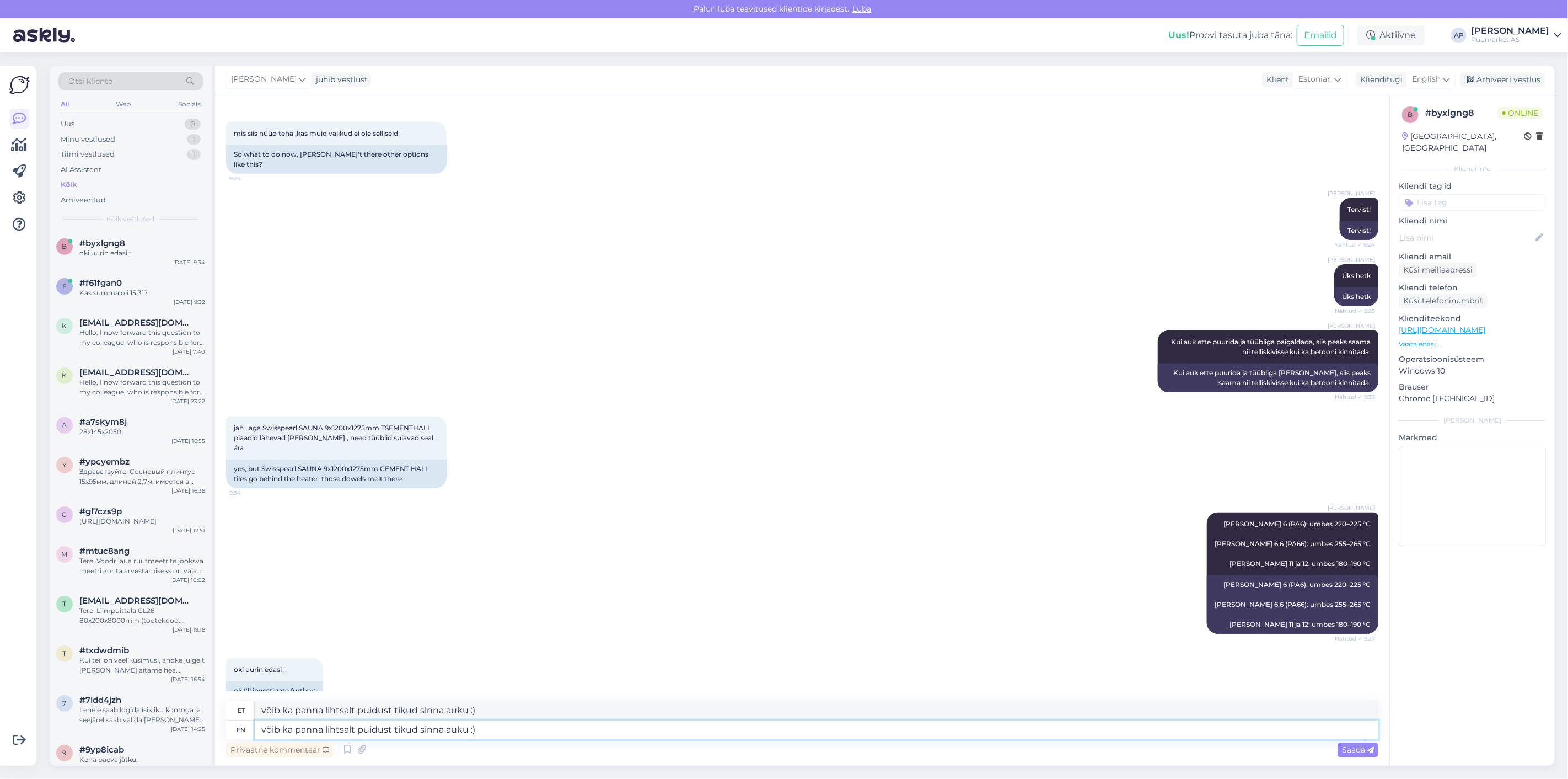
paste textarea "Võib ka panna lihtsalt puidust tikud sinna auku"
type textarea "Võib ka panna lihtsalt puidust tikud sinna auku"
type textarea "Võib ka panna lihtsalt puidust tikud sinna auku."
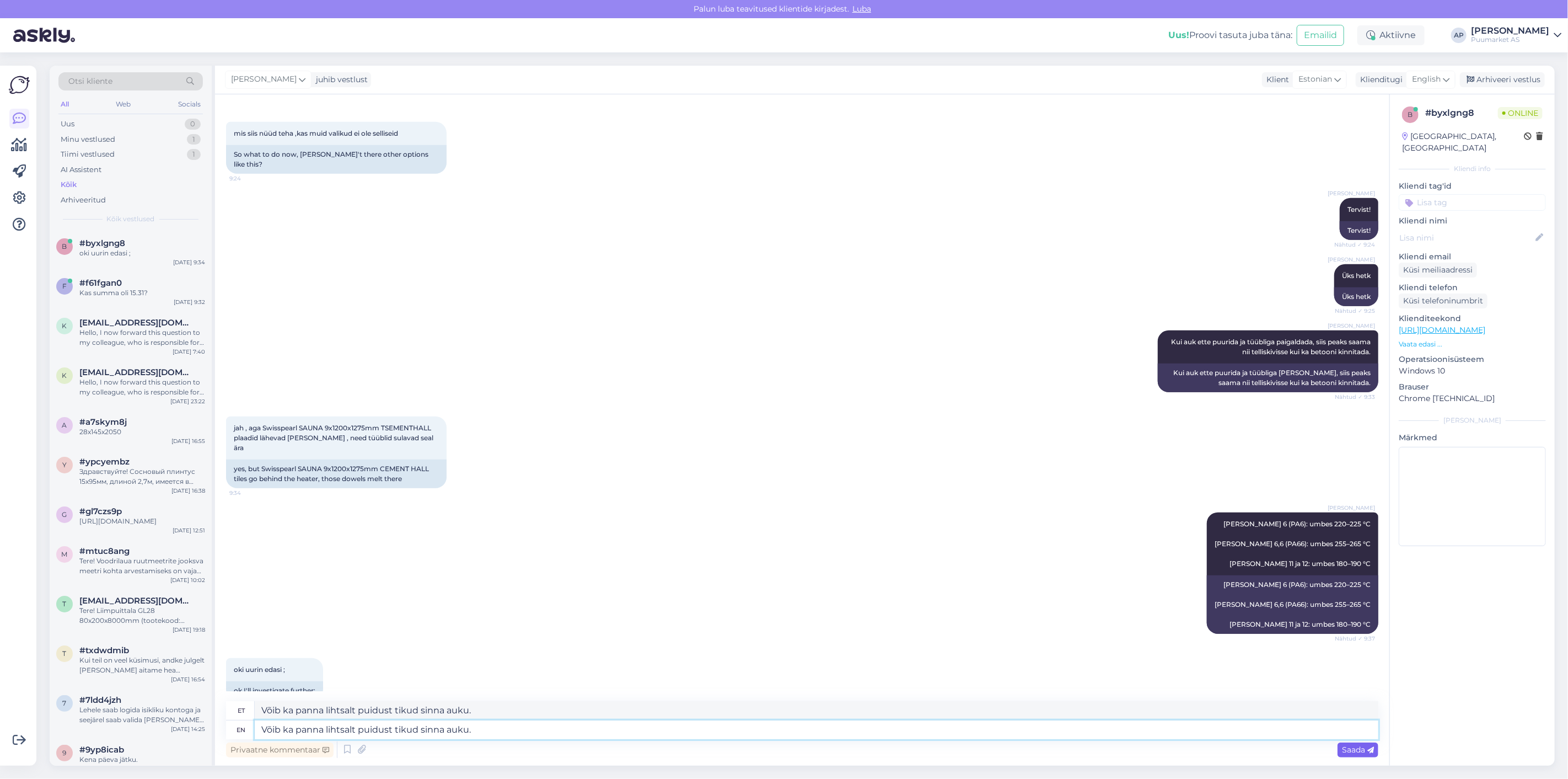
type textarea "Võib ka panna lihtsalt puidust tikud sinna auku."
click at [1343, 747] on span "Saada" at bounding box center [1358, 750] width 32 height 10
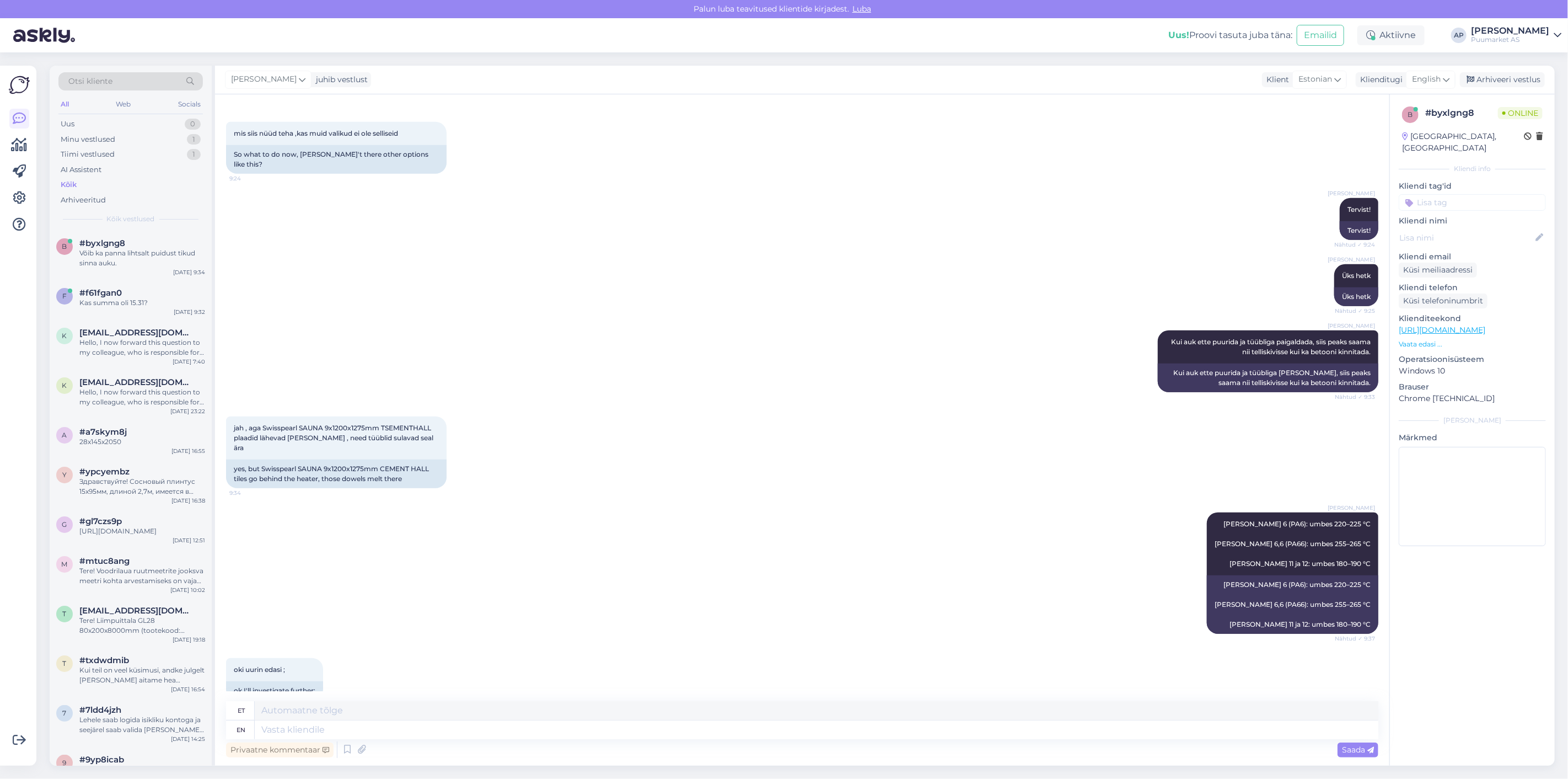
scroll to position [622, 0]
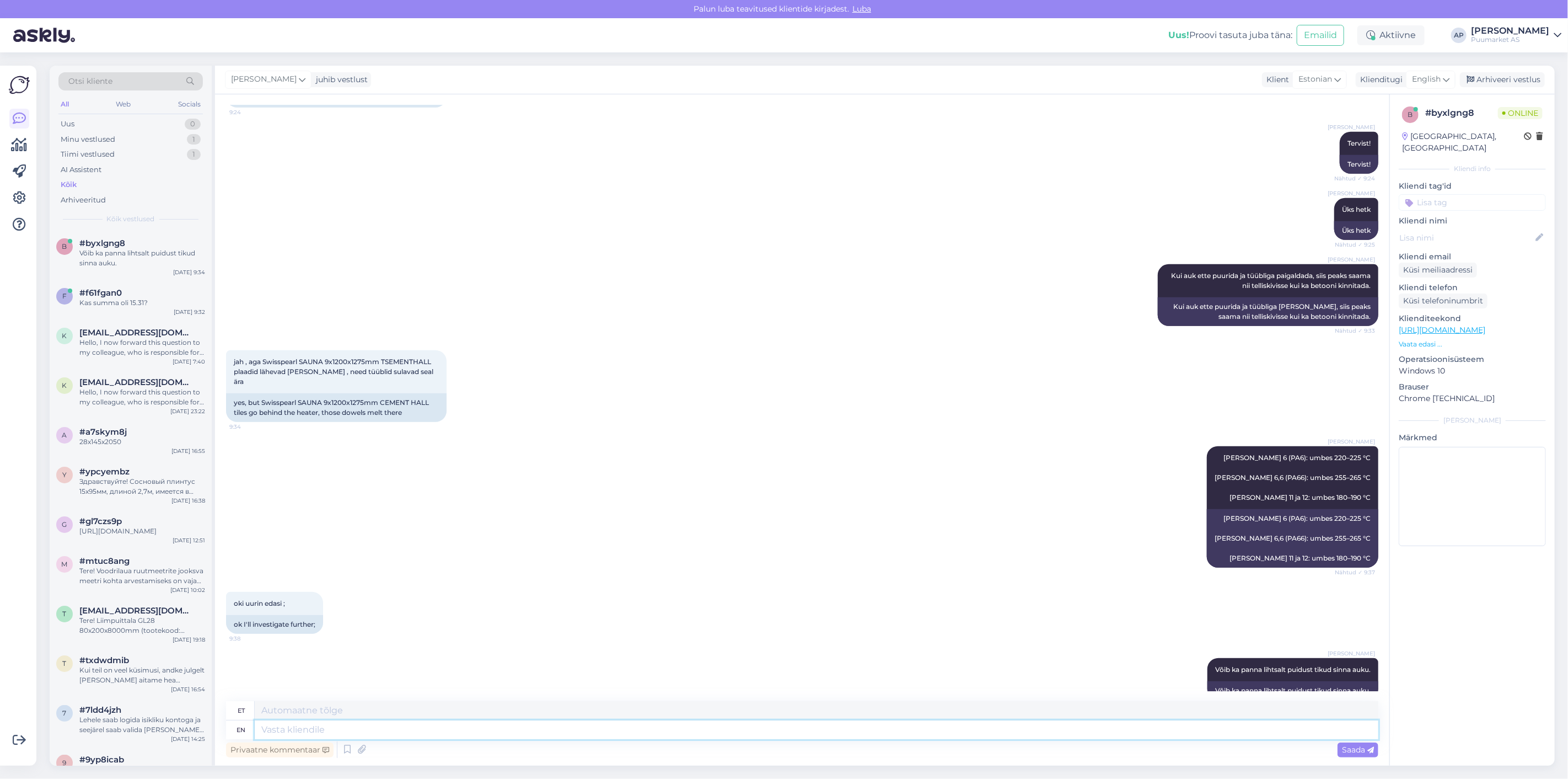
click at [1073, 725] on textarea at bounding box center [816, 730] width 1124 height 19
type textarea "ja o"
type textarea "jah"
type textarea "ja on ka"
type textarea "jah on"
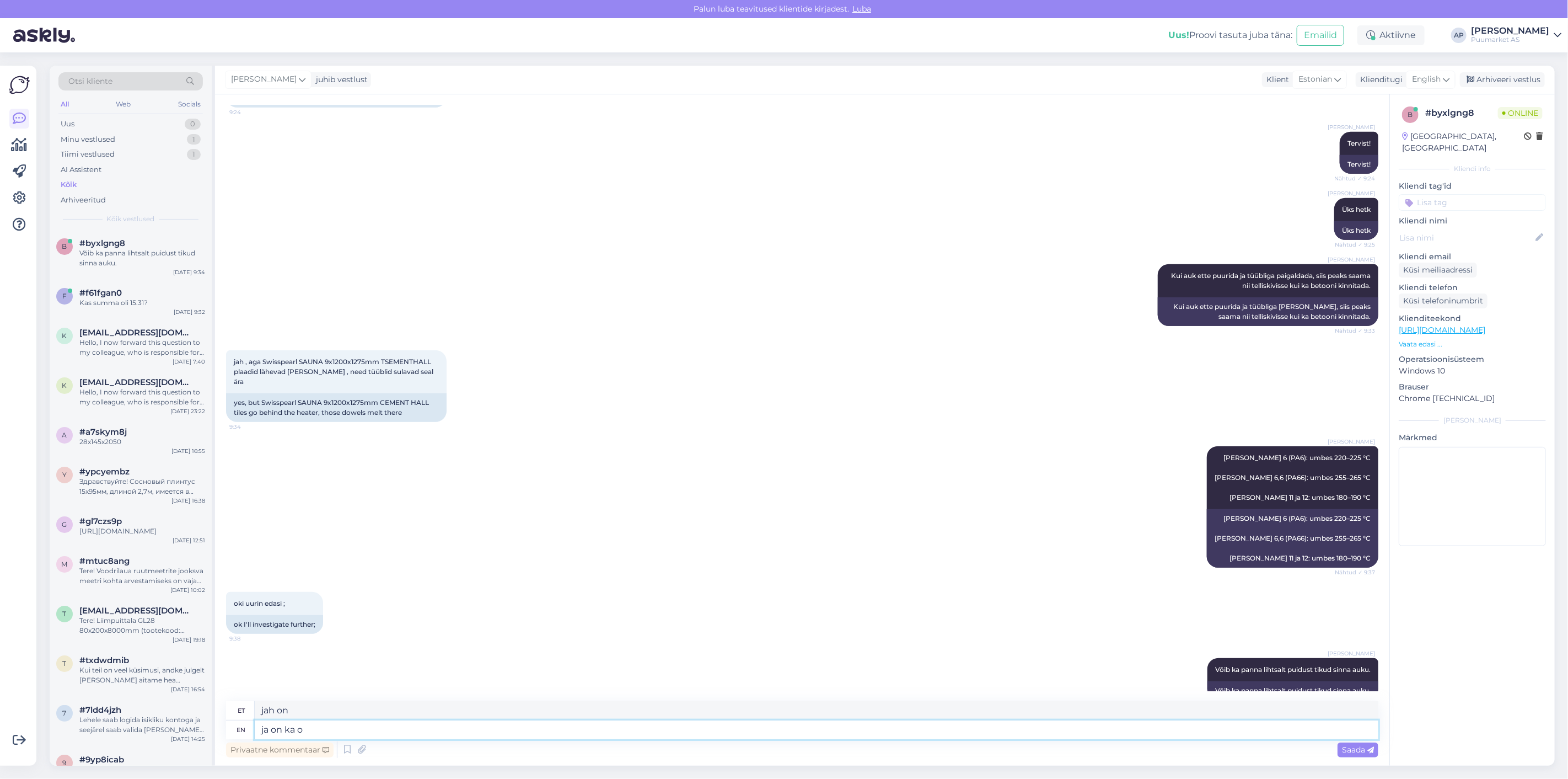
type textarea "ja on ka ol"
type textarea "jaa on ka"
type textarea "ja on ka olemas k"
type textarea "ja on ka olemas"
type textarea "ja on ka olemas kuumakindlaid t"
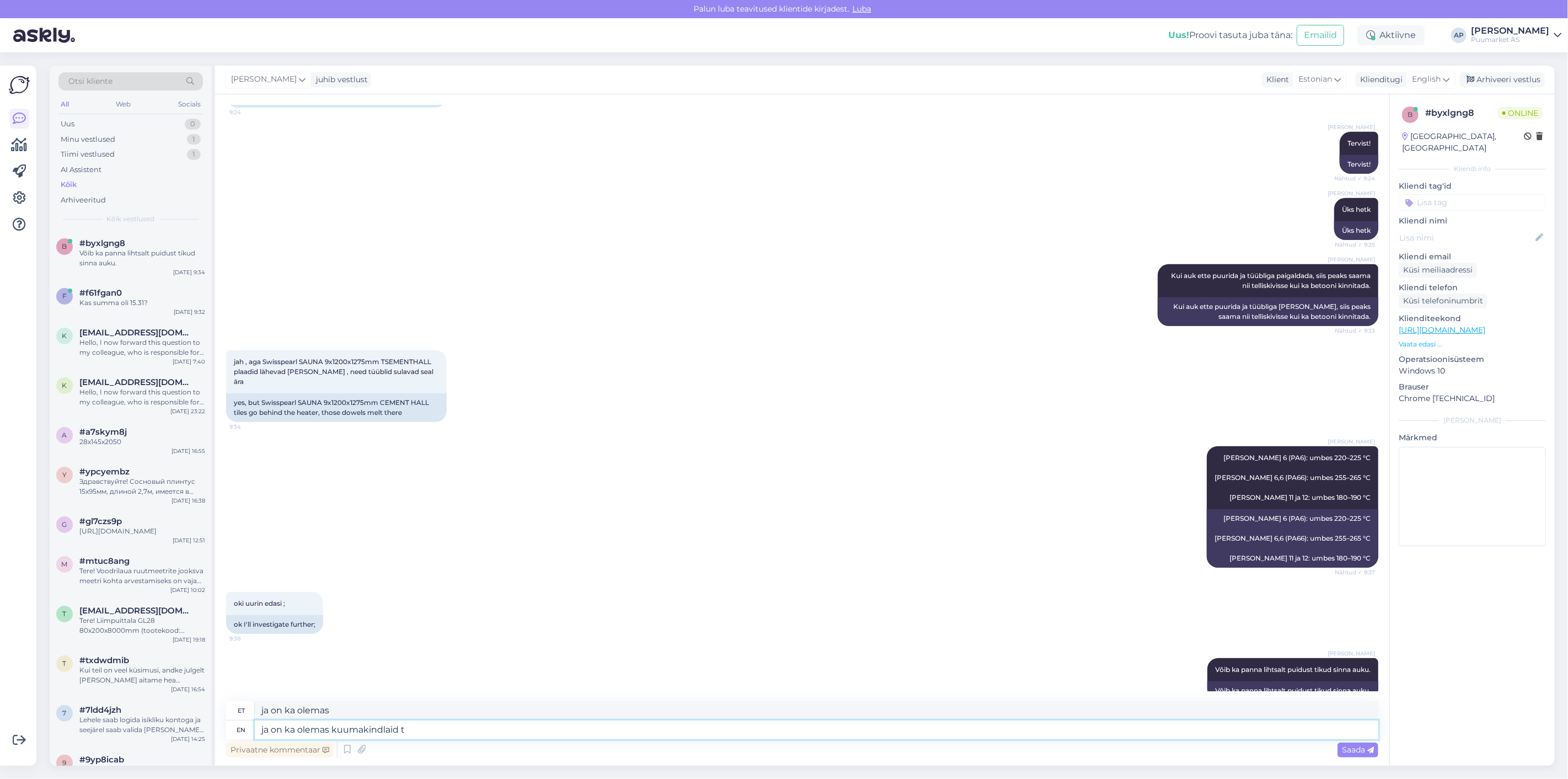
type textarea "ja on ka olemas kuumakindlad"
type textarea "ja on ka olemas kuumakindlaid tüübleid"
type textarea "ja on ka olemas kuumakindlad tüübleid"
type textarea "ja on ka olemas kuumakindlaid tüübleid :)"
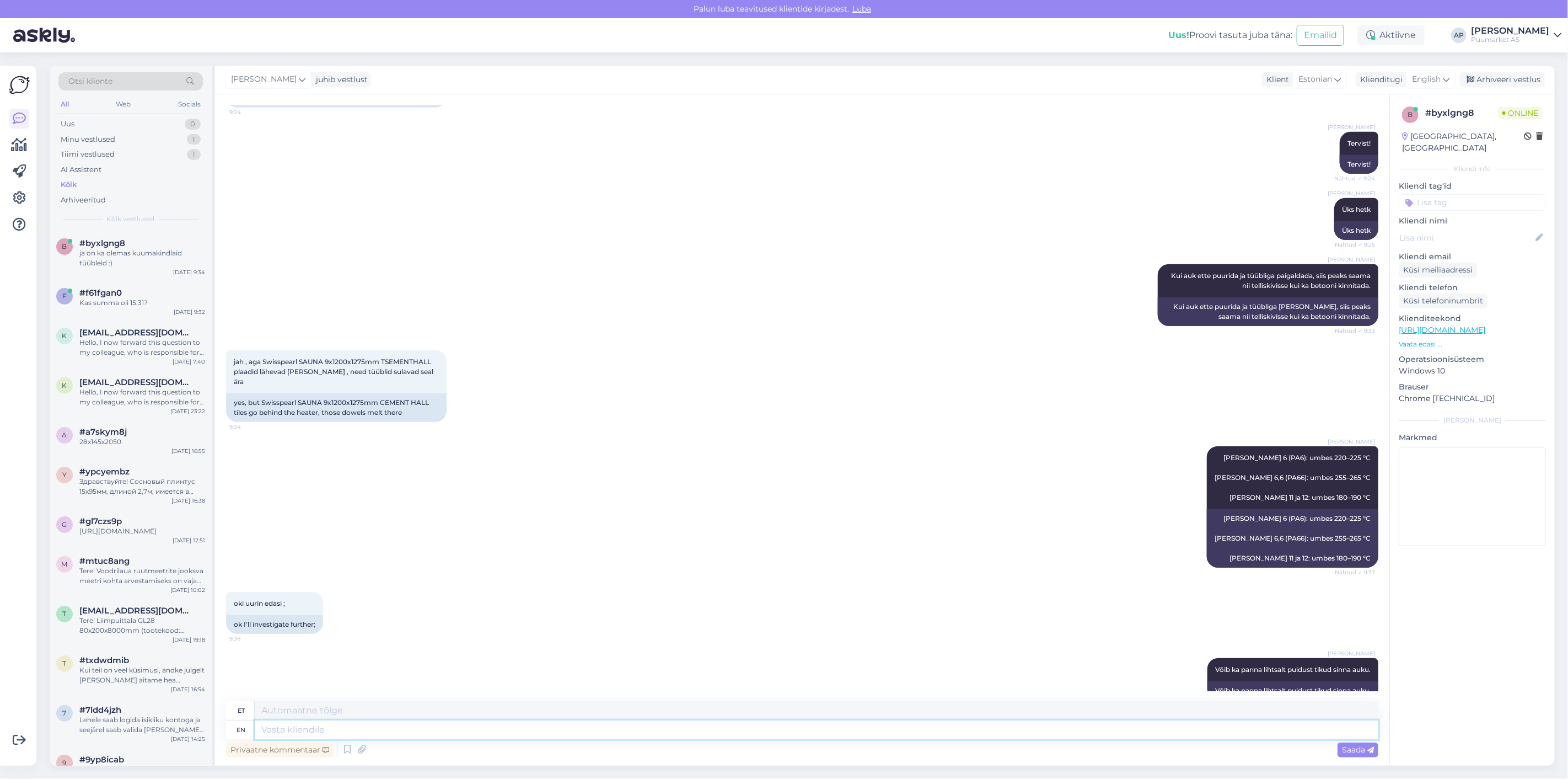
scroll to position [688, 0]
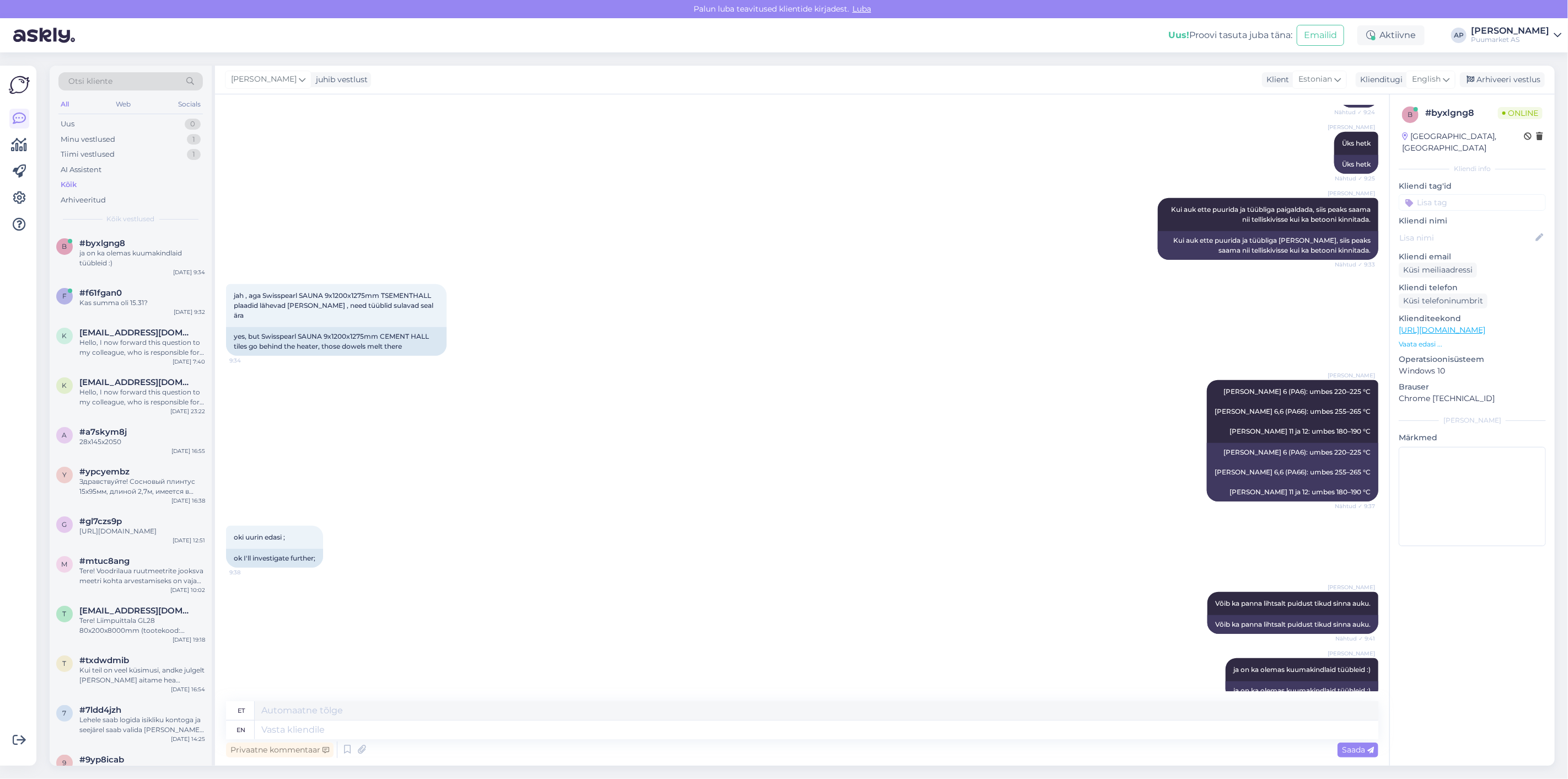
click at [1018, 610] on div "[PERSON_NAME] Võib ka panna lihtsalt puidust tikud sinna auku. Nähtud ✓ 9:41 Võ…" at bounding box center [802, 613] width 1152 height 66
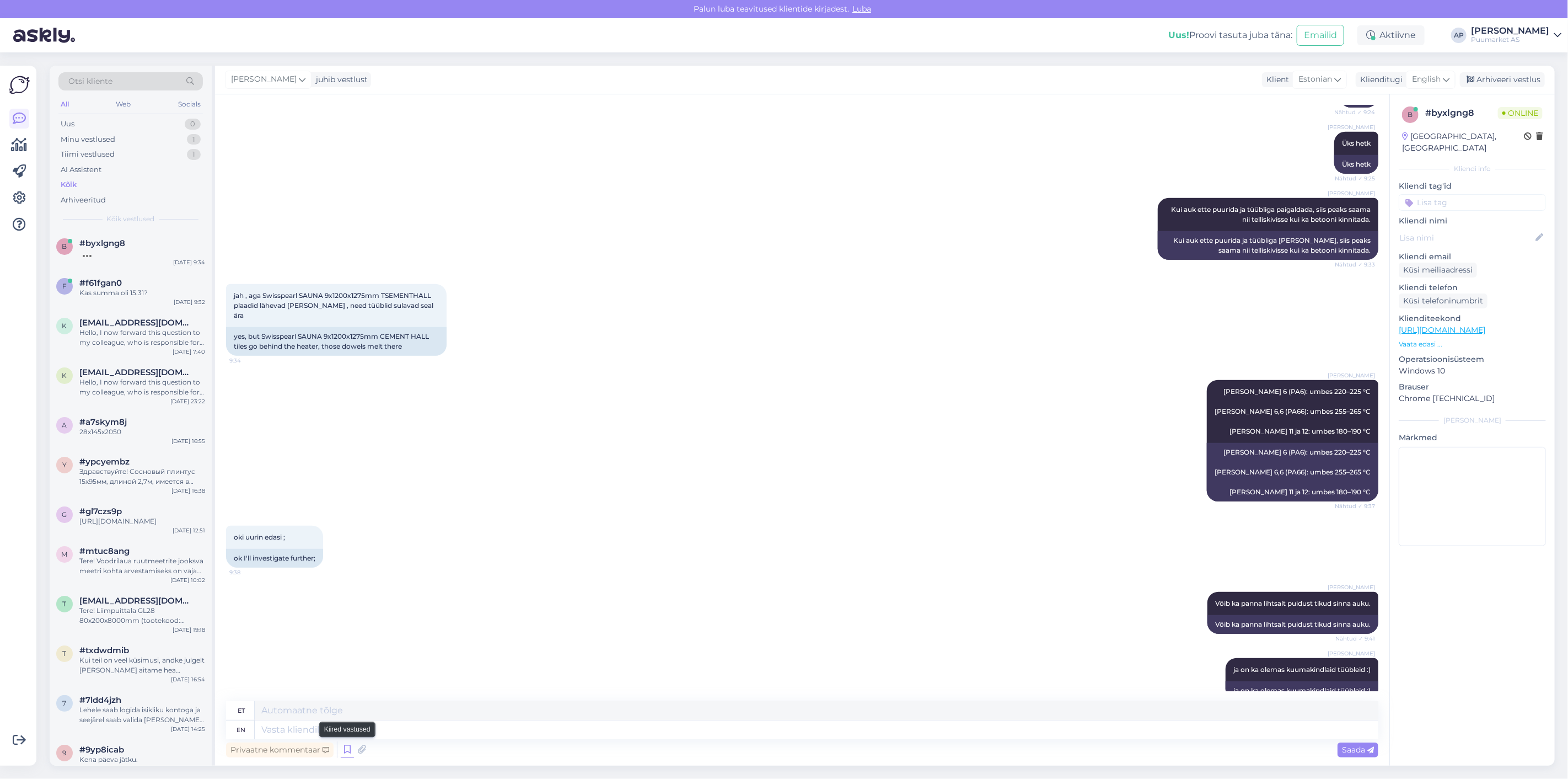
click at [344, 755] on icon at bounding box center [348, 749] width 13 height 16
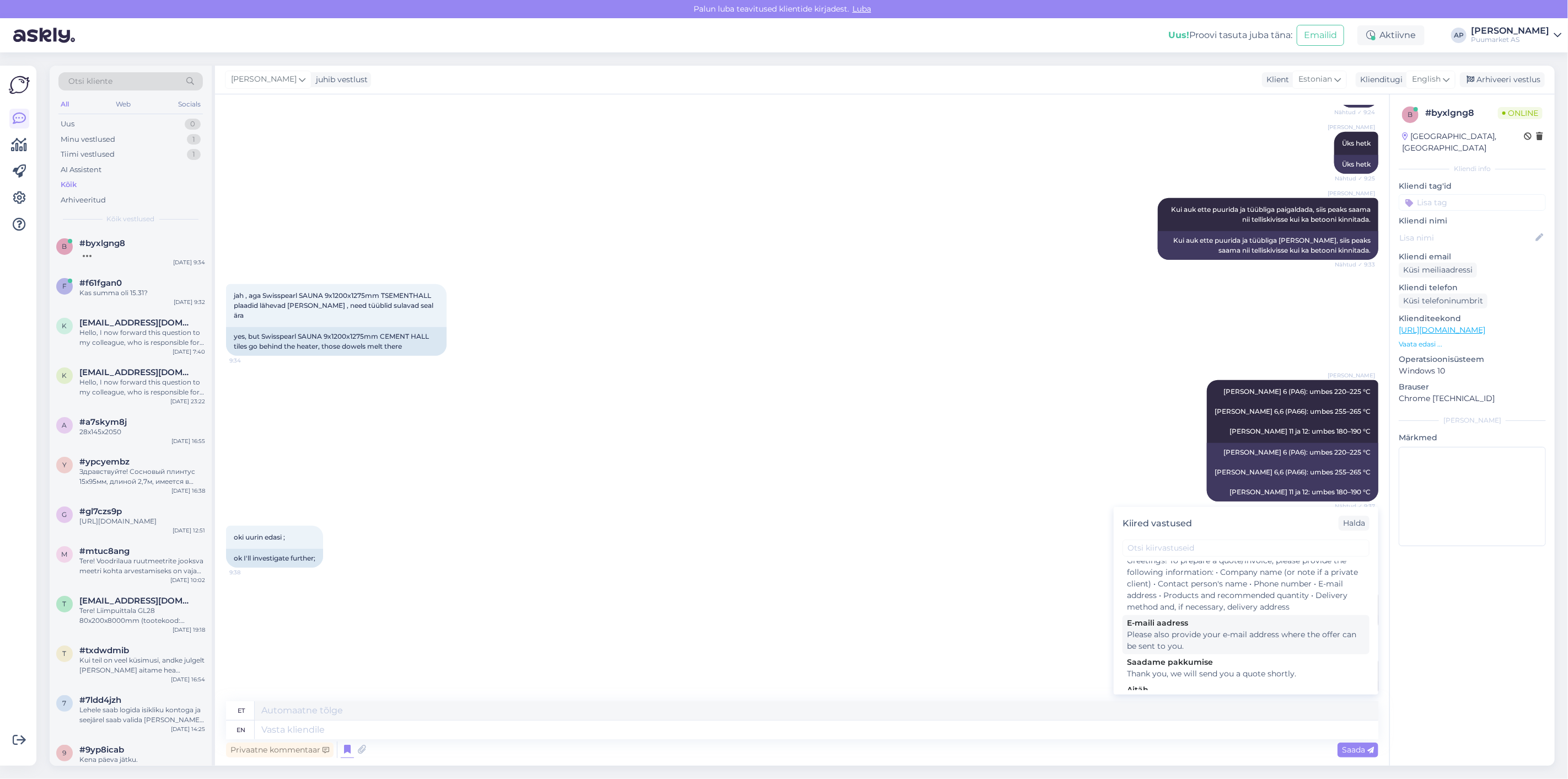
scroll to position [245, 0]
click at [1423, 78] on span "English" at bounding box center [1426, 79] width 29 height 12
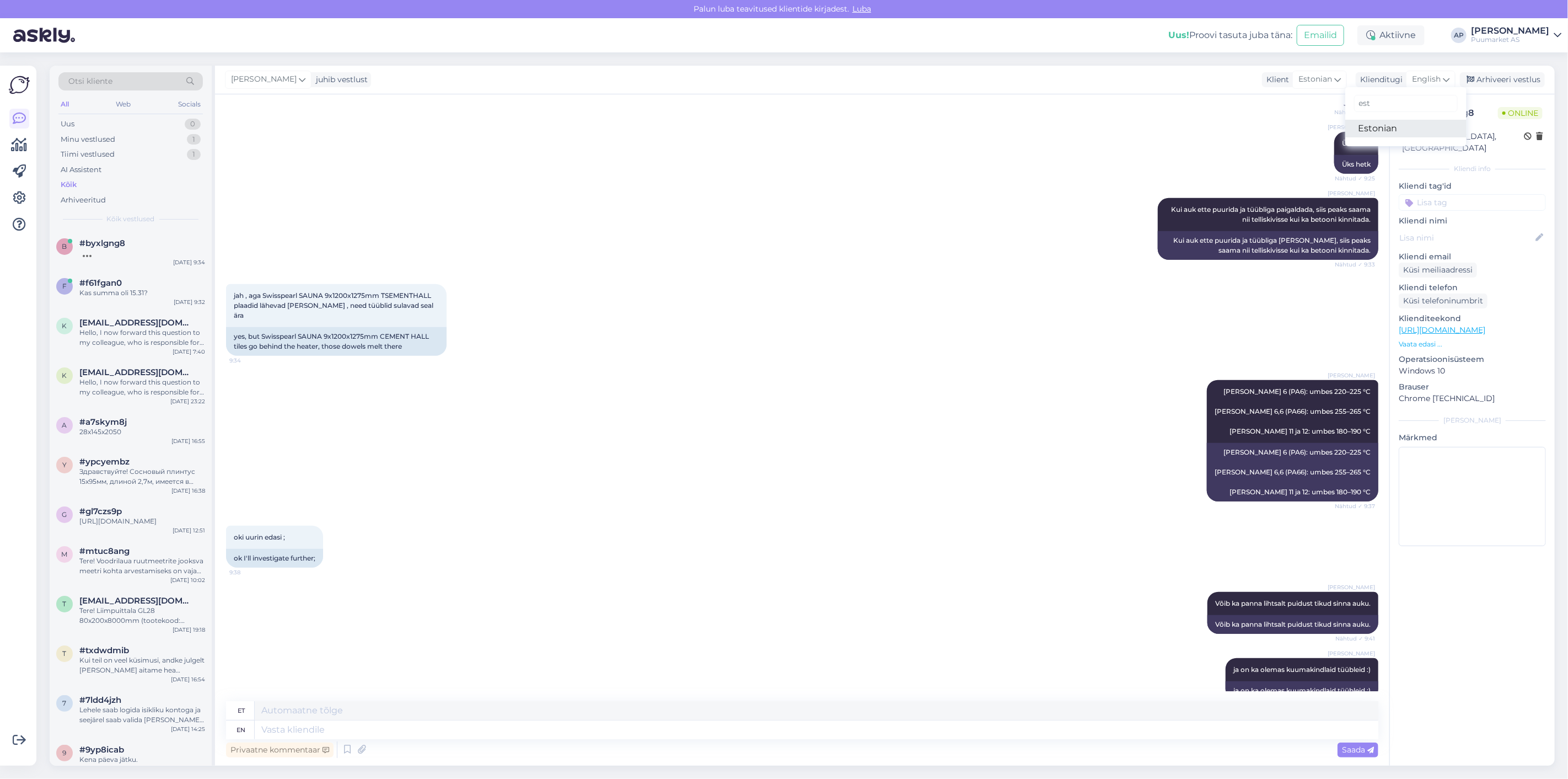
click at [1403, 127] on link "Estonian" at bounding box center [1405, 129] width 121 height 18
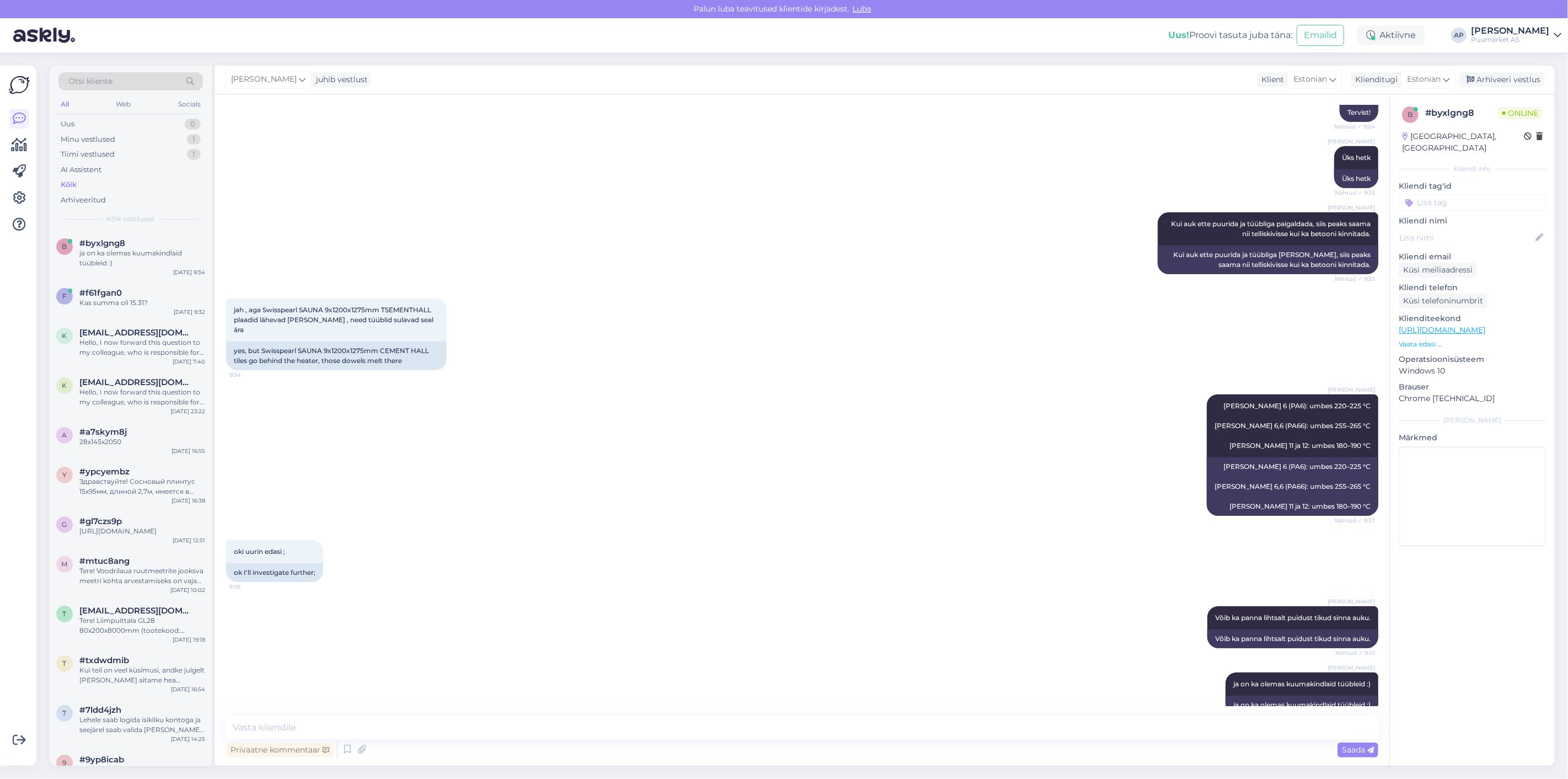
click at [870, 382] on div "[PERSON_NAME] 6 (PA6): umbes 220–225 °C [PERSON_NAME] 6,6 (PA66): umbes 255–265…" at bounding box center [802, 455] width 1152 height 146
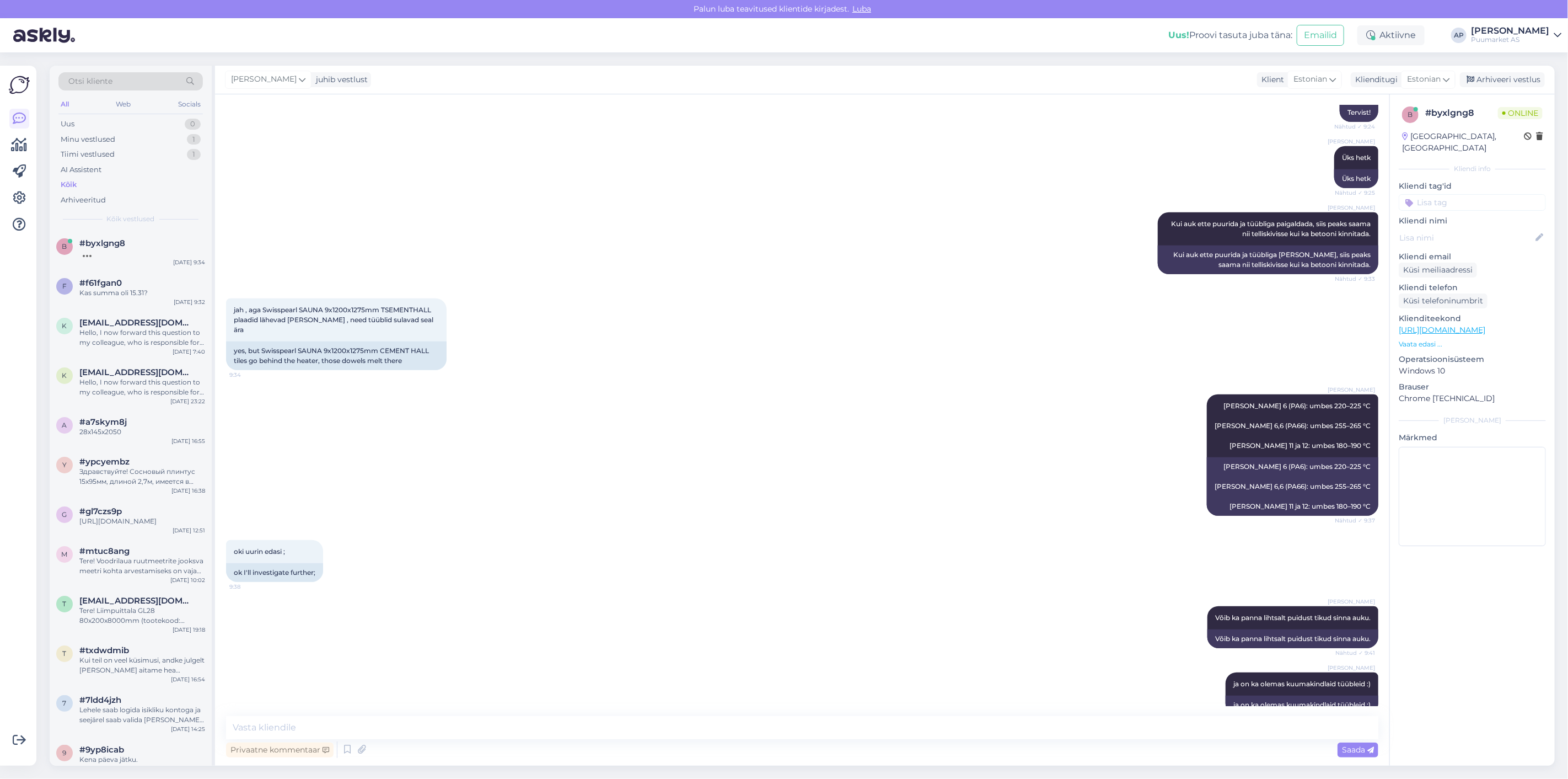
scroll to position [731, 0]
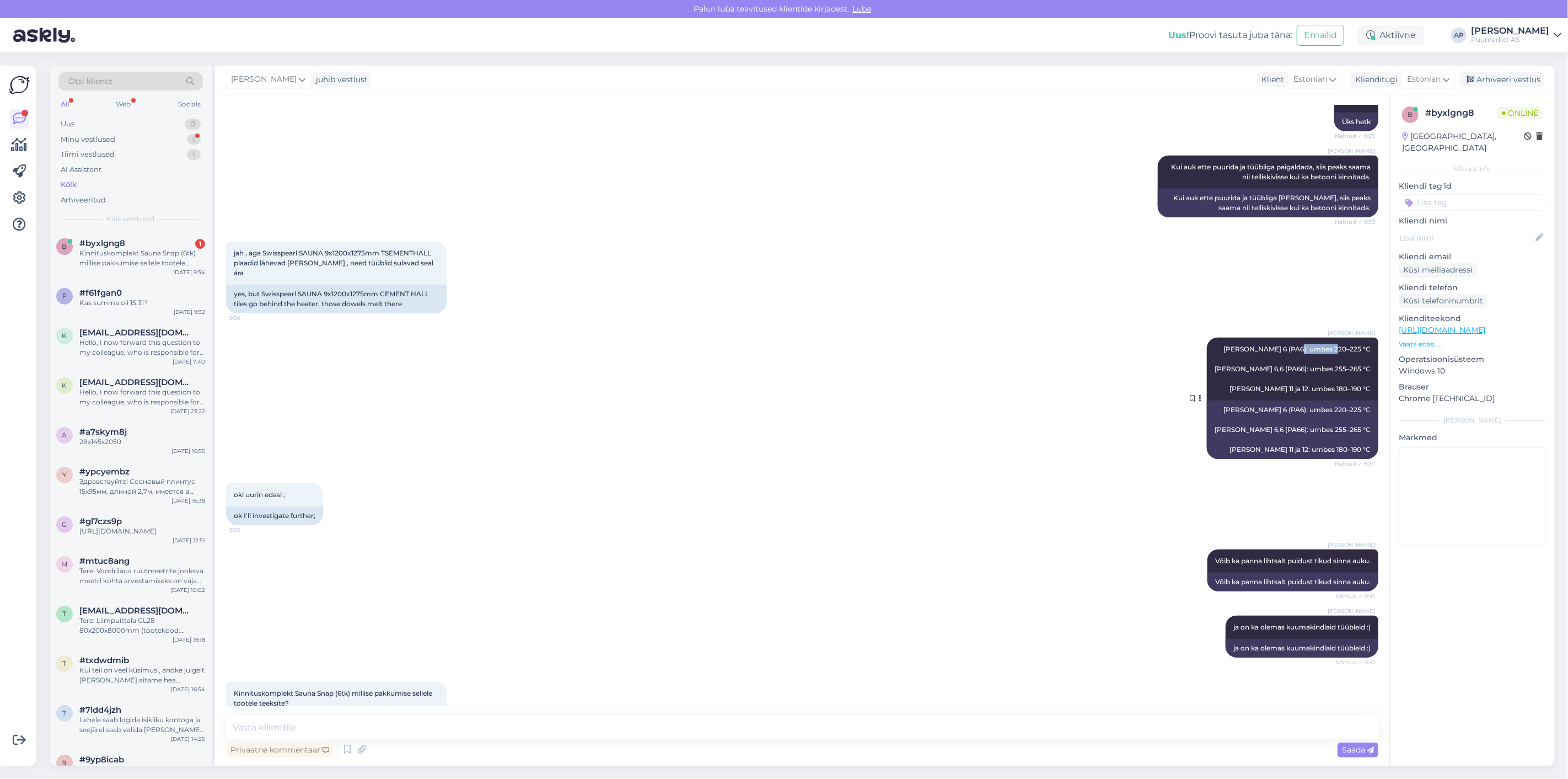
drag, startPoint x: 1354, startPoint y: 328, endPoint x: 1320, endPoint y: 331, distance: 34.1
click at [1320, 345] on span "[PERSON_NAME] 6 (PA6): umbes 220–225 °C [PERSON_NAME] 6,6 (PA66): umbes 255–265…" at bounding box center [1292, 368] width 156 height 48
drag, startPoint x: 1230, startPoint y: 543, endPoint x: 1332, endPoint y: 548, distance: 102.1
click at [1332, 549] on div "[PERSON_NAME] Võib ka panna lihtsalt puidust tikud sinna auku. Nähtud ✓ 9:41" at bounding box center [1293, 561] width 171 height 23
click at [1337, 557] on span "Võib ka panna lihtsalt puidust tikud sinna auku." at bounding box center [1292, 561] width 155 height 9
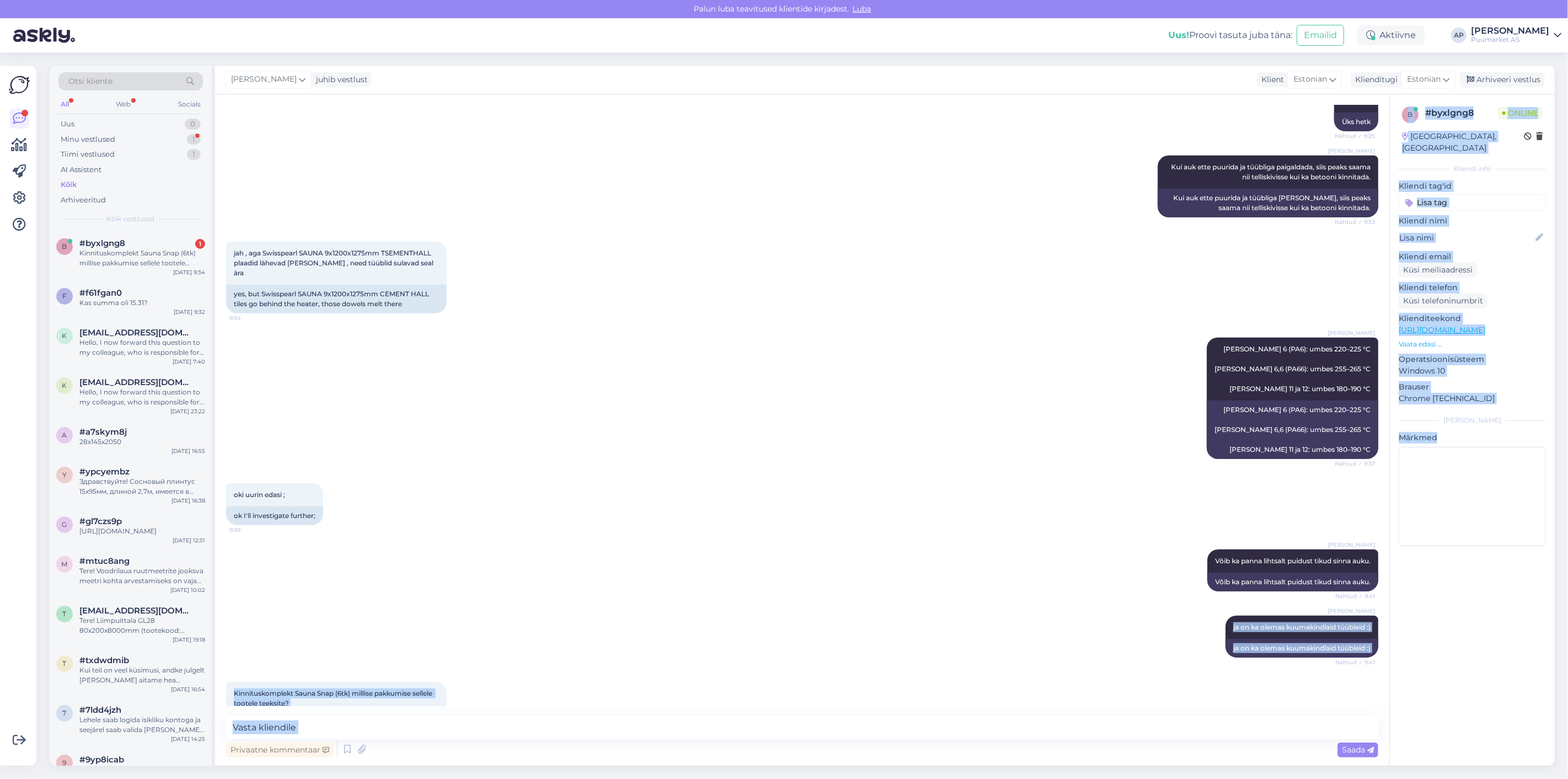
drag, startPoint x: 1220, startPoint y: 608, endPoint x: 1418, endPoint y: 611, distance: 198.0
click at [1418, 611] on div "Vestlus algas [DATE] tere 9:22 hello AI Assistent [PERSON_NAME], kuidas saan te…" at bounding box center [884, 430] width 1340 height 671
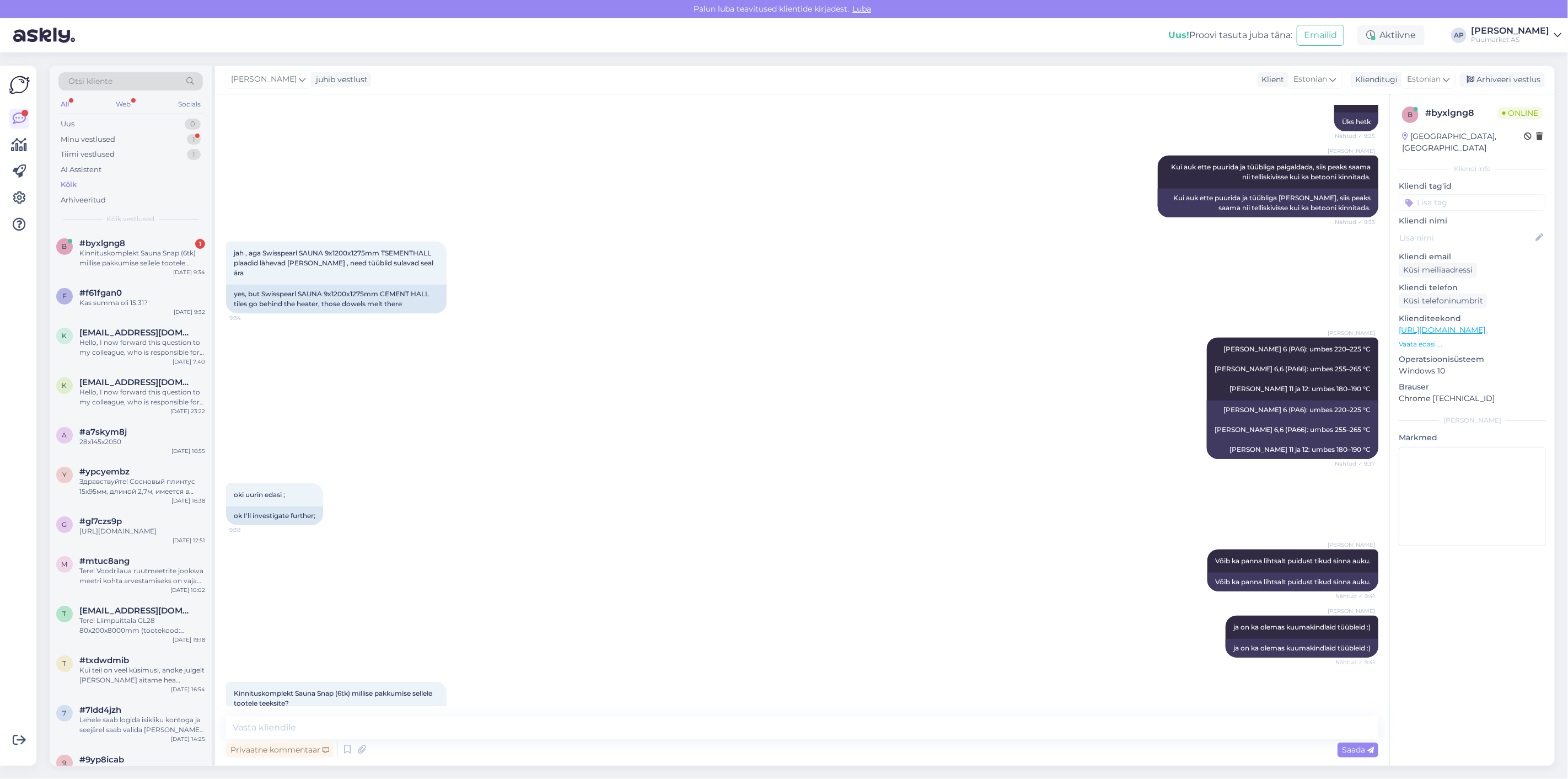
click at [478, 504] on div "oki uurin edasi ; 9:38 ok I'll investigate further;" at bounding box center [802, 504] width 1152 height 66
click at [351, 752] on icon at bounding box center [348, 749] width 13 height 16
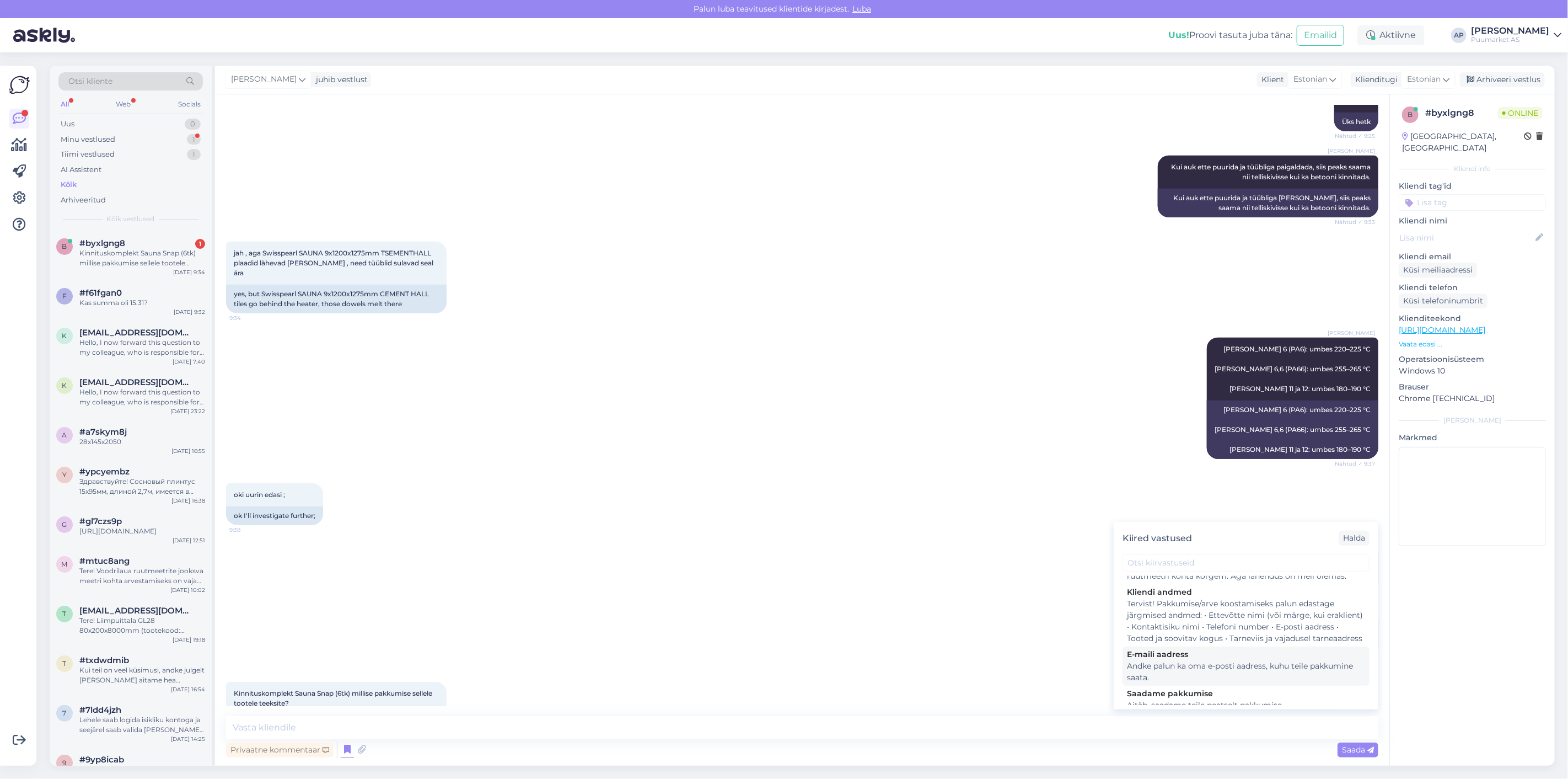
scroll to position [122, 0]
click at [1208, 644] on div "Tervist! Pakkumise/arve koostamiseks palun edastage järgmised andmed: • Ettevõt…" at bounding box center [1245, 643] width 238 height 46
type textarea "Tervist! Pakkumise/arve koostamiseks palun edastage järgmised andmed: • Ettevõt…"
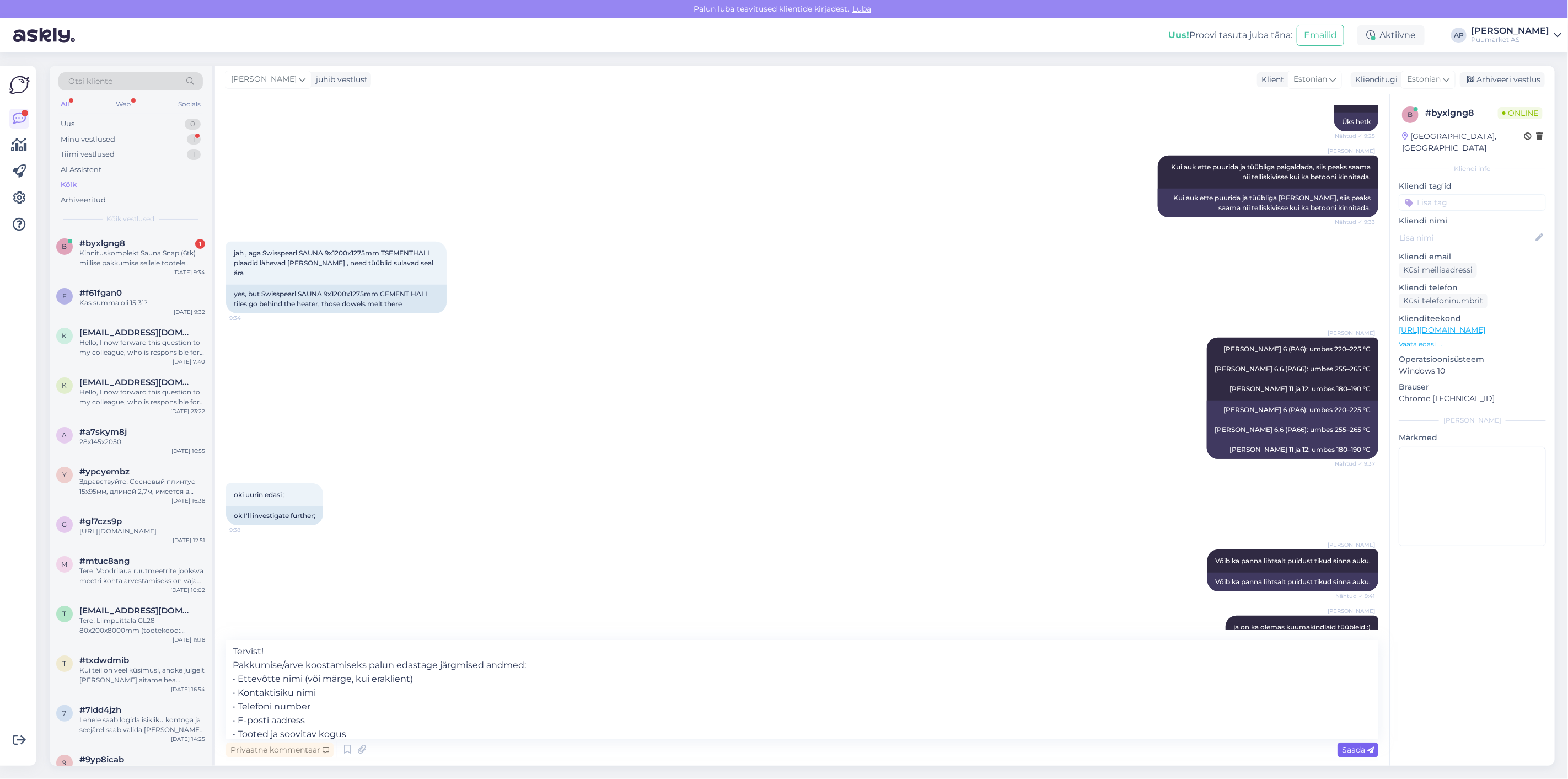
click at [1360, 747] on span "Saada" at bounding box center [1358, 750] width 32 height 10
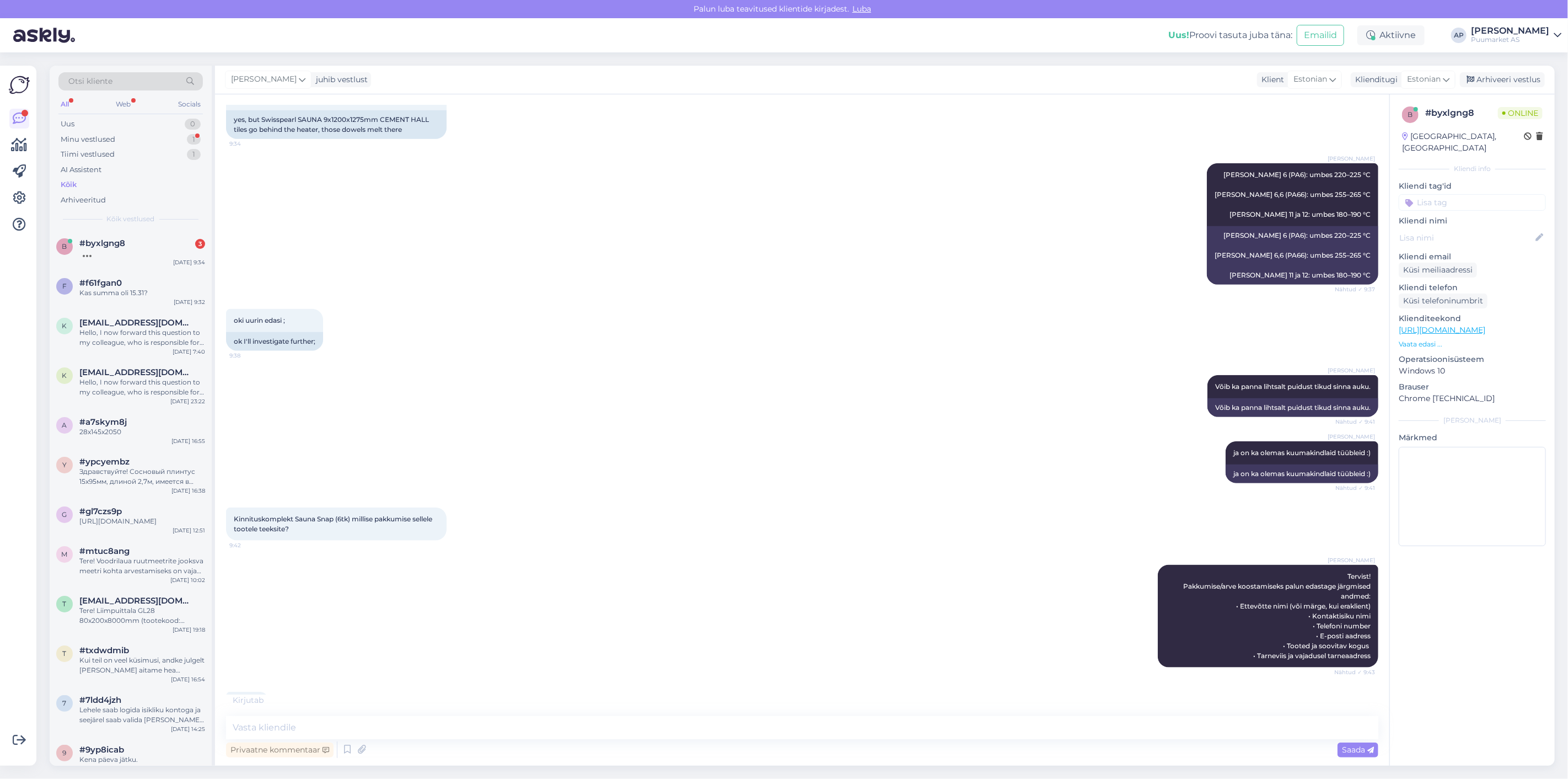
scroll to position [953, 0]
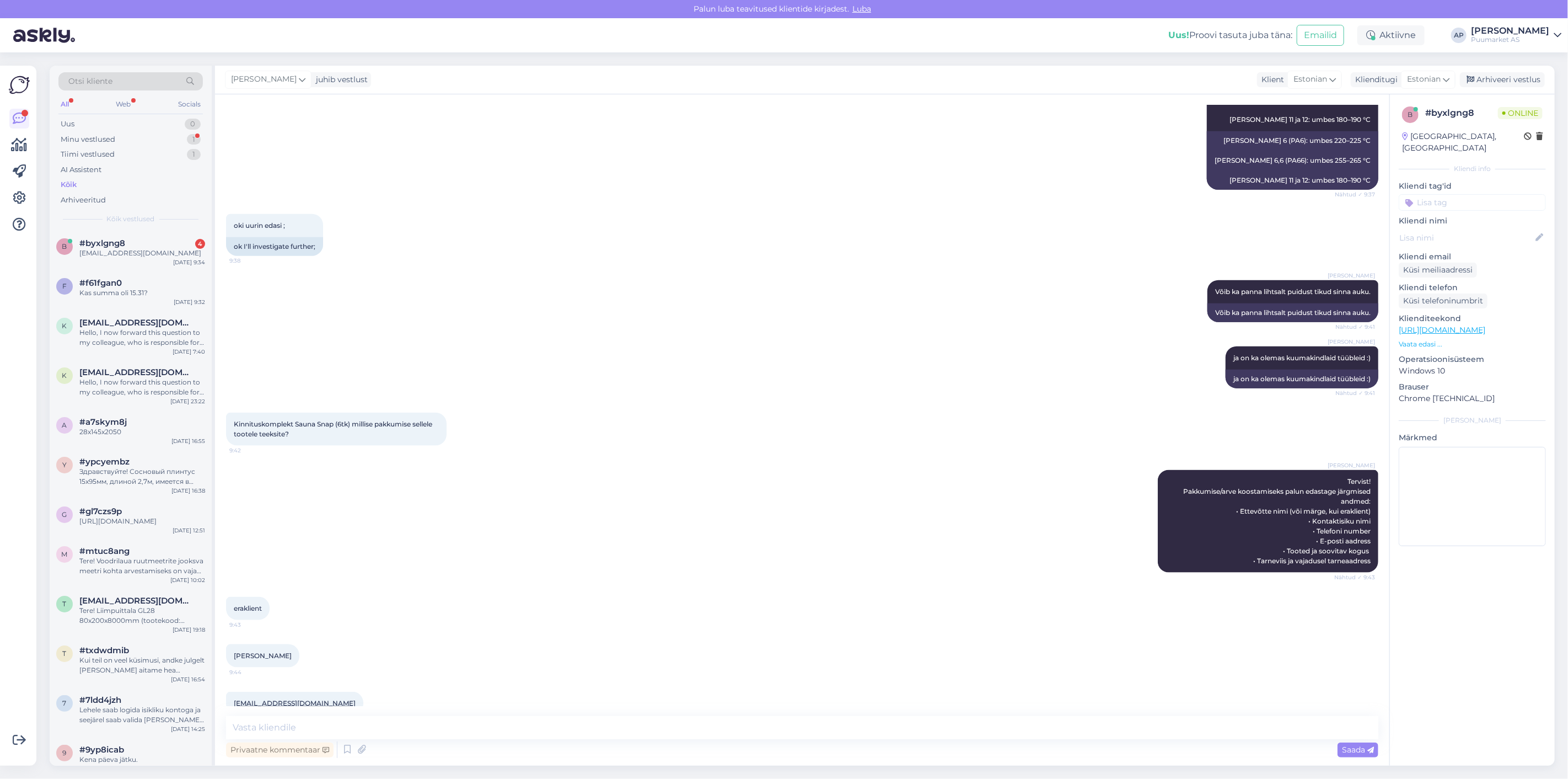
click at [483, 557] on div "[PERSON_NAME] Tervist! Pakkumise/arve koostamiseks palun edastage järgmised and…" at bounding box center [802, 521] width 1152 height 127
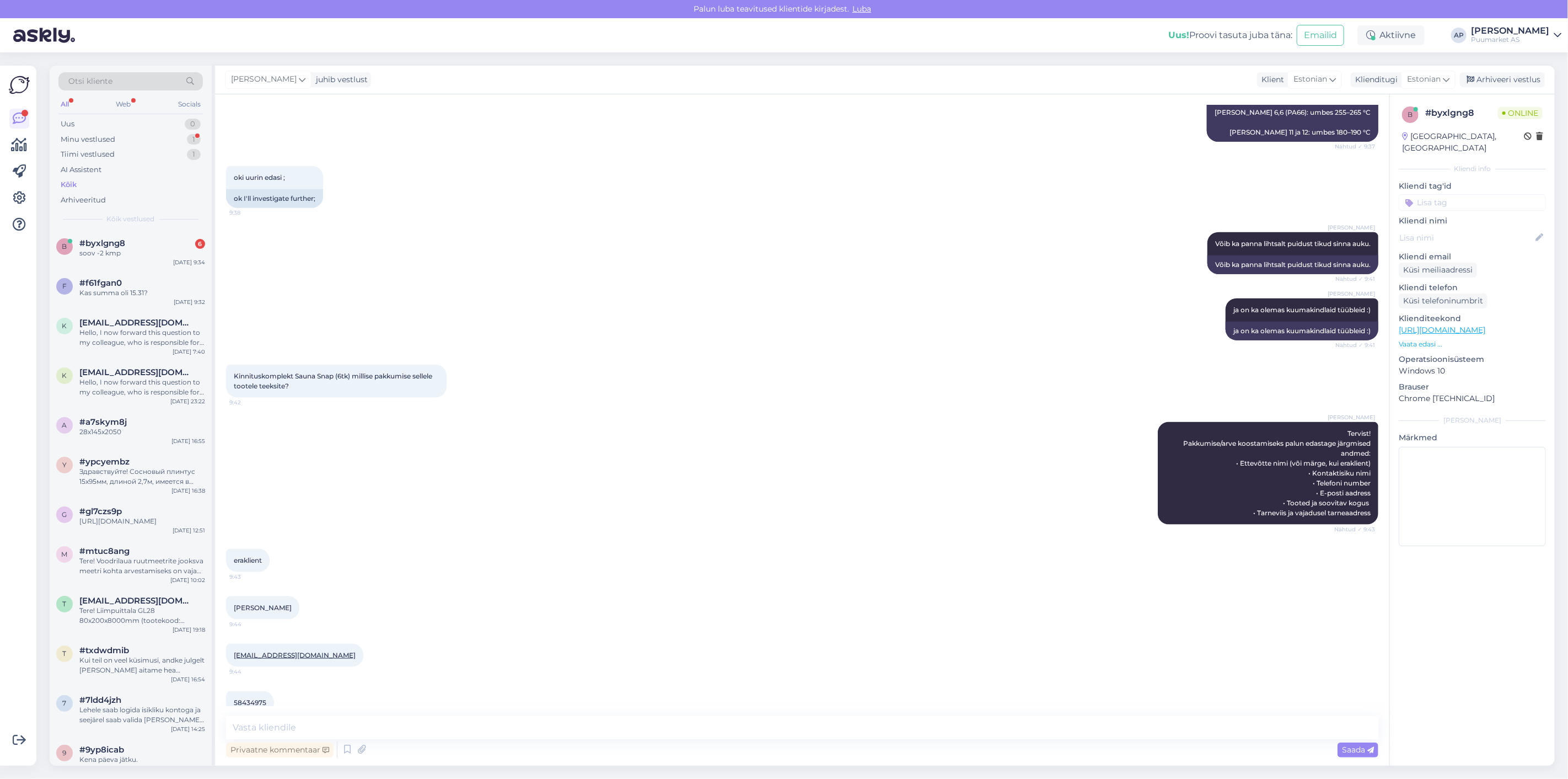
scroll to position [1095, 0]
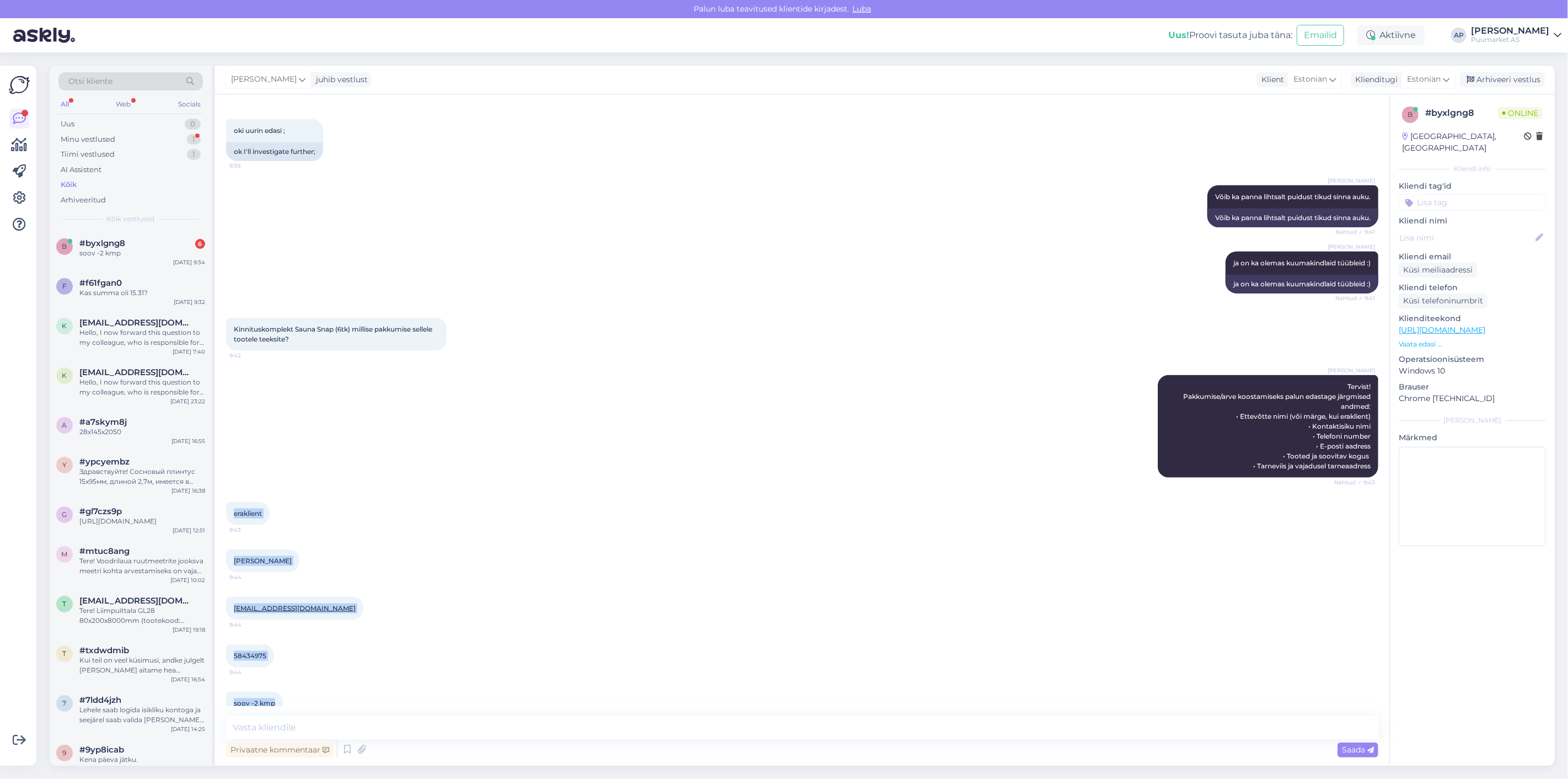
drag, startPoint x: 229, startPoint y: 491, endPoint x: 299, endPoint y: 677, distance: 198.7
click at [299, 677] on div "Vestlus algas [DATE] tere 9:22 hello AI Assistent [PERSON_NAME], kuidas saan te…" at bounding box center [807, 406] width 1162 height 601
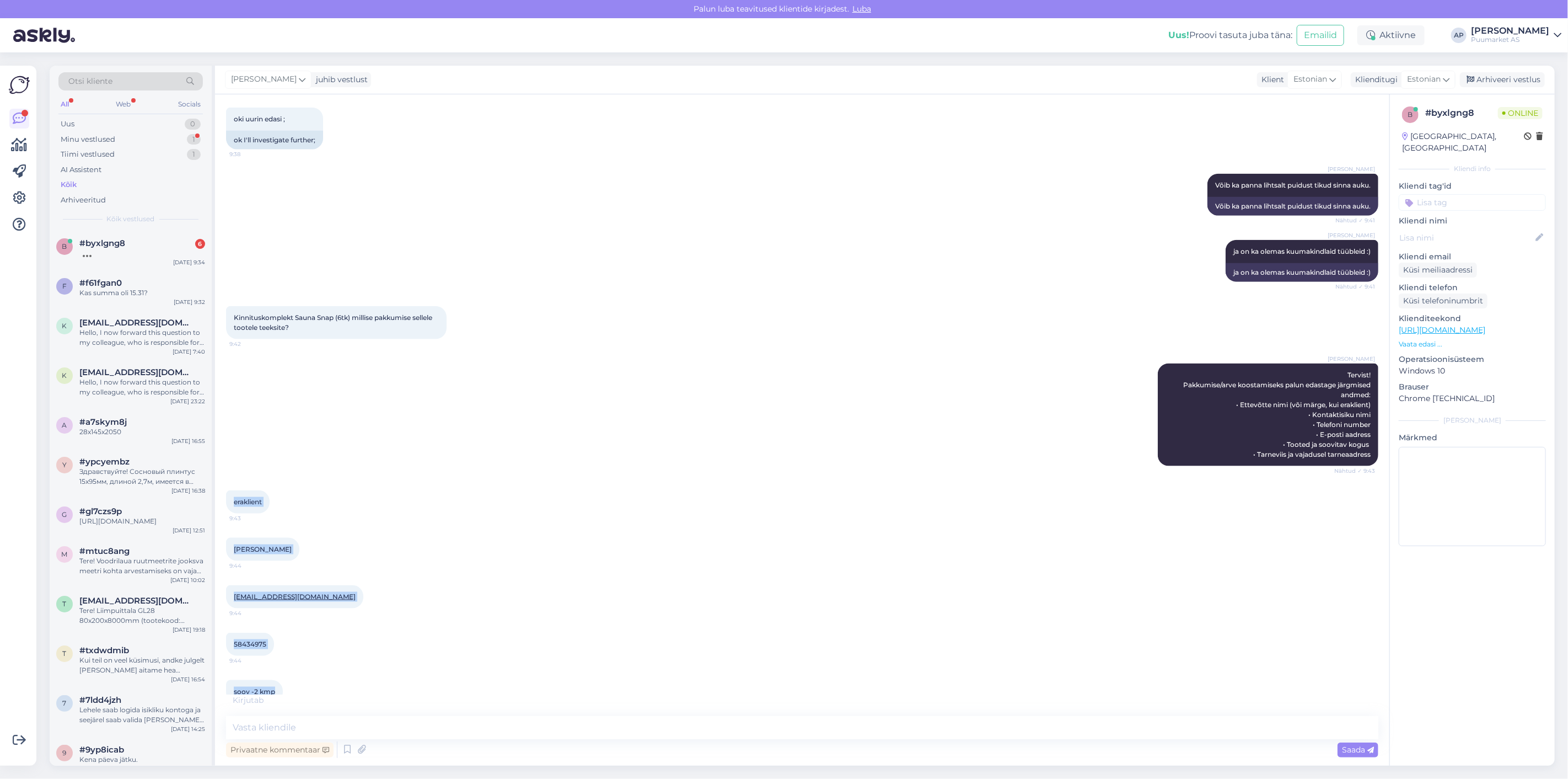
copy div "eraklient 9:43 [PERSON_NAME] 9:44 [EMAIL_ADDRESS][DOMAIN_NAME] 9:44 58434975 9:…"
click at [321, 622] on div "58434975 9:44" at bounding box center [802, 644] width 1152 height 48
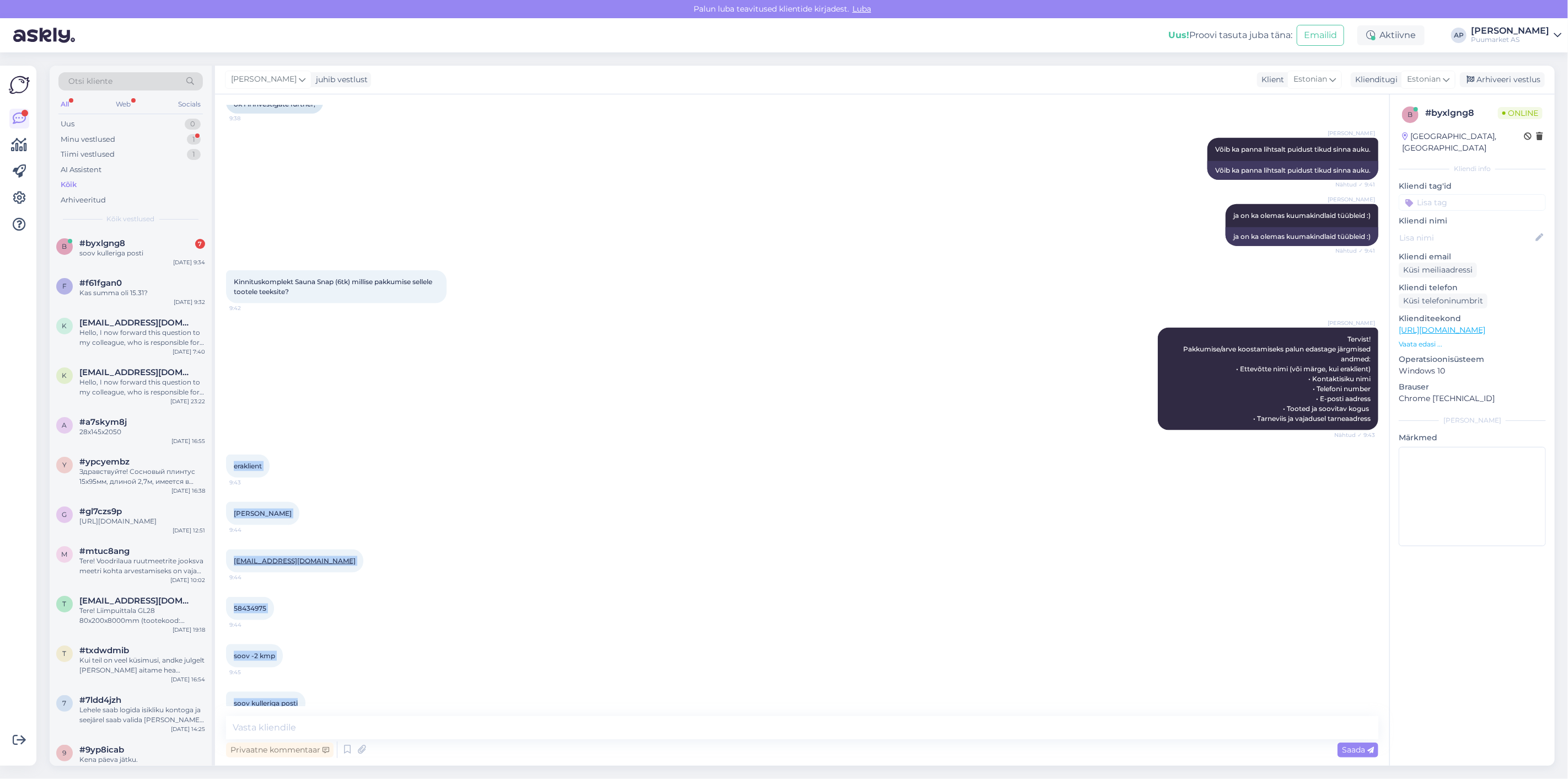
drag, startPoint x: 231, startPoint y: 443, endPoint x: 337, endPoint y: 686, distance: 265.1
click at [337, 686] on div "Vestlus algas [DATE] tere 9:22 hello AI Assistent [PERSON_NAME], kuidas saan te…" at bounding box center [807, 406] width 1162 height 601
copy div "eraklient 9:43 [PERSON_NAME] 9:44 [EMAIL_ADDRESS][DOMAIN_NAME] 9:44 58434975 9:…"
click at [444, 725] on textarea at bounding box center [802, 728] width 1152 height 23
type textarea "kuhu posti (omniva) :)"
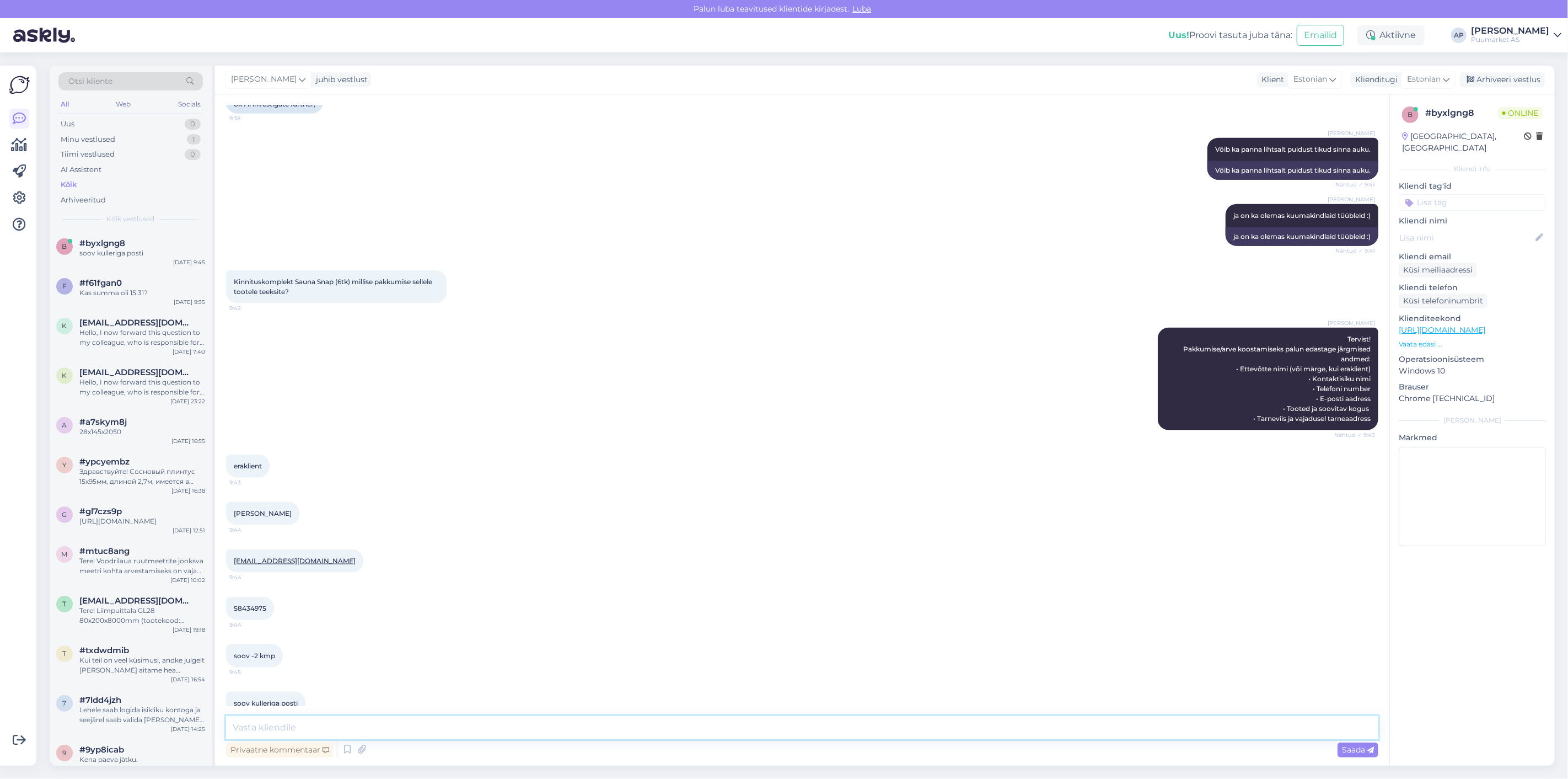
scroll to position [1190, 0]
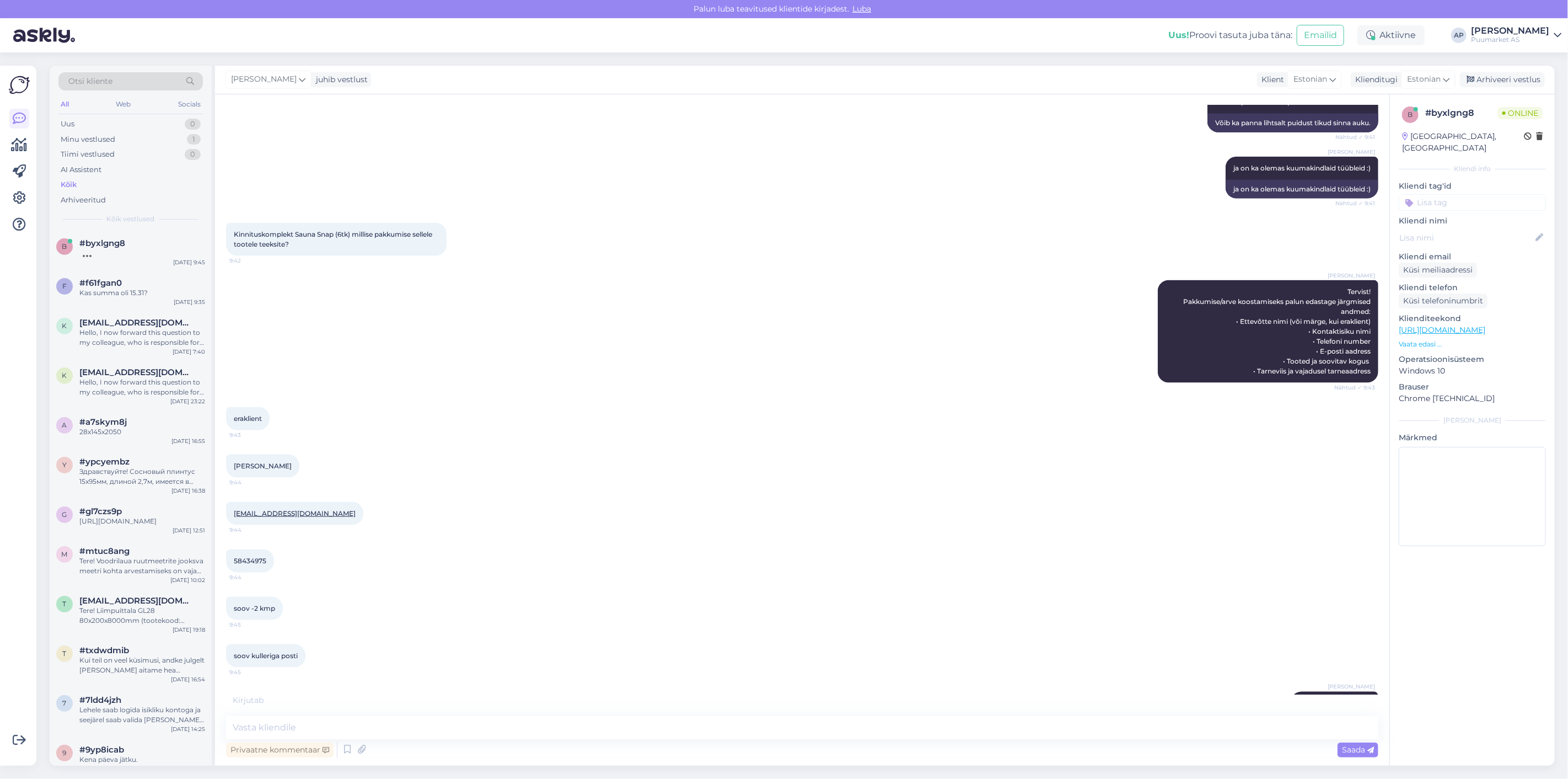
click at [1069, 680] on div "[PERSON_NAME] [PERSON_NAME] (omniva) :) Nähtud ✓ 9:47" at bounding box center [802, 703] width 1152 height 48
click at [871, 730] on textarea at bounding box center [802, 728] width 1152 height 23
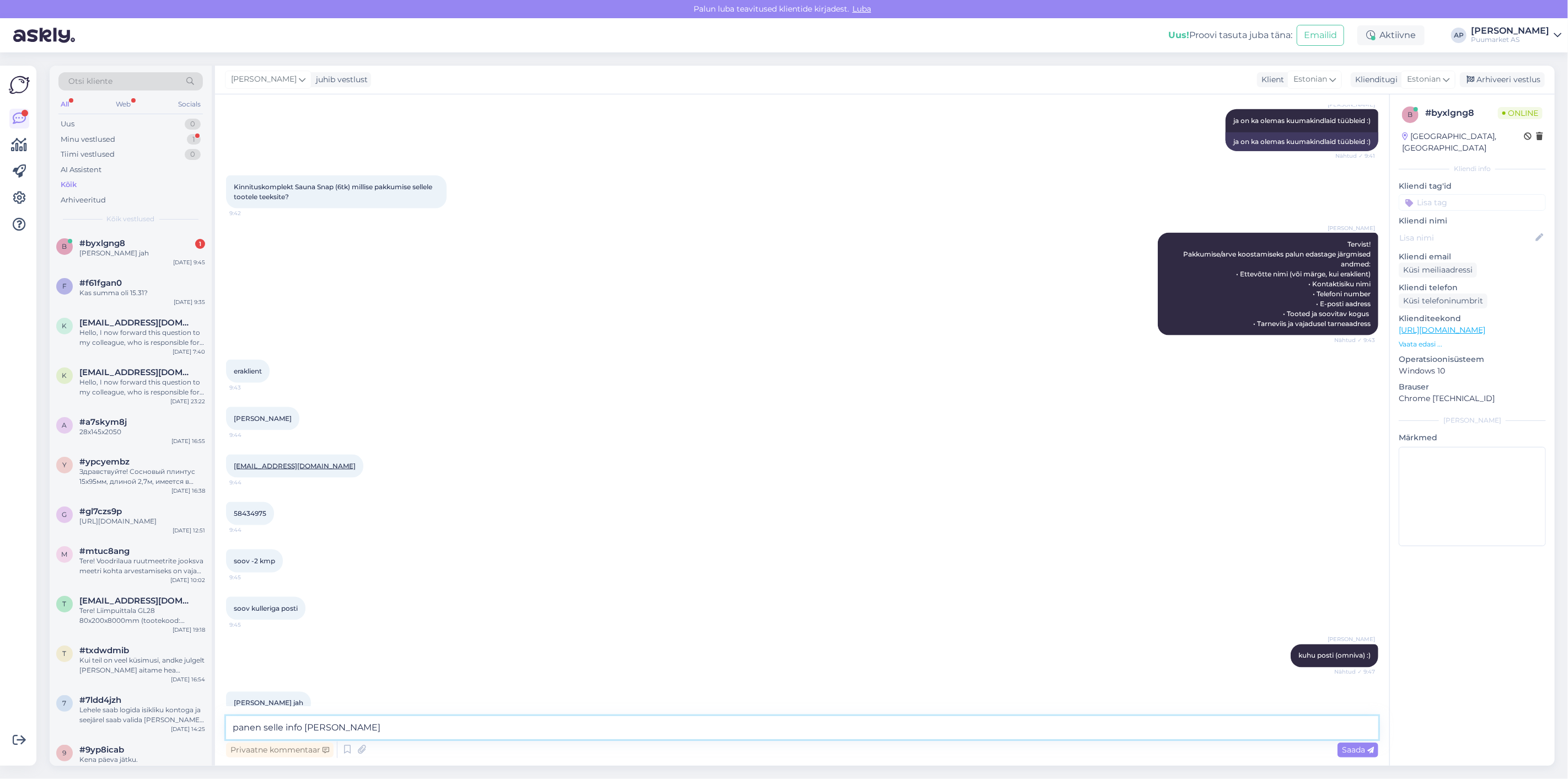
type textarea "panen selle info [PERSON_NAME]"
drag, startPoint x: 228, startPoint y: 682, endPoint x: 278, endPoint y: 686, distance: 50.2
click at [278, 692] on div "[PERSON_NAME] jah 9:48" at bounding box center [268, 703] width 85 height 23
copy span "[PERSON_NAME]"
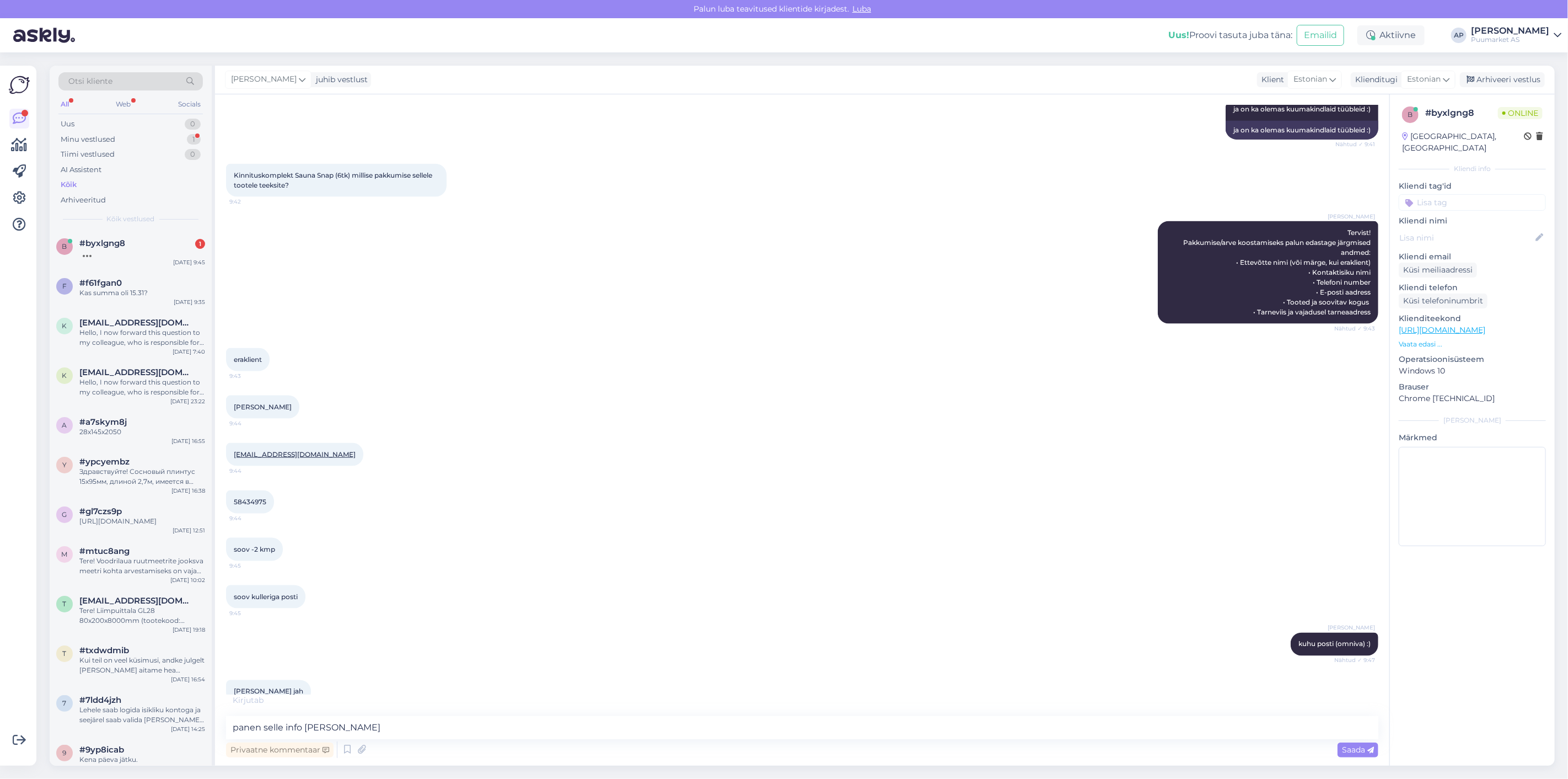
click at [353, 679] on div "[PERSON_NAME] jah 9:48" at bounding box center [802, 692] width 1152 height 48
drag, startPoint x: 618, startPoint y: 735, endPoint x: 26, endPoint y: 674, distance: 595.1
click at [26, 674] on div "Võimalused Veendu, et Askly loob sulle väärtust. Sulge Ühenda FB ja IG sõnumid …" at bounding box center [784, 415] width 1568 height 727
click at [365, 632] on div "[PERSON_NAME] [PERSON_NAME] (omniva) :) Nähtud ✓ 9:47" at bounding box center [802, 644] width 1152 height 48
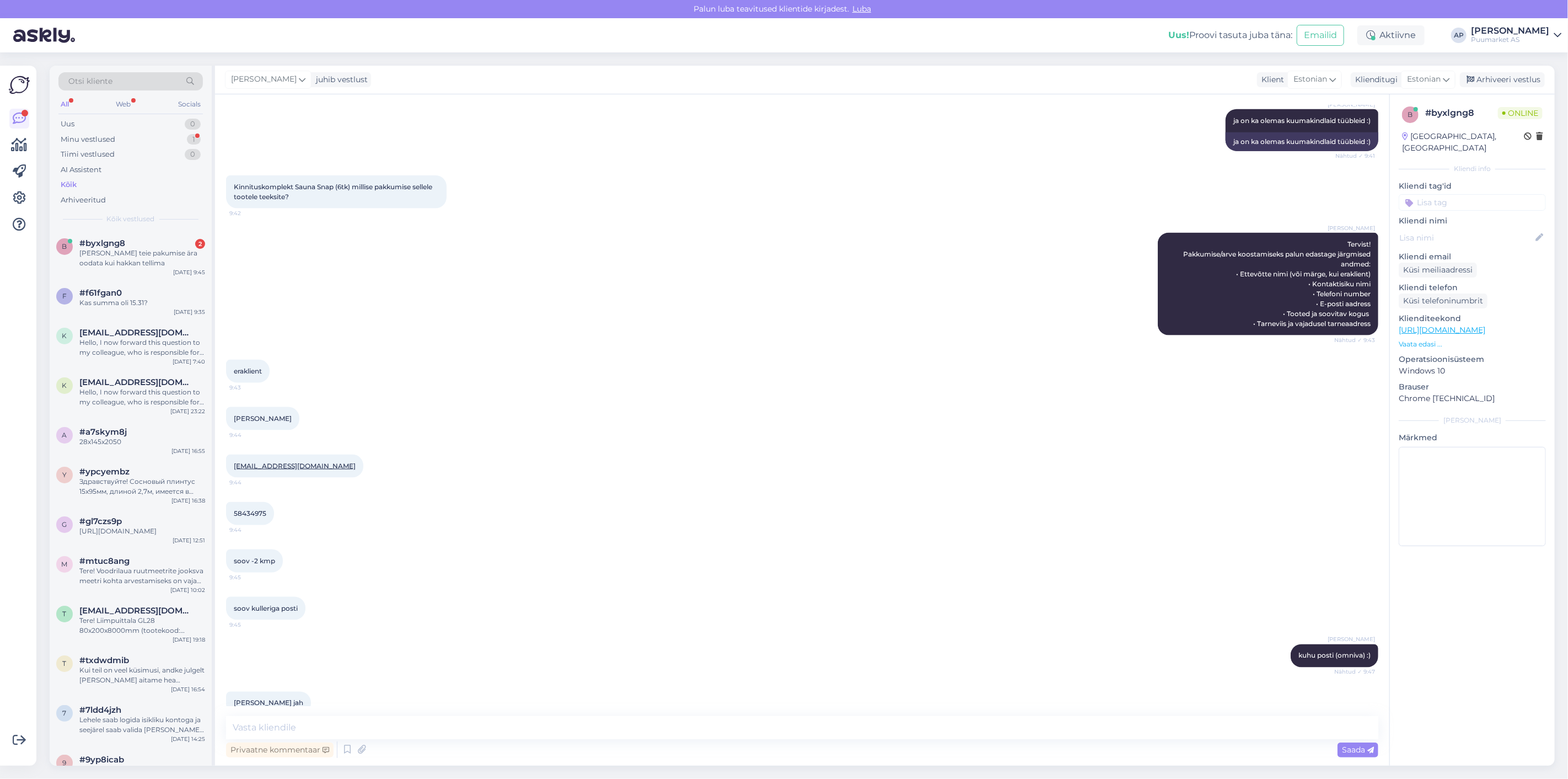
scroll to position [1285, 0]
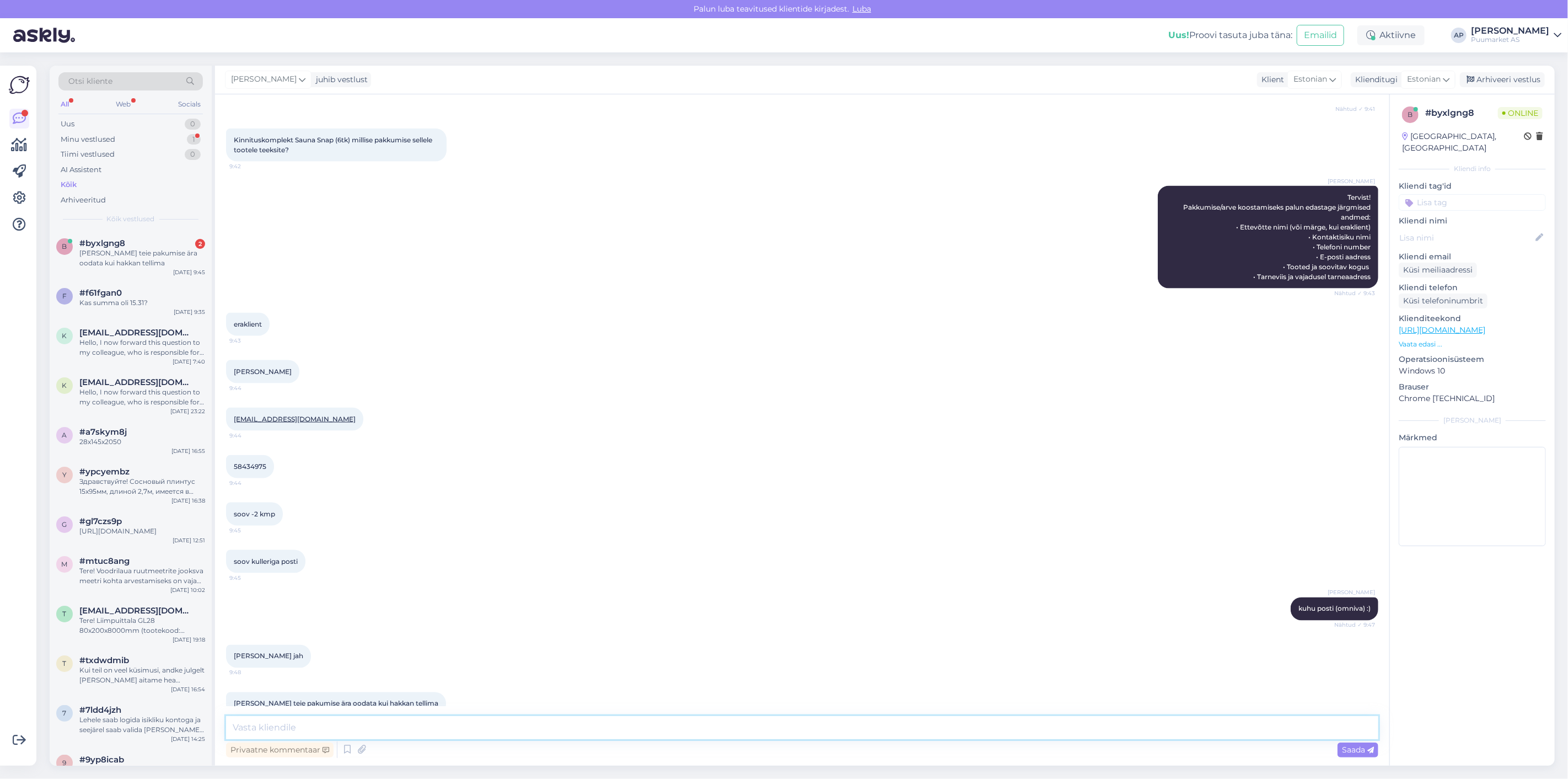
click at [423, 719] on textarea at bounding box center [802, 728] width 1152 height 23
type textarea "e"
click at [343, 751] on icon at bounding box center [348, 749] width 13 height 16
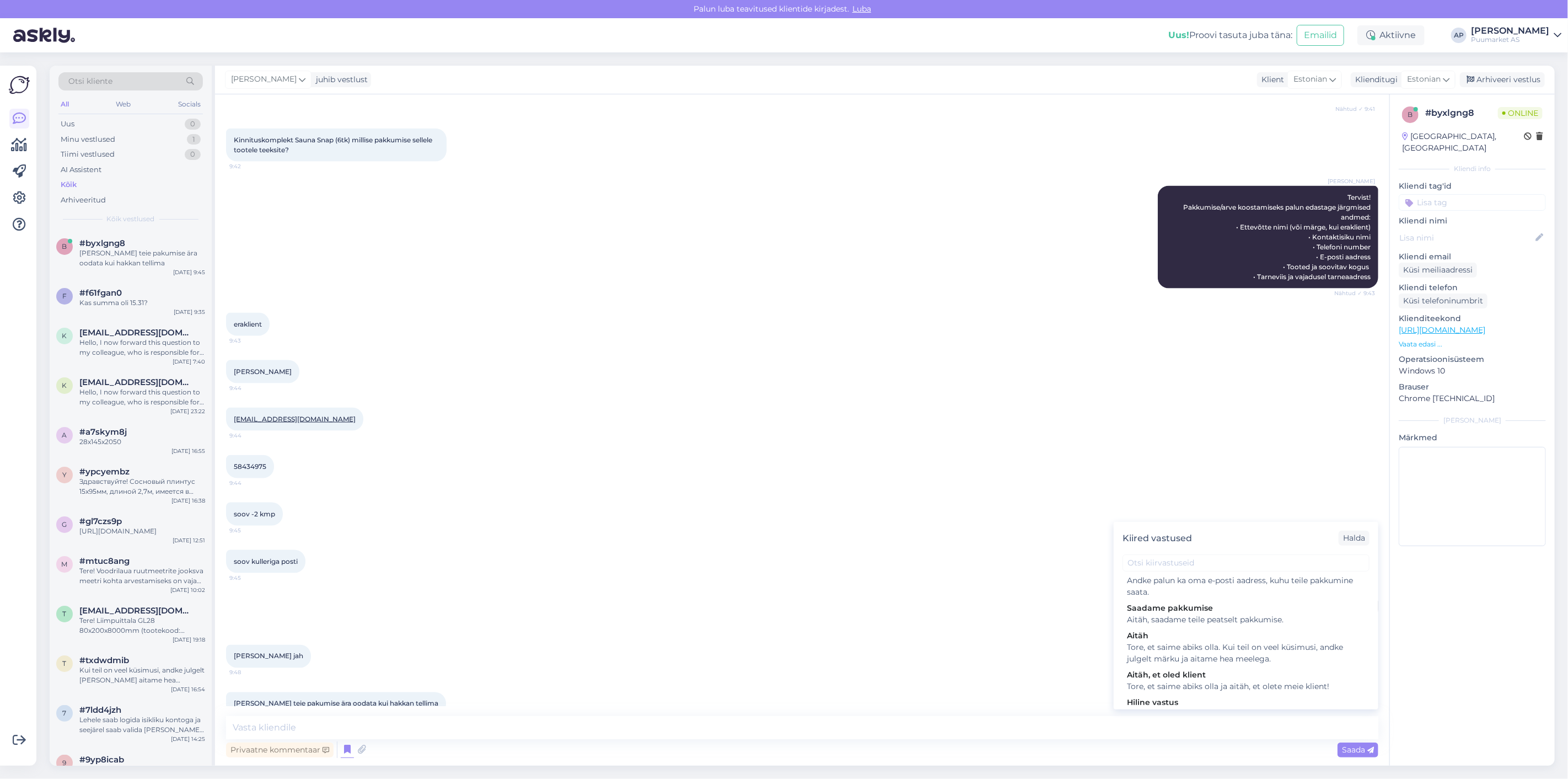
scroll to position [245, 0]
drag, startPoint x: 1177, startPoint y: 616, endPoint x: 1195, endPoint y: 618, distance: 18.1
click at [1177, 610] on div "Aitäh, saadame teile peatselt pakkumise." at bounding box center [1245, 604] width 238 height 12
type textarea "Aitäh, saadame teile peatselt pakkumise."
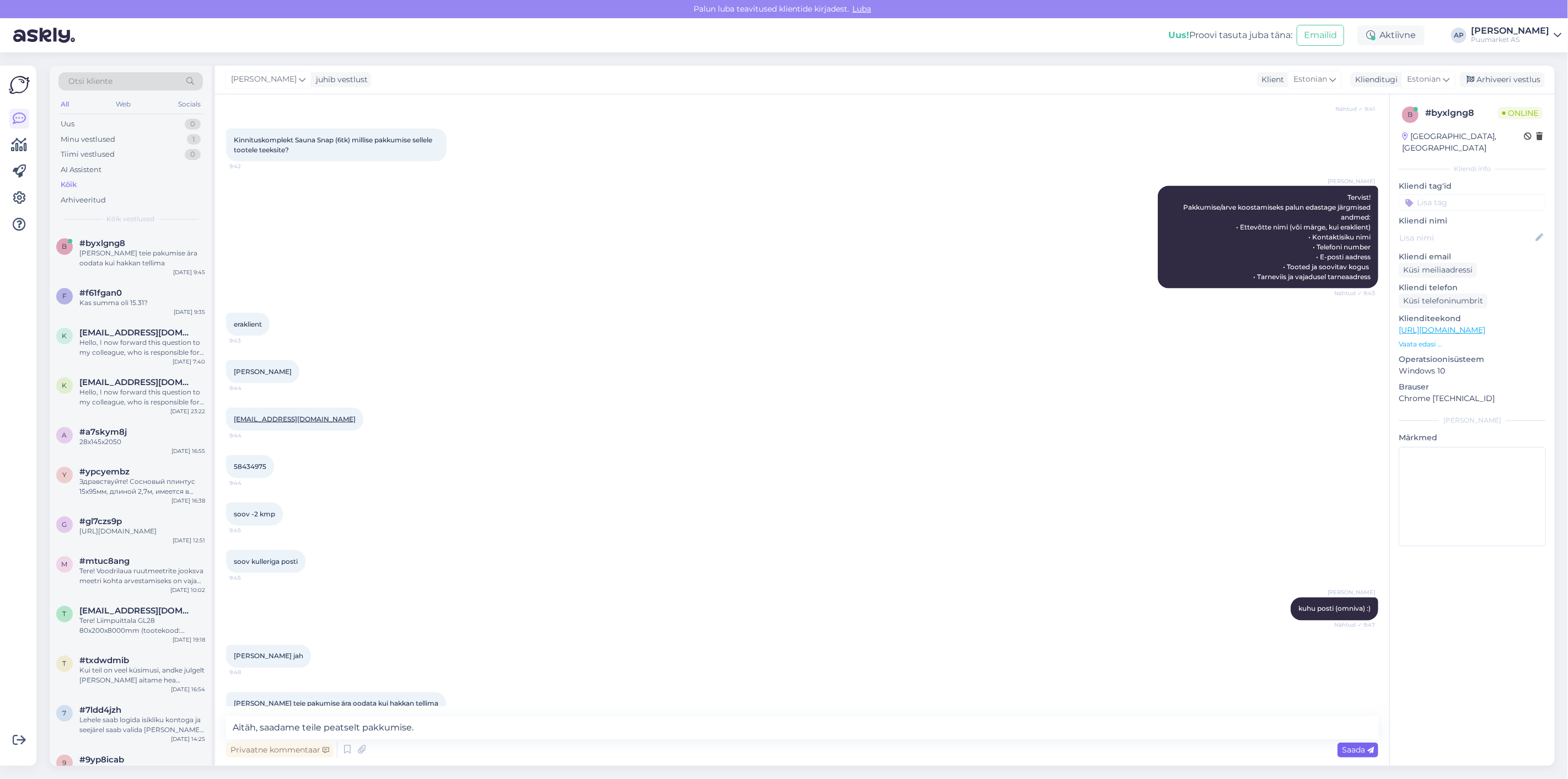
click at [1343, 749] on span "Saada" at bounding box center [1358, 750] width 32 height 10
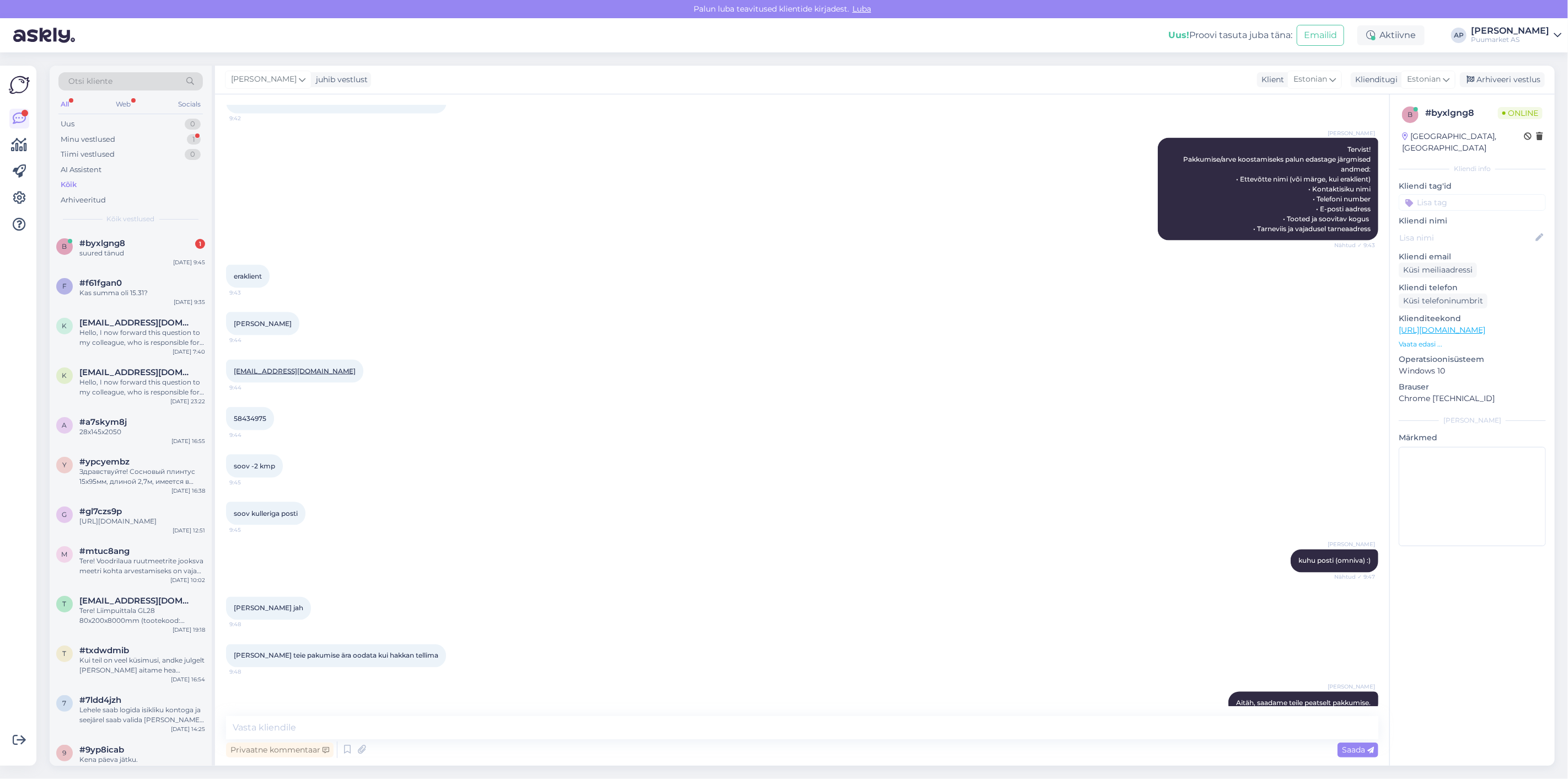
scroll to position [1380, 0]
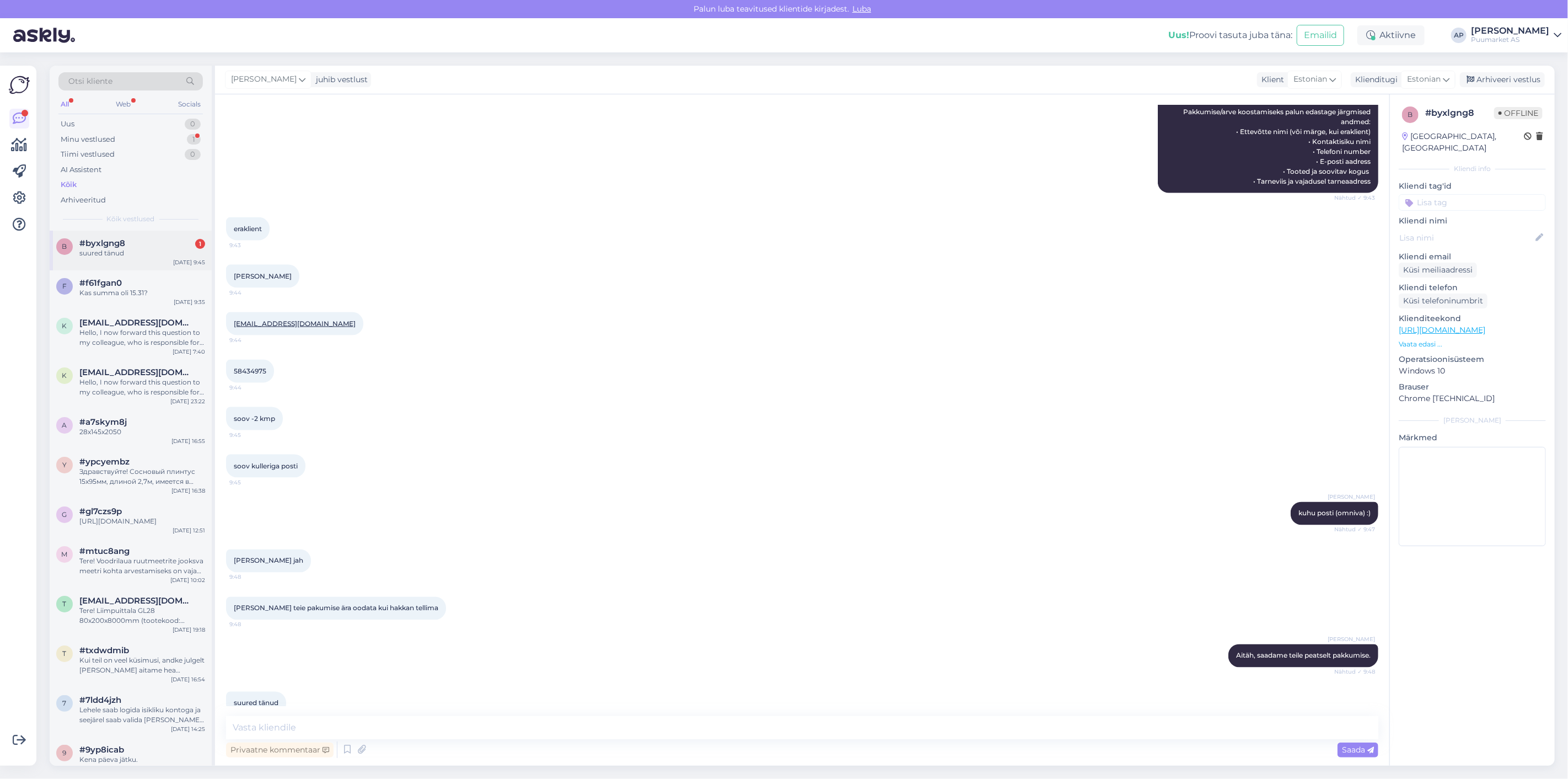
click at [136, 249] on div "suured tänud" at bounding box center [142, 253] width 126 height 10
click at [1499, 83] on div "Arhiveeri vestlus" at bounding box center [1502, 80] width 85 height 15
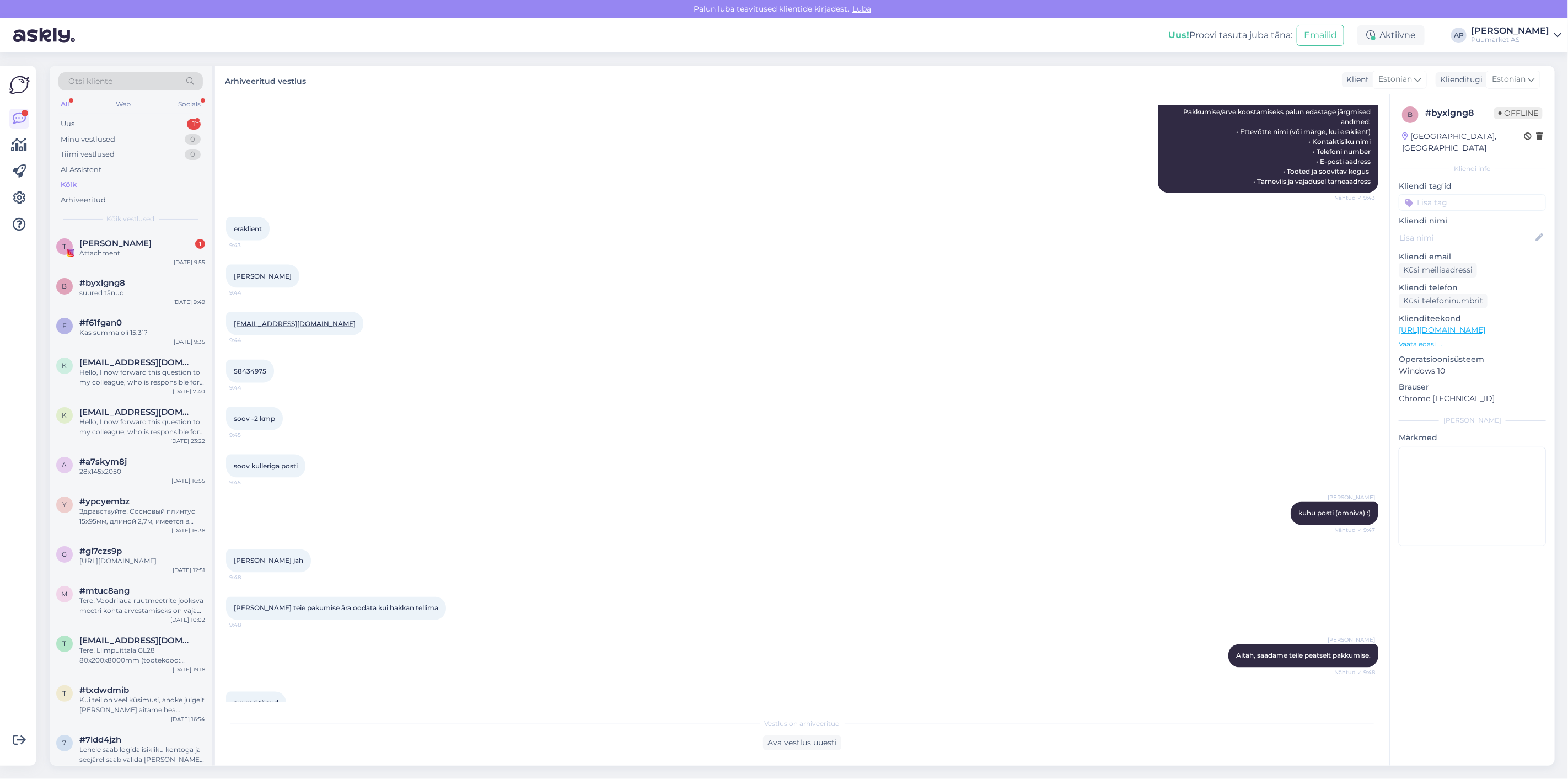
click at [424, 348] on div "58434975 9:44" at bounding box center [802, 372] width 1152 height 48
click at [117, 249] on div "Attachment" at bounding box center [142, 253] width 126 height 10
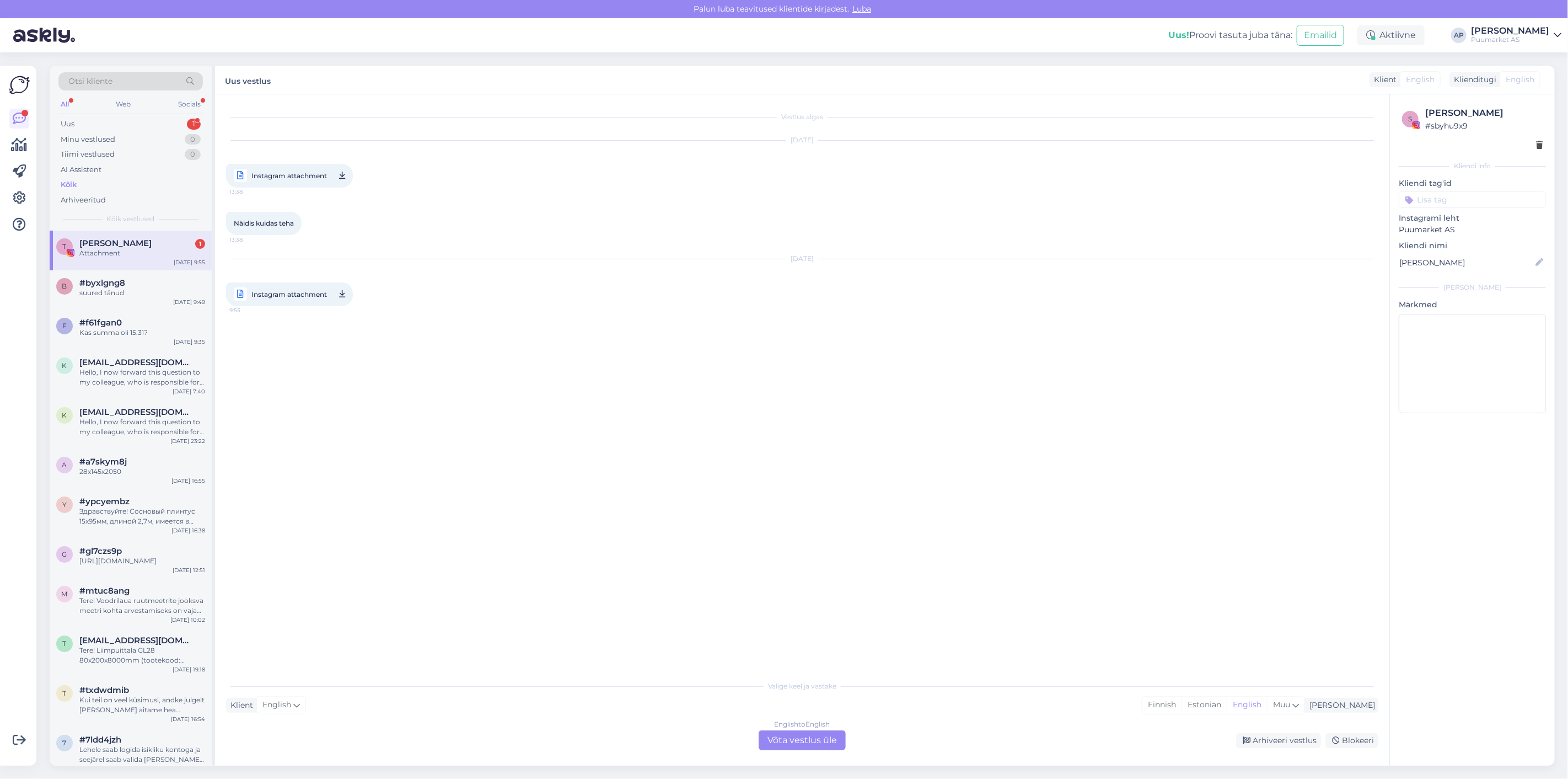
click at [319, 295] on span "Instagram attachment" at bounding box center [289, 294] width 75 height 14
click at [565, 502] on div "Vestlus algas [DATE] Instagram attachment 13:38 Näidis kuidas teha 13:38 [DATE]…" at bounding box center [807, 385] width 1162 height 559
click at [1279, 738] on div "Arhiveeri vestlus" at bounding box center [1278, 741] width 85 height 15
click at [97, 184] on div "Kõik" at bounding box center [130, 185] width 144 height 15
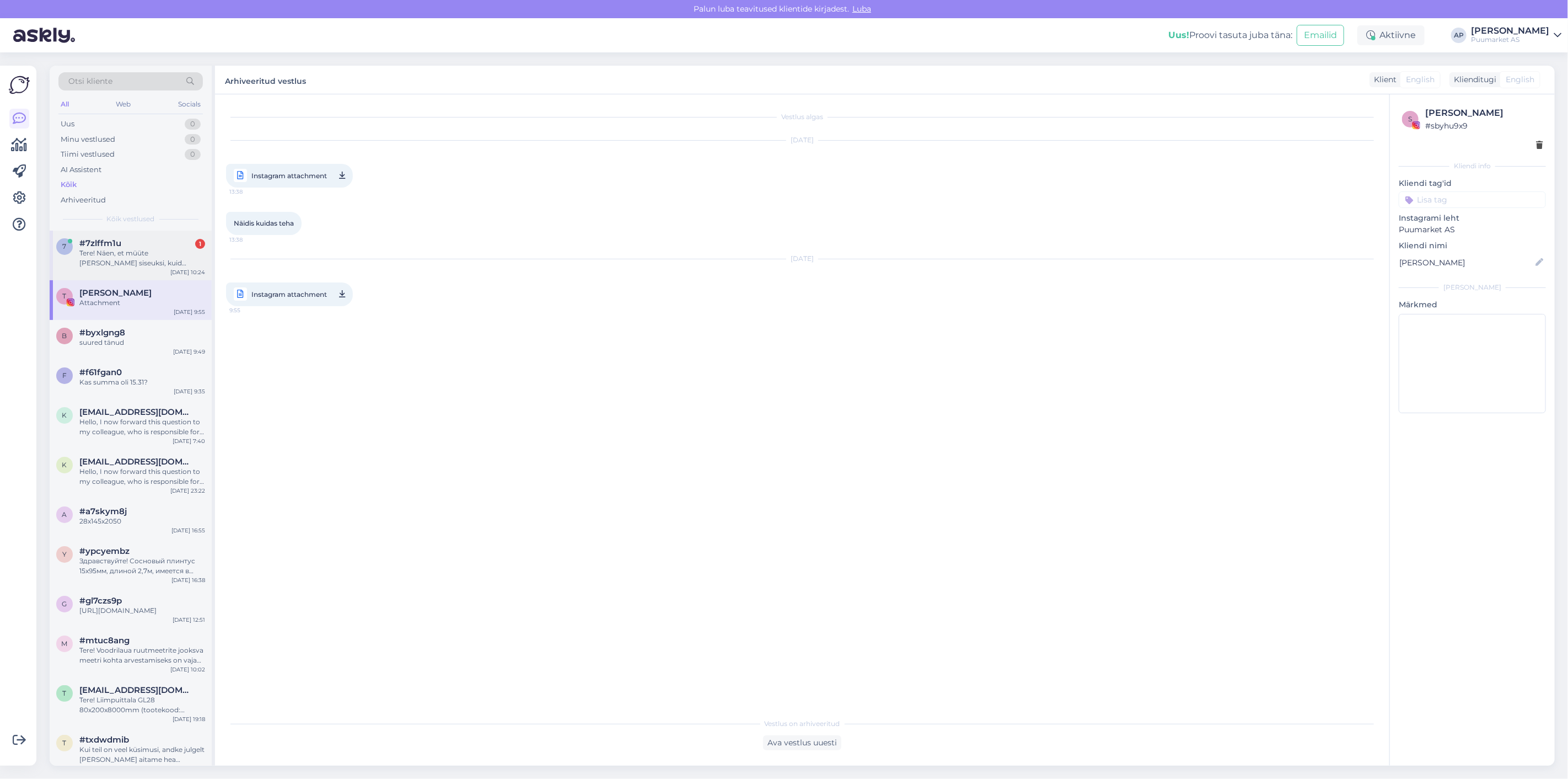
click at [123, 255] on div "Tere! Näen, et müüte [PERSON_NAME] siseuksi, kuid valikus pole ühtegi massiivus…" at bounding box center [142, 258] width 126 height 20
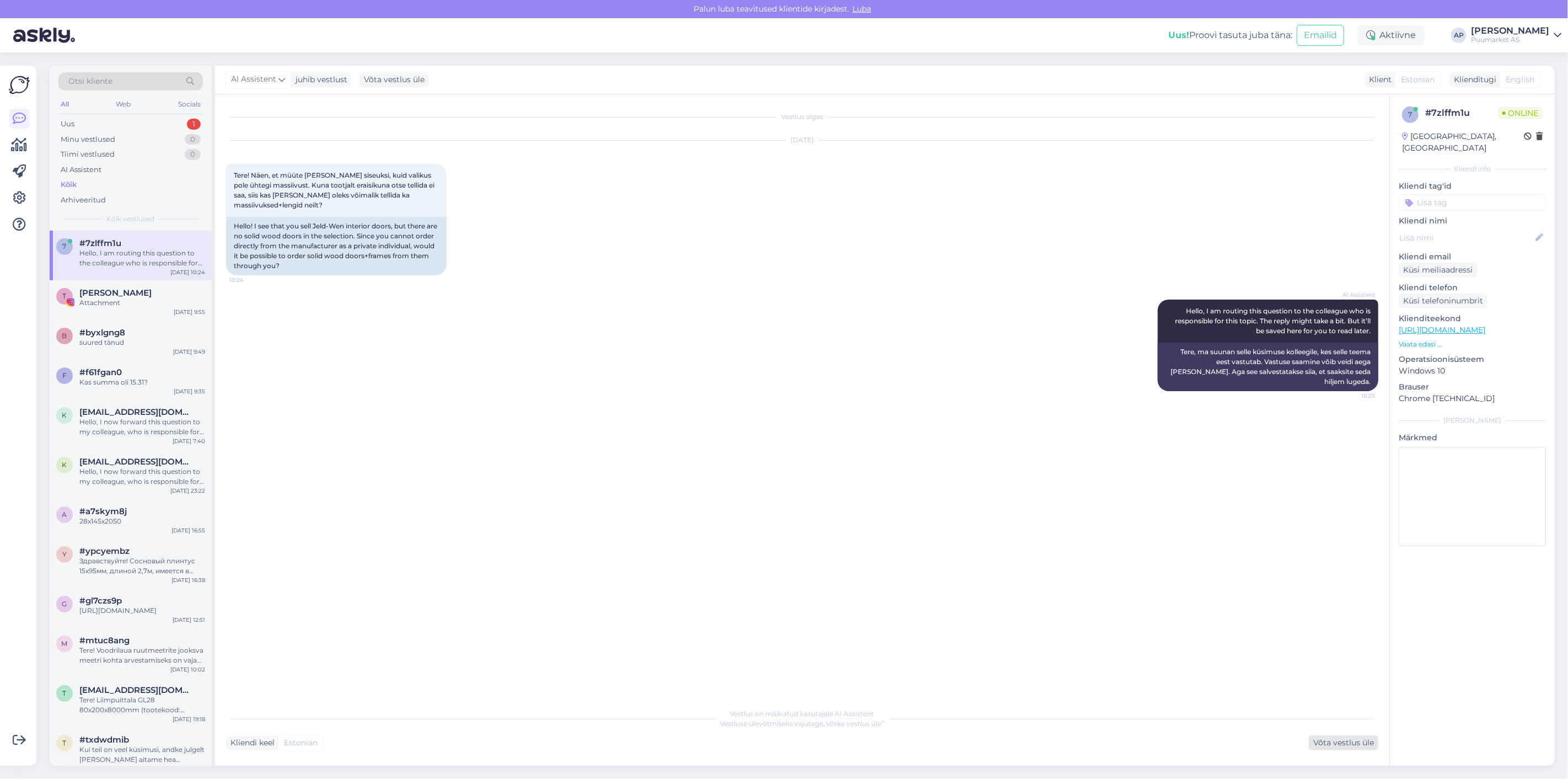
click at [1360, 742] on div "Võta vestlus üle" at bounding box center [1343, 742] width 69 height 15
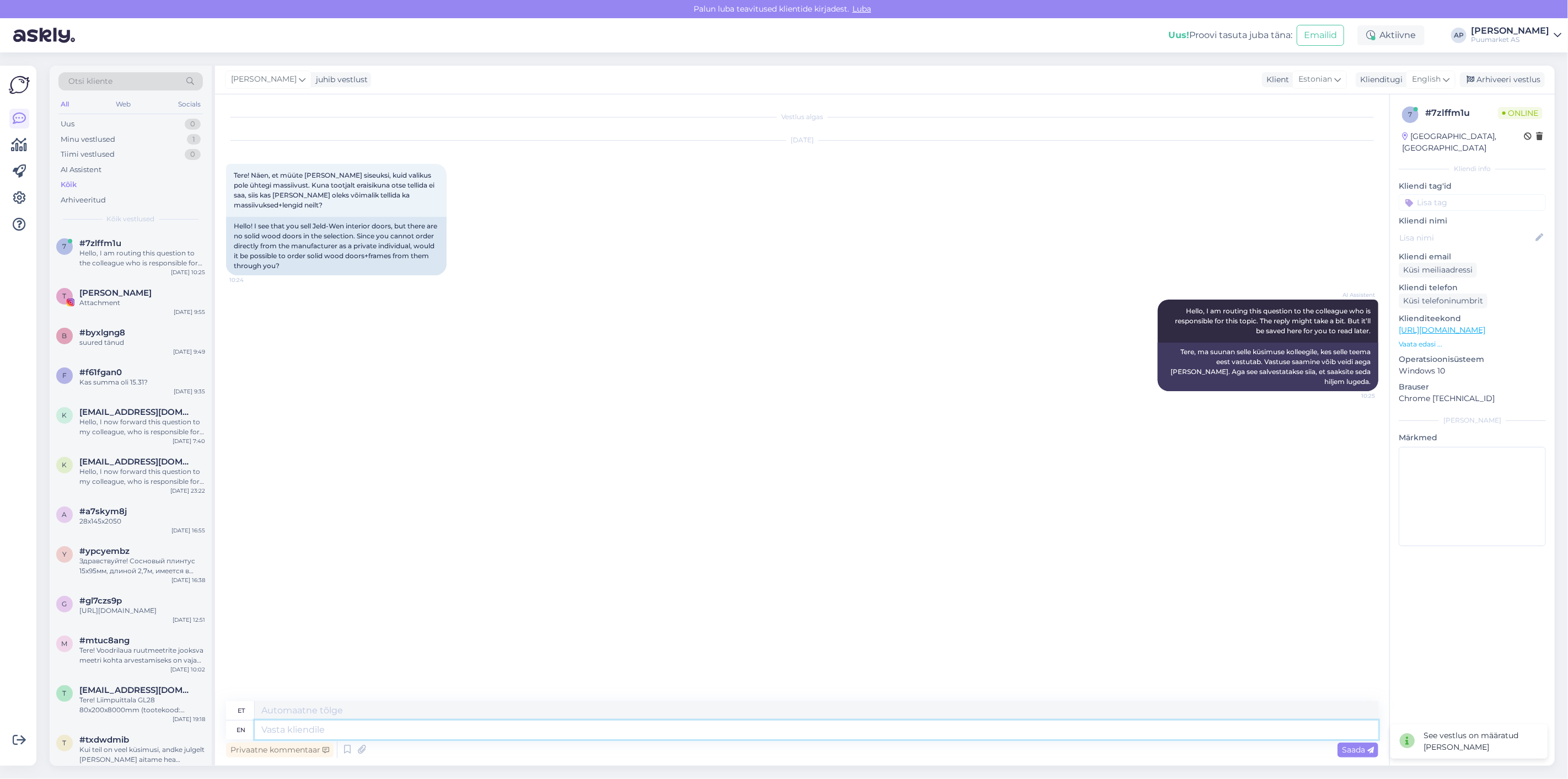
click at [875, 729] on textarea at bounding box center [816, 730] width 1124 height 19
type textarea "Tervist!"
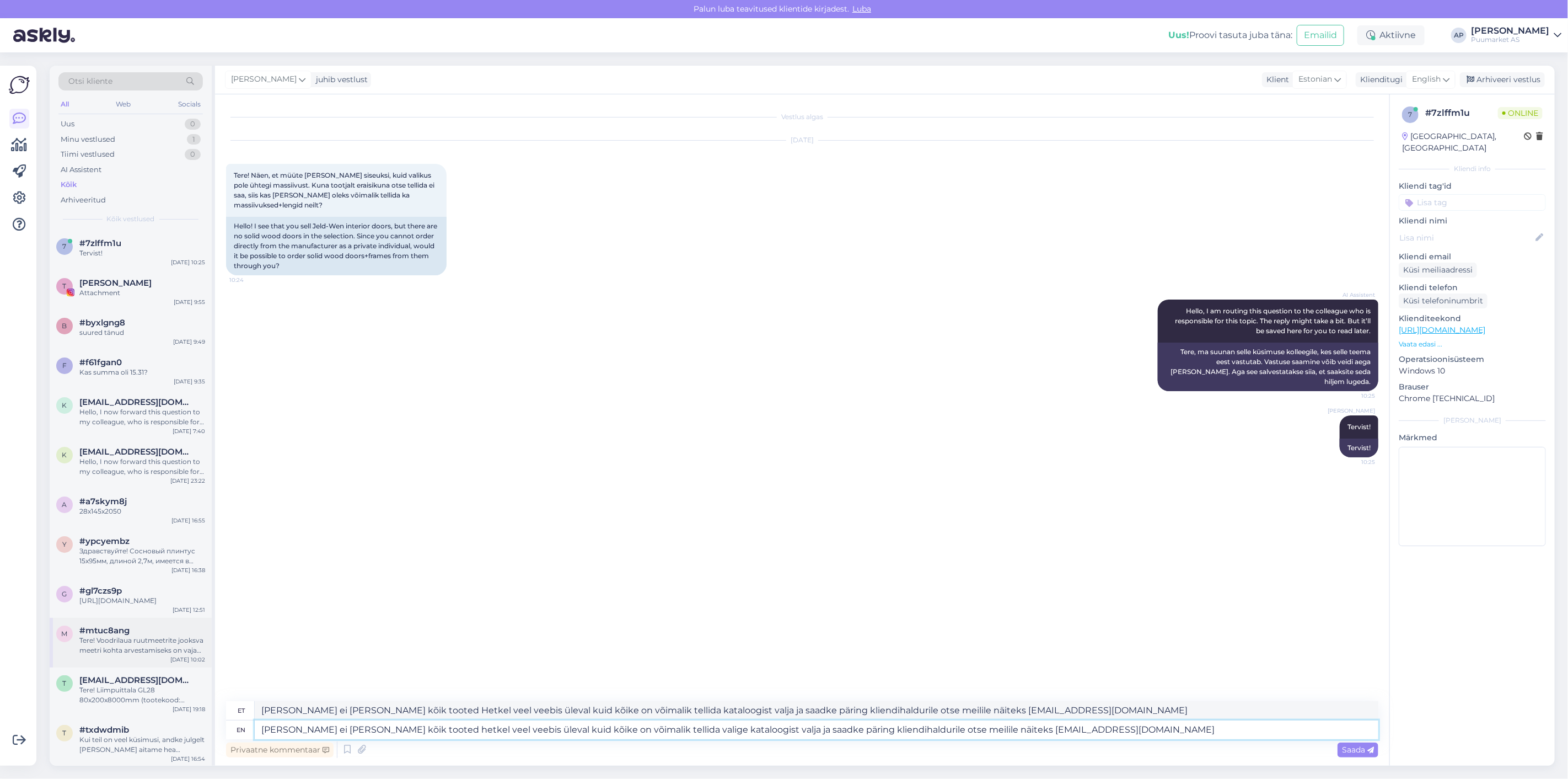
drag, startPoint x: 1121, startPoint y: 735, endPoint x: 152, endPoint y: 647, distance: 973.0
click at [178, 659] on div "Otsi kliente All Web Socials Uus 0 Minu vestlused 1 Tiimi vestlused 0 AI Assist…" at bounding box center [802, 415] width 1505 height 700
paste textarea "Kõiki tooteid pole veel veebis, aga tellida saab kõike. Valige kataloogist ja s…"
click at [1337, 756] on div "Saada" at bounding box center [1357, 750] width 41 height 15
click at [1343, 753] on div "Saada" at bounding box center [1357, 750] width 41 height 15
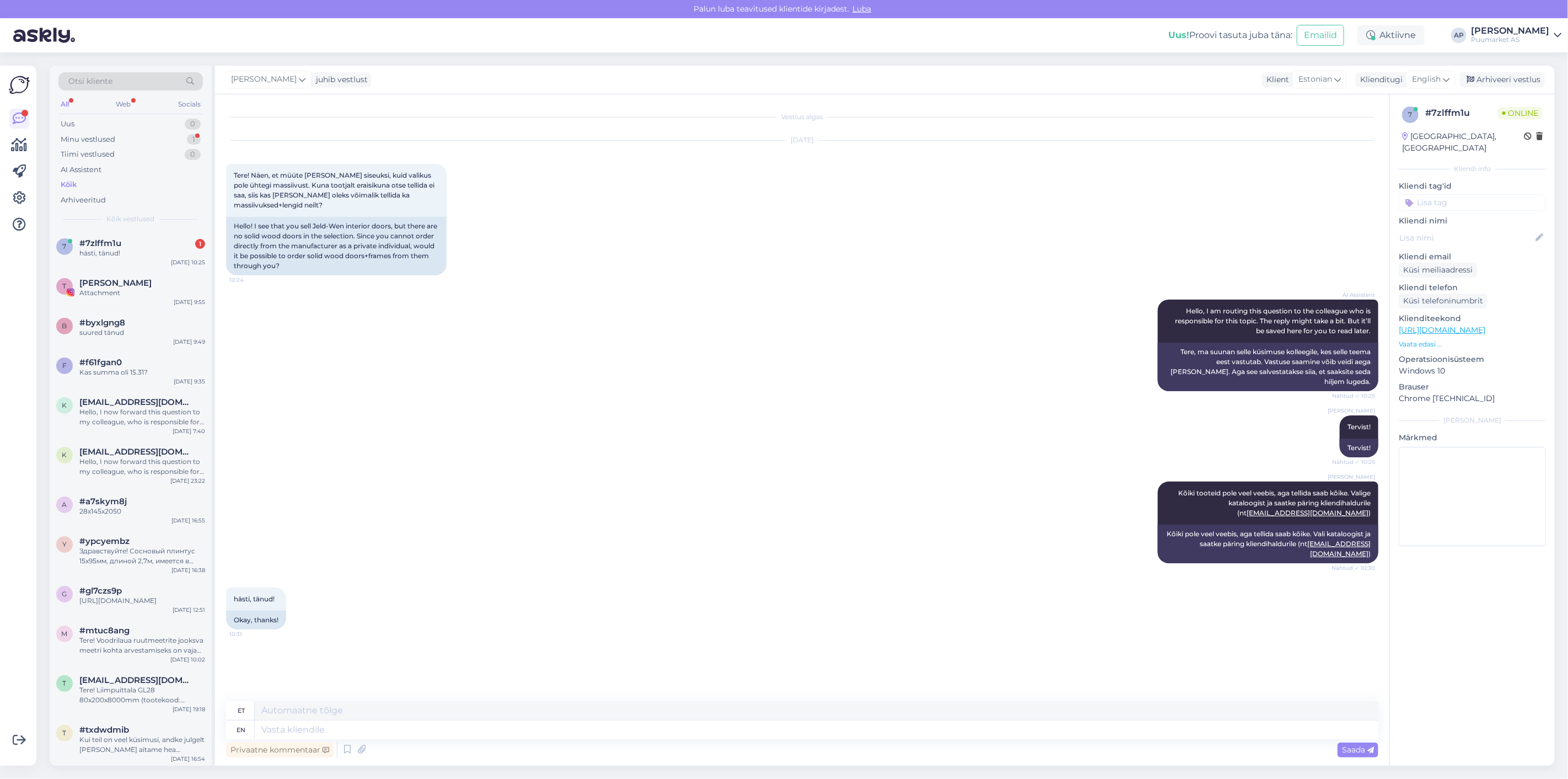
click at [626, 488] on div "[PERSON_NAME] Kõiki tooteid pole veel veebis, aga tellida saab kõike. Valige ka…" at bounding box center [802, 523] width 1152 height 106
click at [109, 255] on div "hästi, tänud!" at bounding box center [142, 253] width 126 height 10
click at [351, 751] on icon at bounding box center [348, 749] width 13 height 16
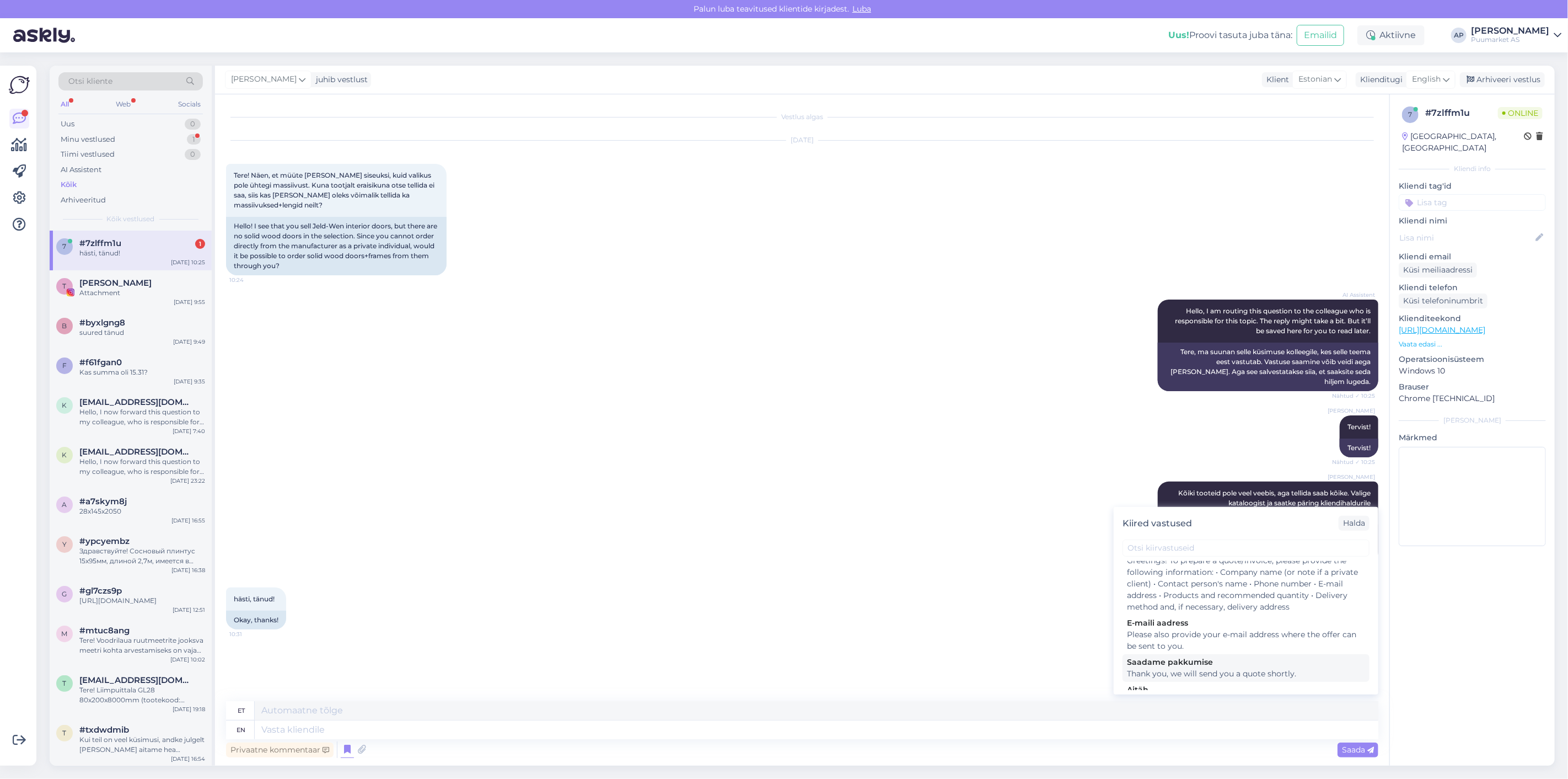
scroll to position [245, 0]
click at [1188, 653] on div "Glad we could be of help. If you have any more questions, feel free to let us k…" at bounding box center [1245, 646] width 238 height 23
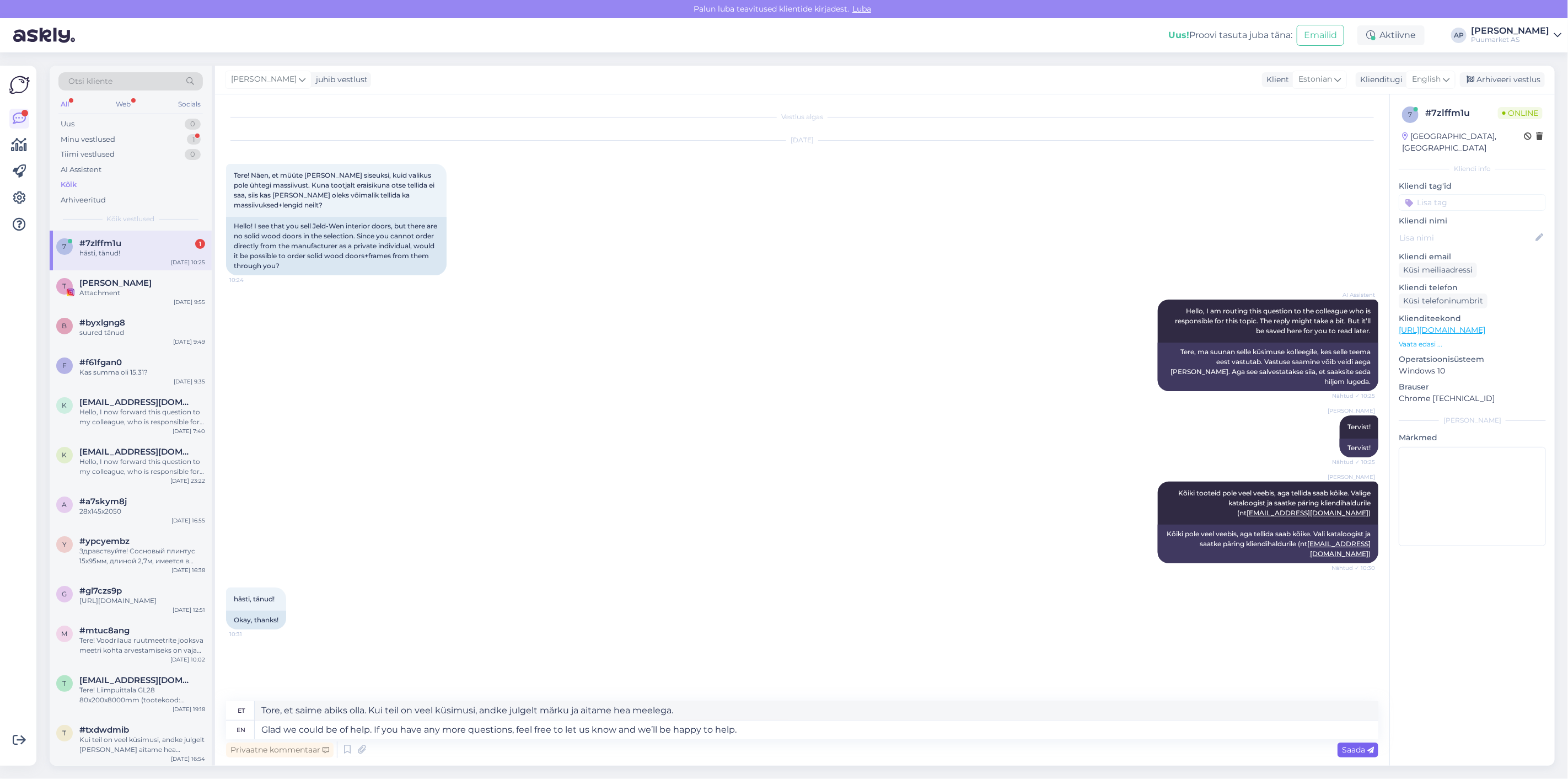
click at [1348, 757] on div "Saada" at bounding box center [1357, 750] width 41 height 15
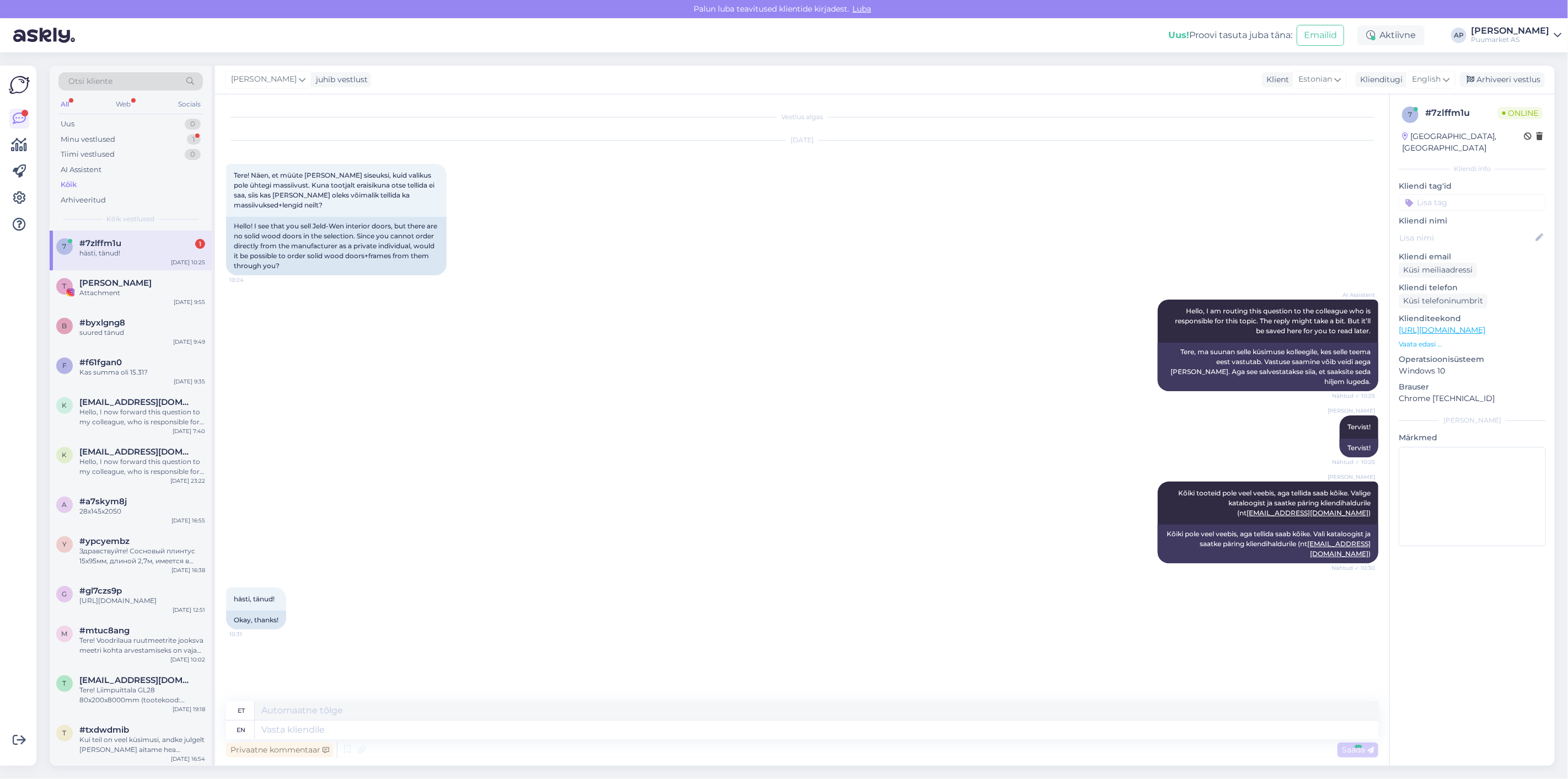
scroll to position [26, 0]
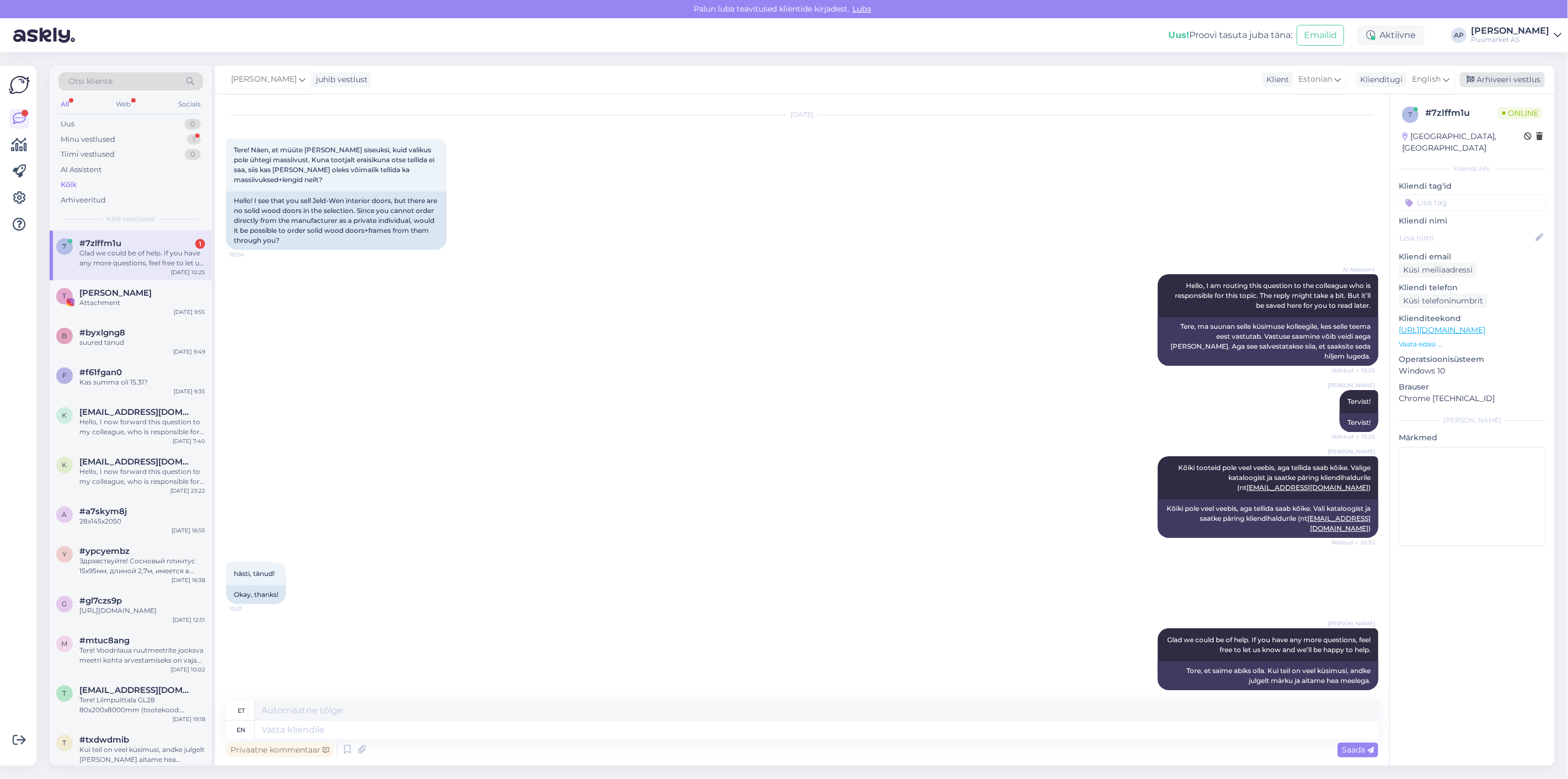
click at [1493, 79] on div "Arhiveeri vestlus" at bounding box center [1502, 80] width 85 height 15
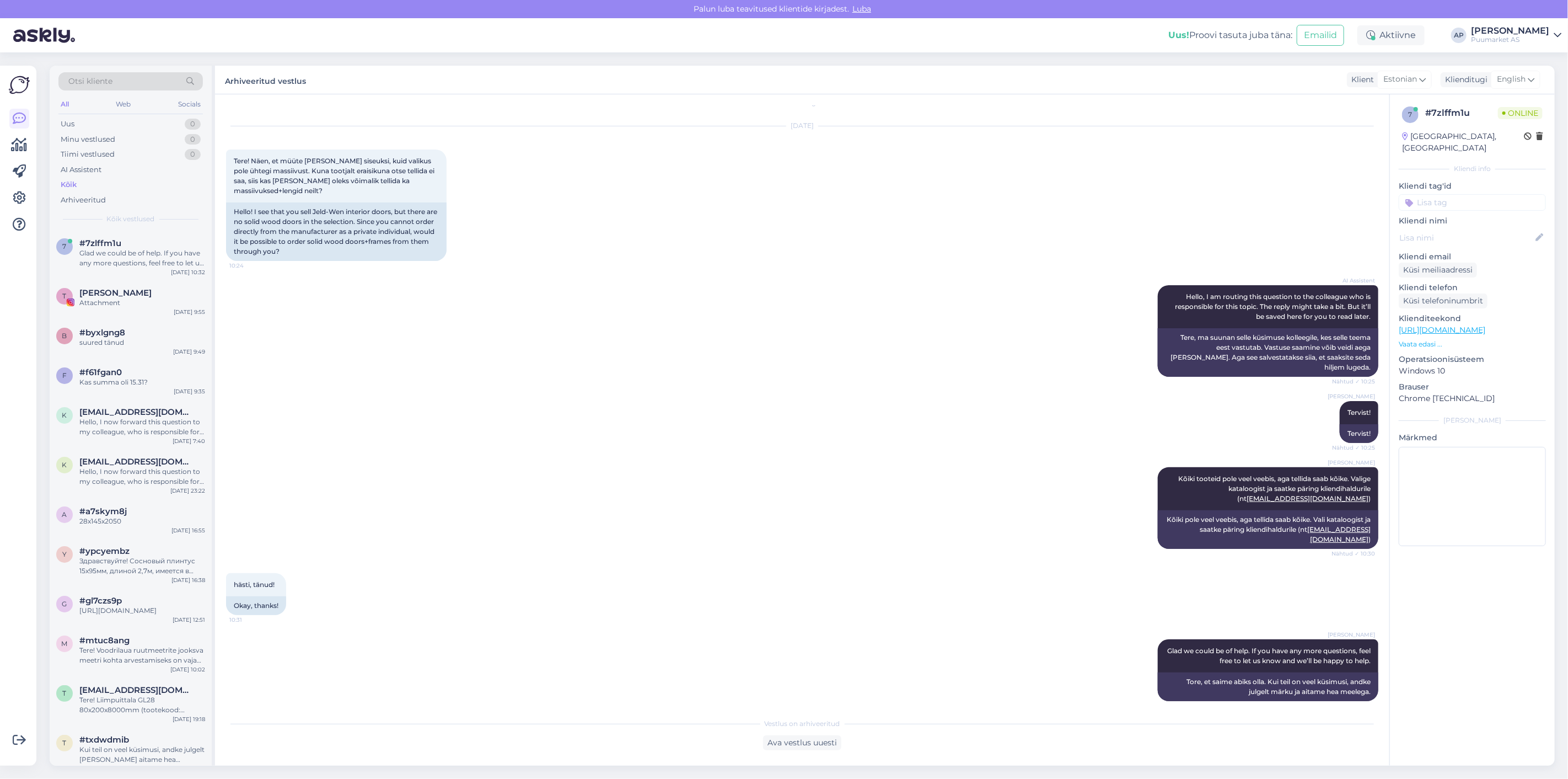
click at [883, 253] on div "[DATE] Tere! Näen, et müüte [PERSON_NAME] siseuksi, kuid valikus pole ühtegi ma…" at bounding box center [802, 193] width 1152 height 159
